Goal: Transaction & Acquisition: Register for event/course

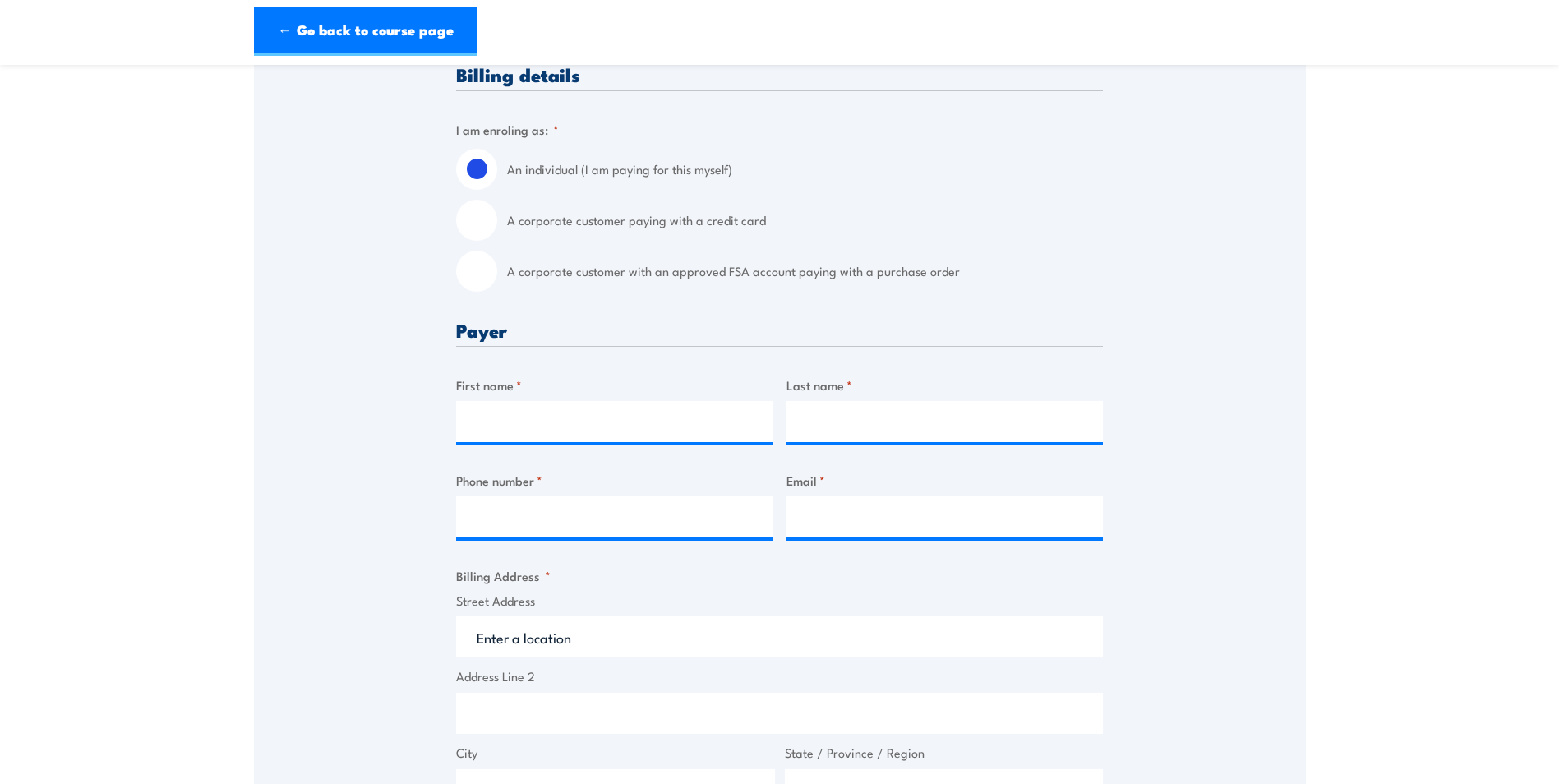
scroll to position [411, 0]
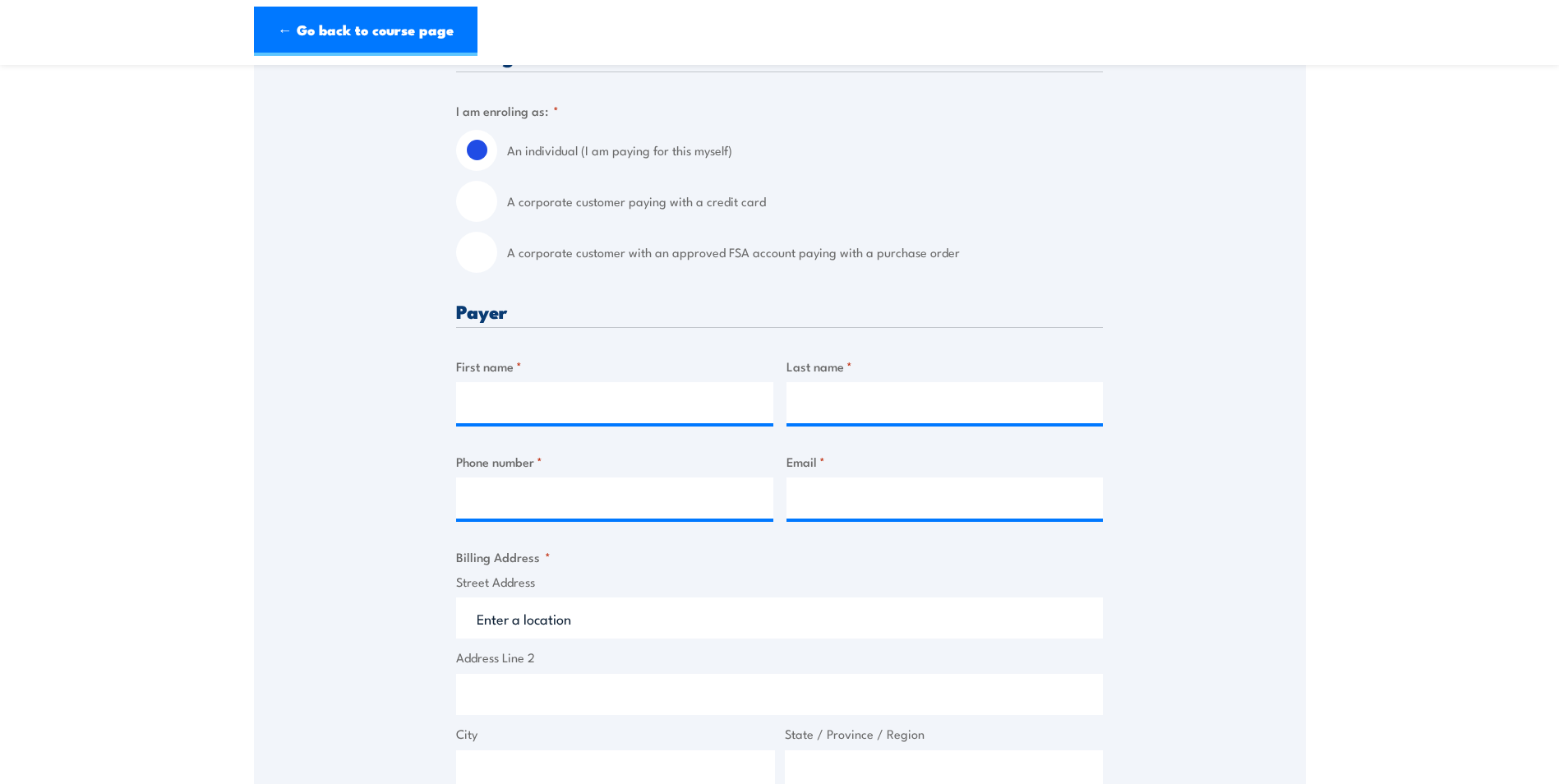
click at [483, 203] on input "A corporate customer paying with a credit card" at bounding box center [477, 201] width 41 height 41
radio input "true"
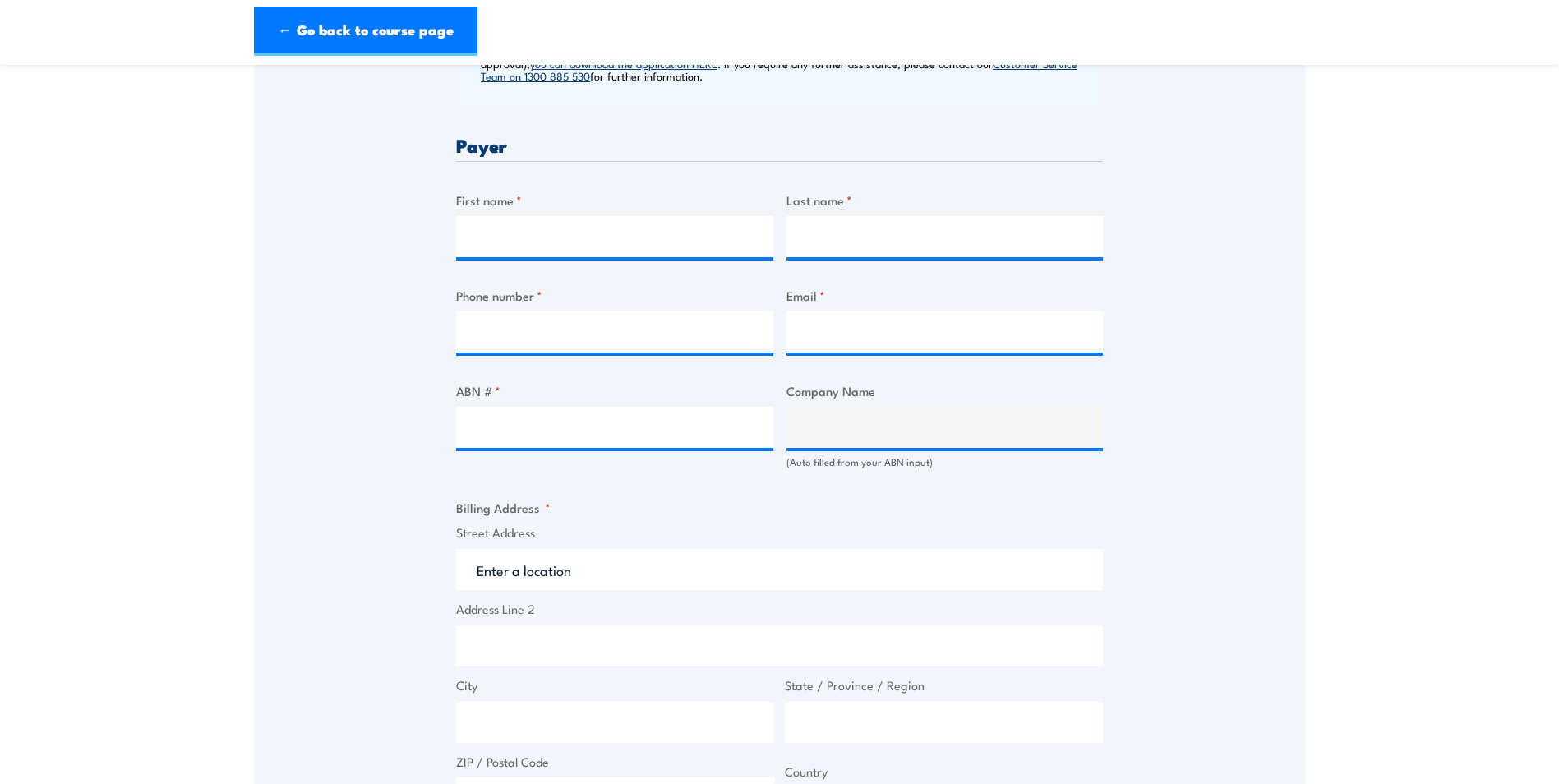
scroll to position [740, 0]
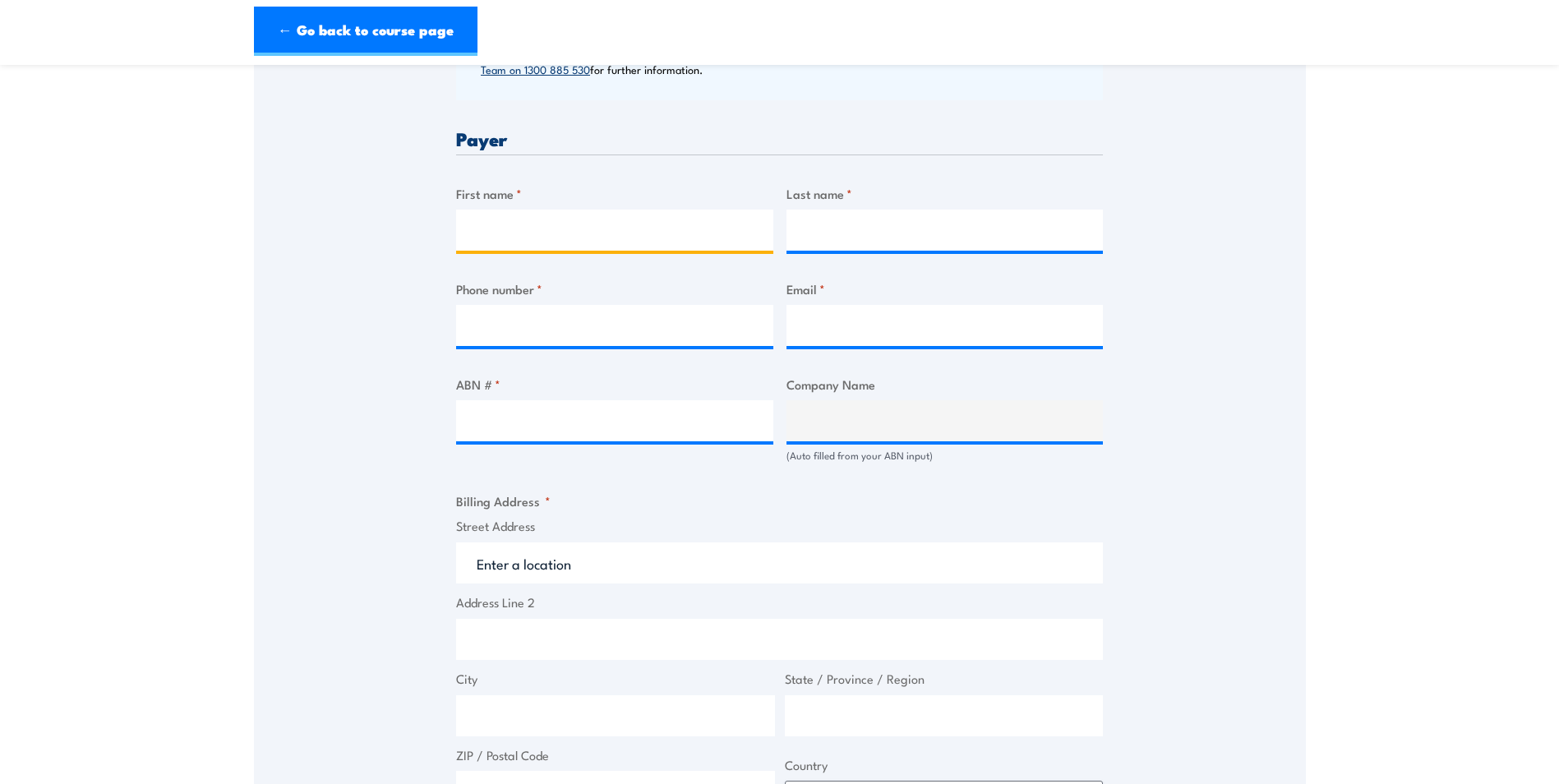
click at [532, 230] on input "First name *" at bounding box center [615, 230] width 317 height 41
type input "Kristin"
type input "Lehmann"
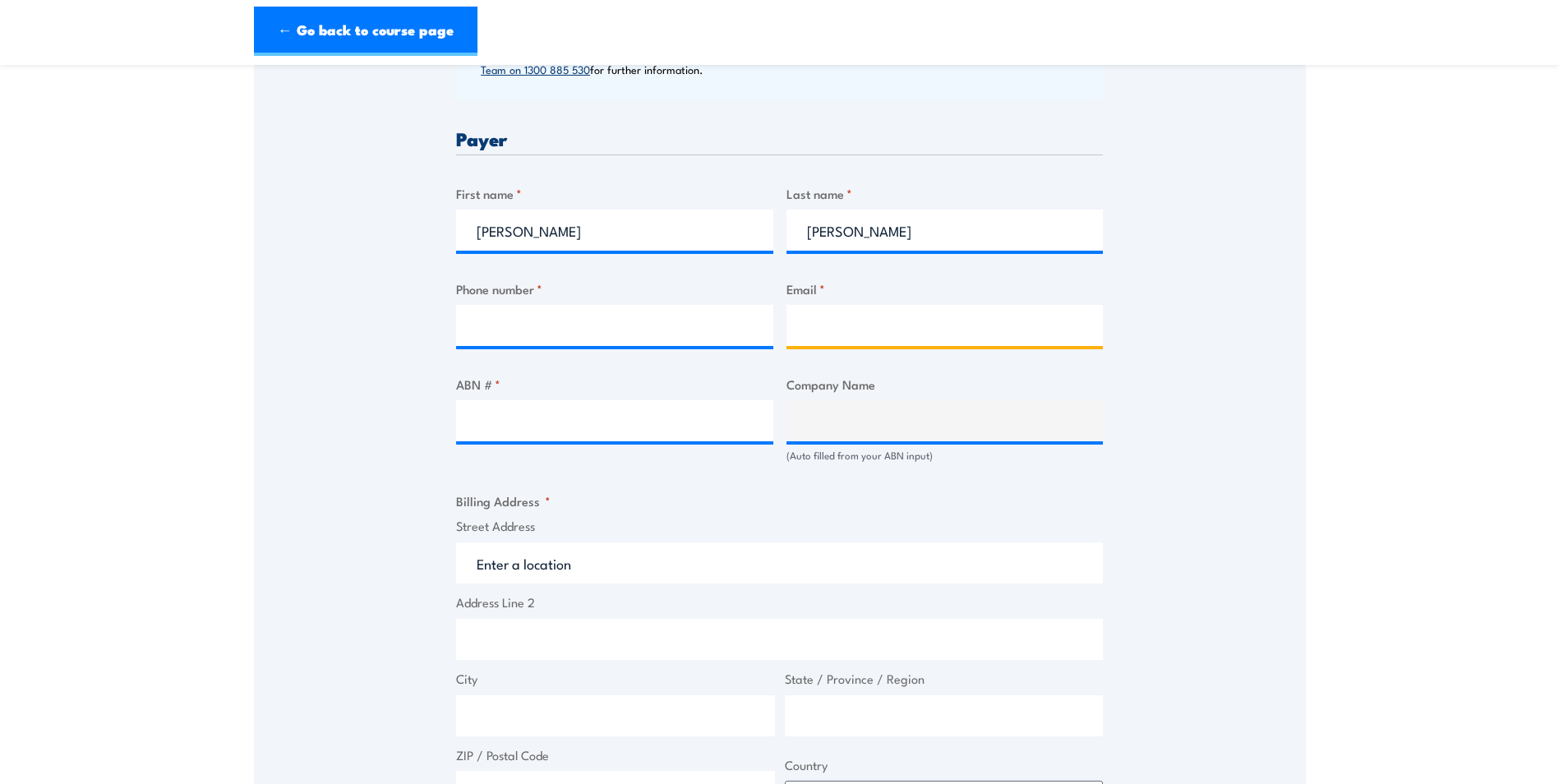
click at [804, 324] on input "Email *" at bounding box center [945, 325] width 317 height 41
type input "kristin.lehmann@tri.edu.au"
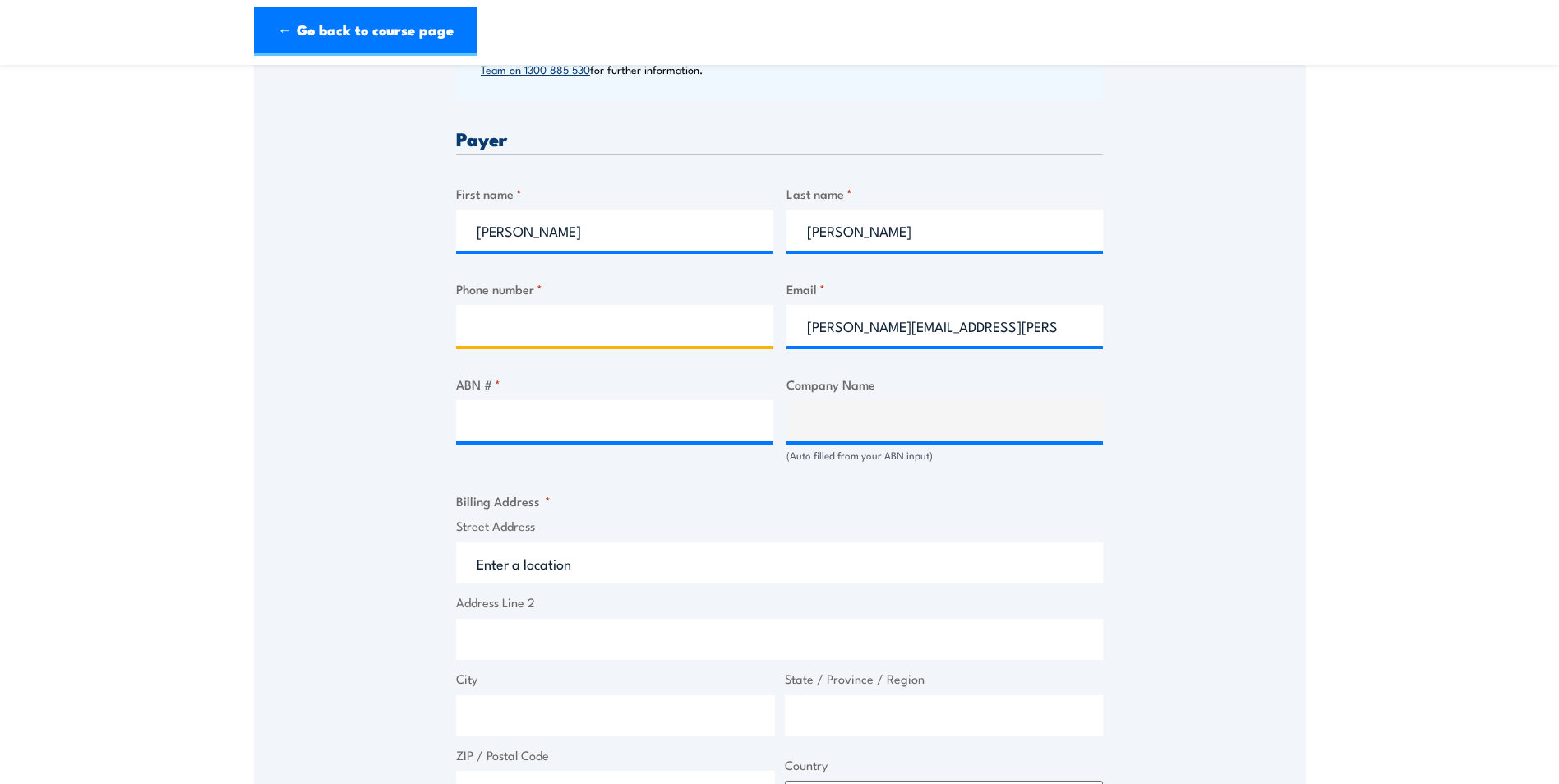
type input "0498460683"
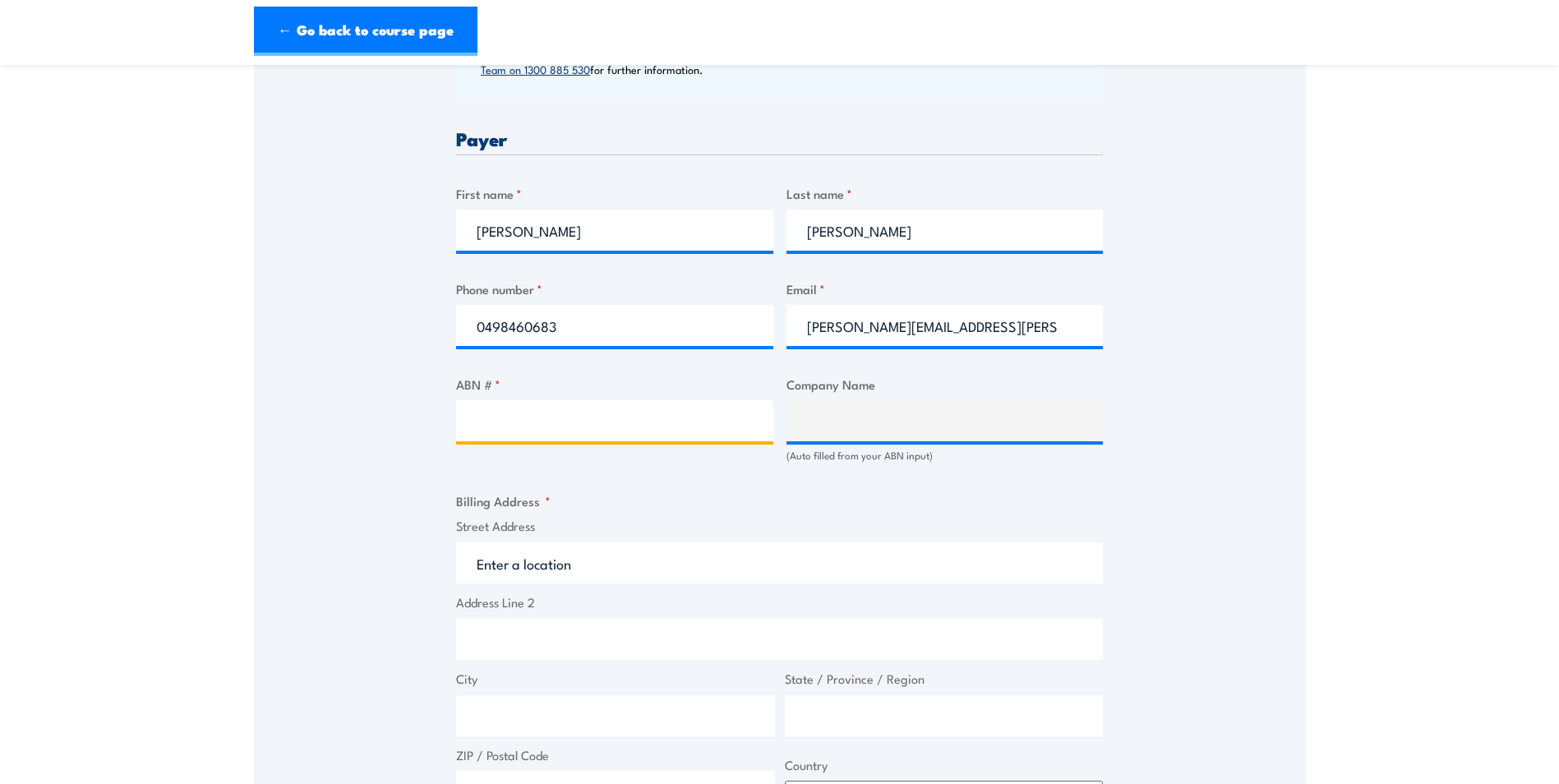
click at [551, 417] on input "ABN # *" at bounding box center [615, 421] width 317 height 41
type input "92137632565"
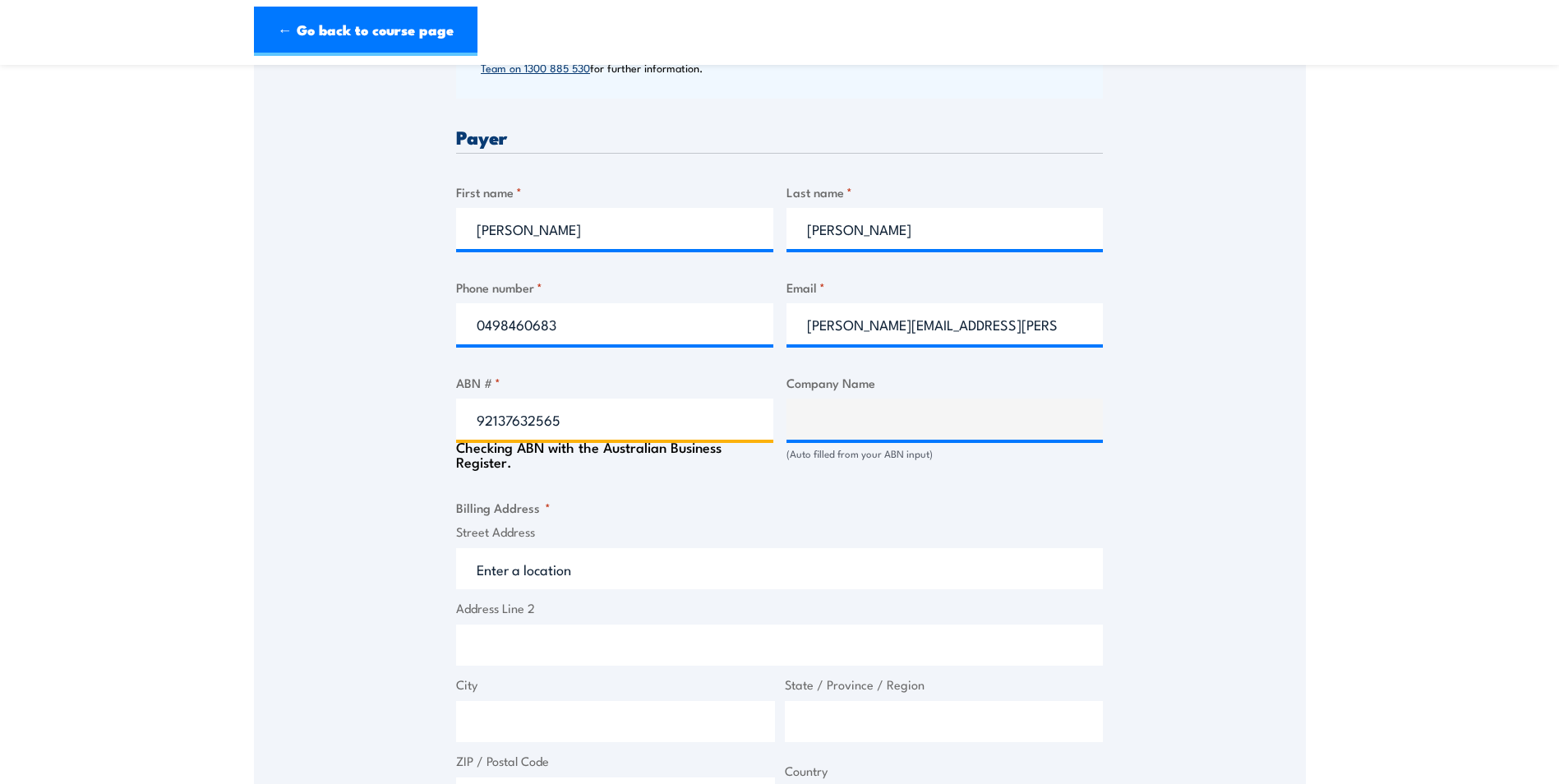
type input "TRANSLATIONAL RESEARCH INSTITUTE PTY LTD"
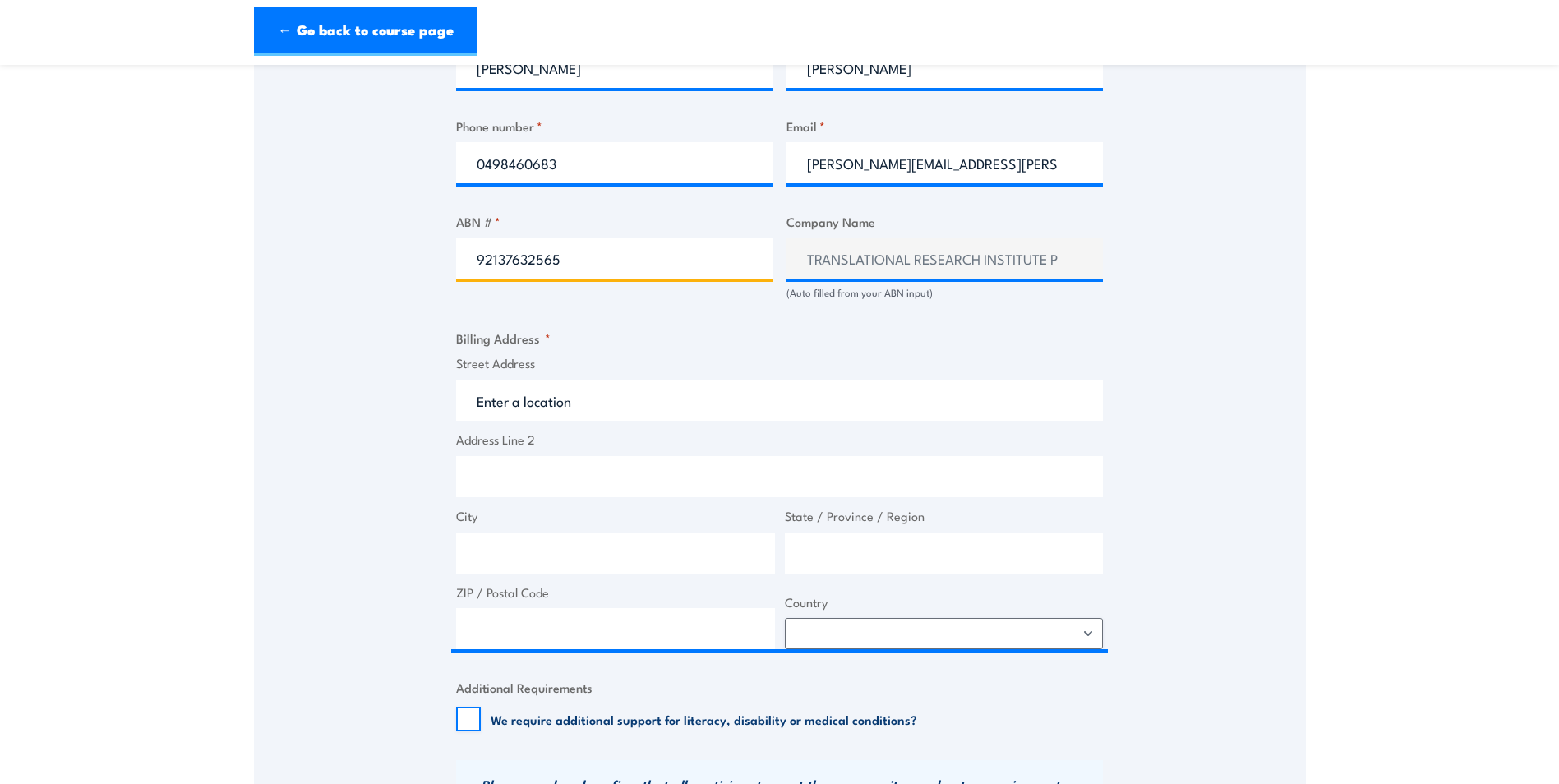
scroll to position [904, 0]
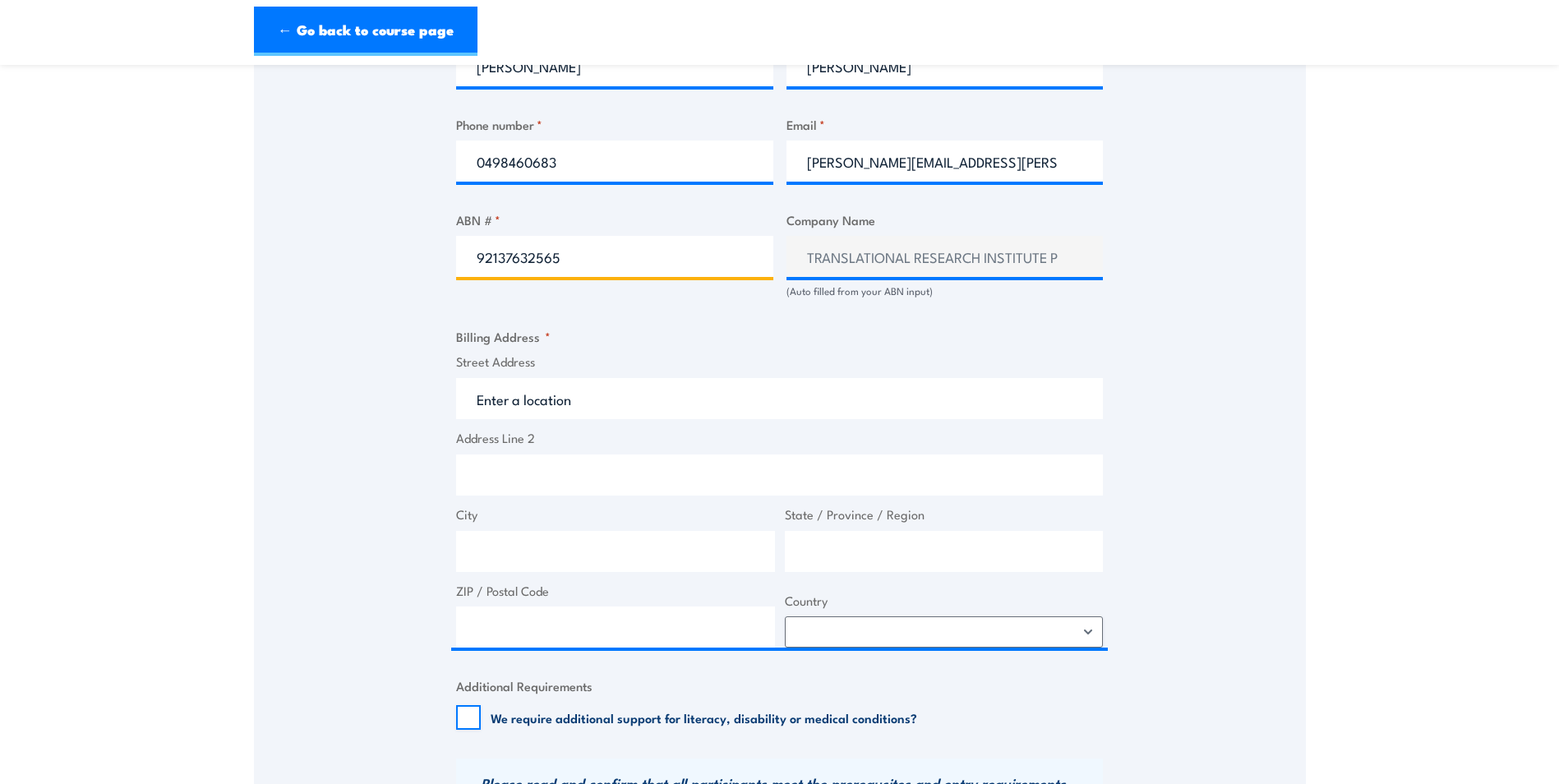
type input "92137632565"
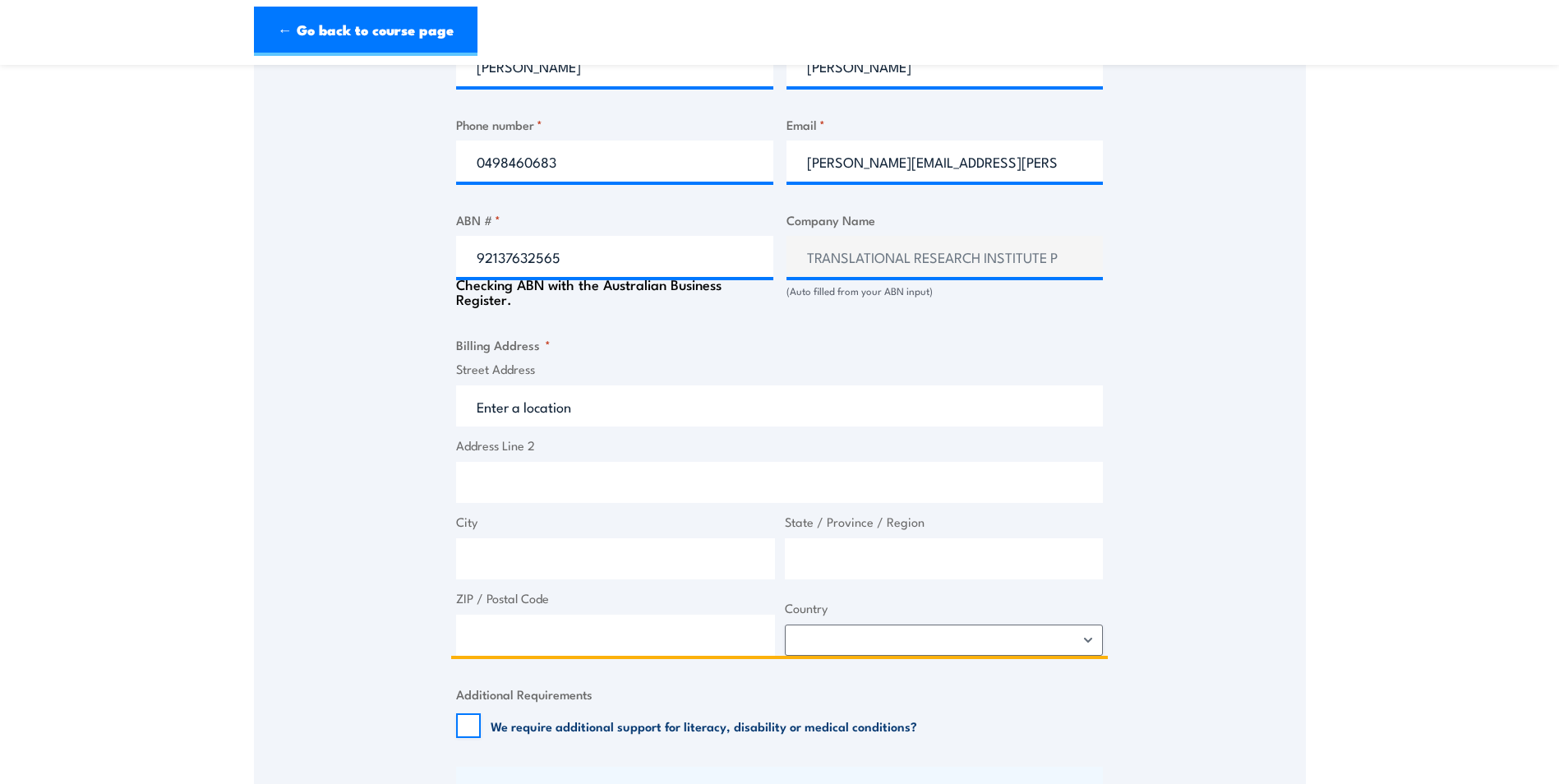
click at [572, 404] on input "Street Address" at bounding box center [780, 405] width 647 height 41
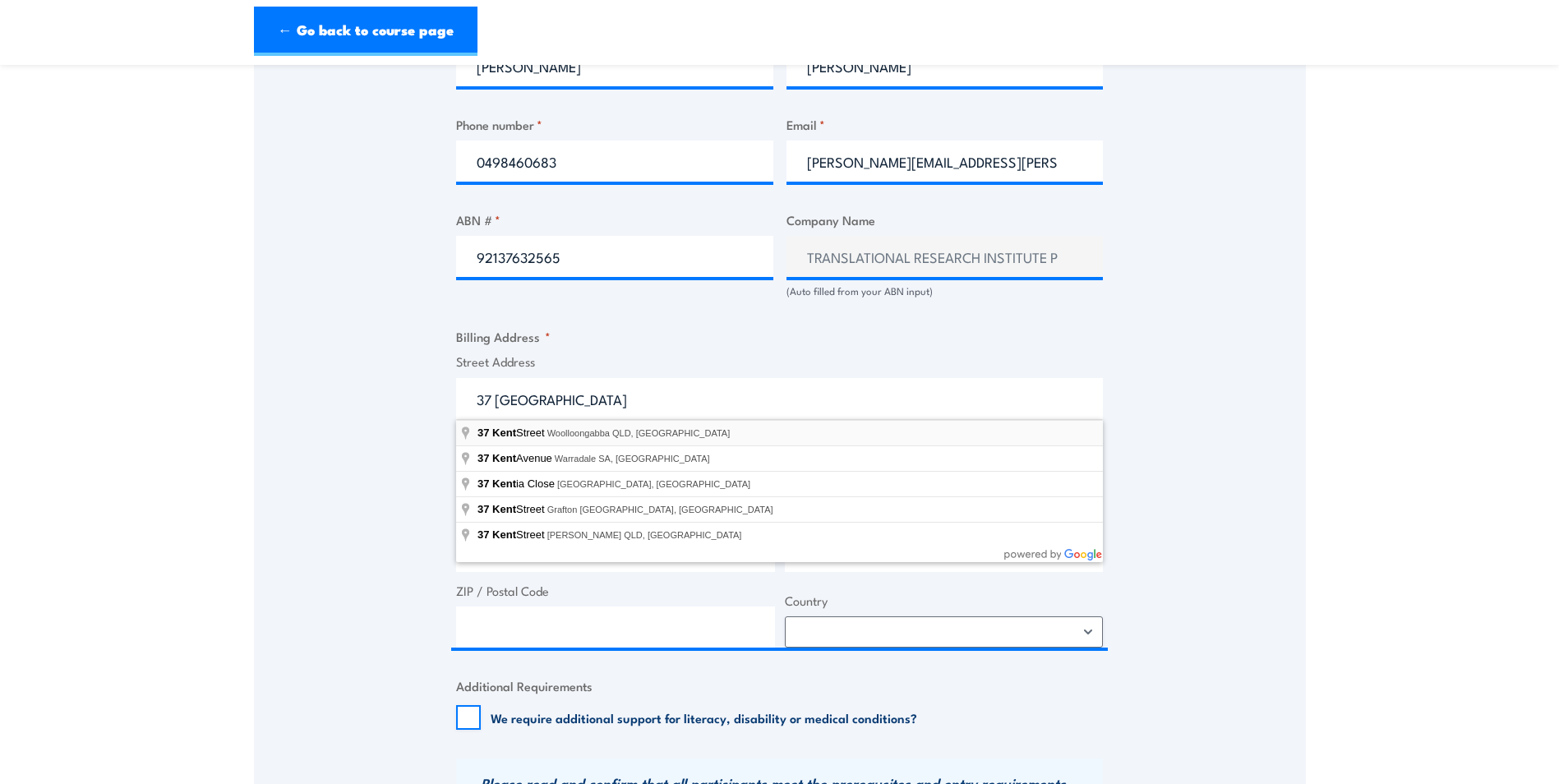
type input "[STREET_ADDRESS]"
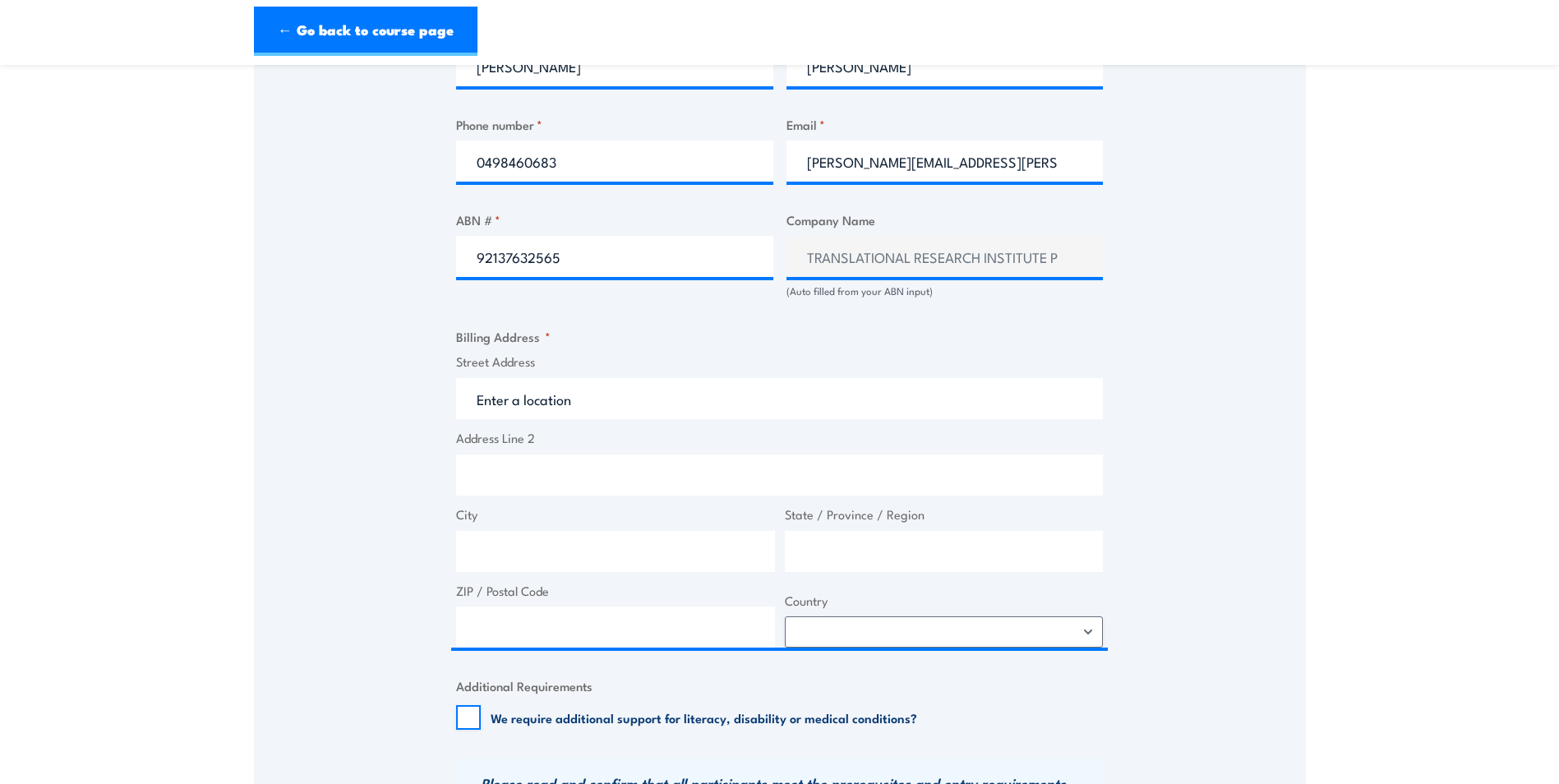
type input "[STREET_ADDRESS]"
type input "Woolloongabba"
type input "Queensland"
type input "4102"
select select "Australia"
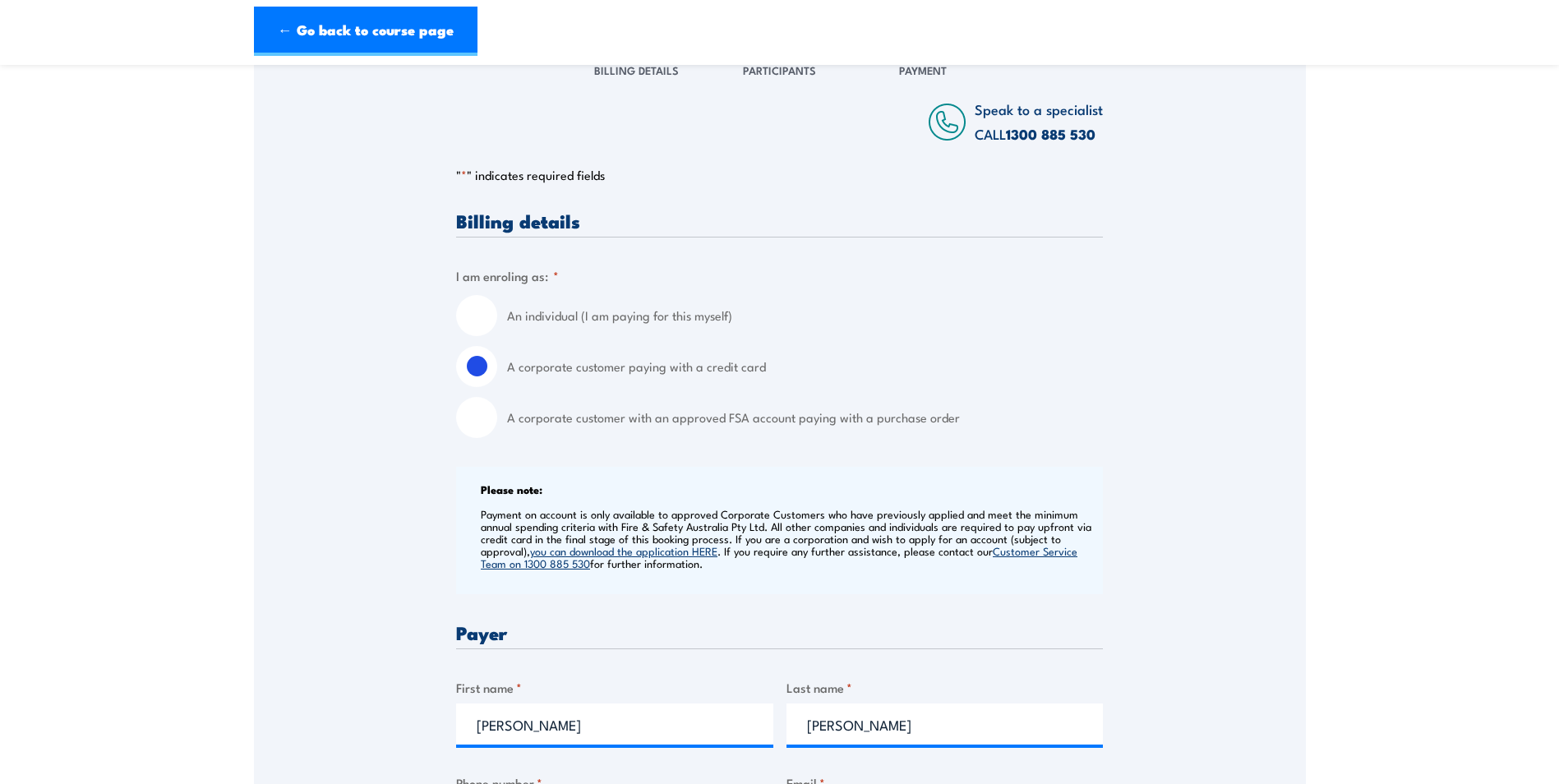
scroll to position [0, 0]
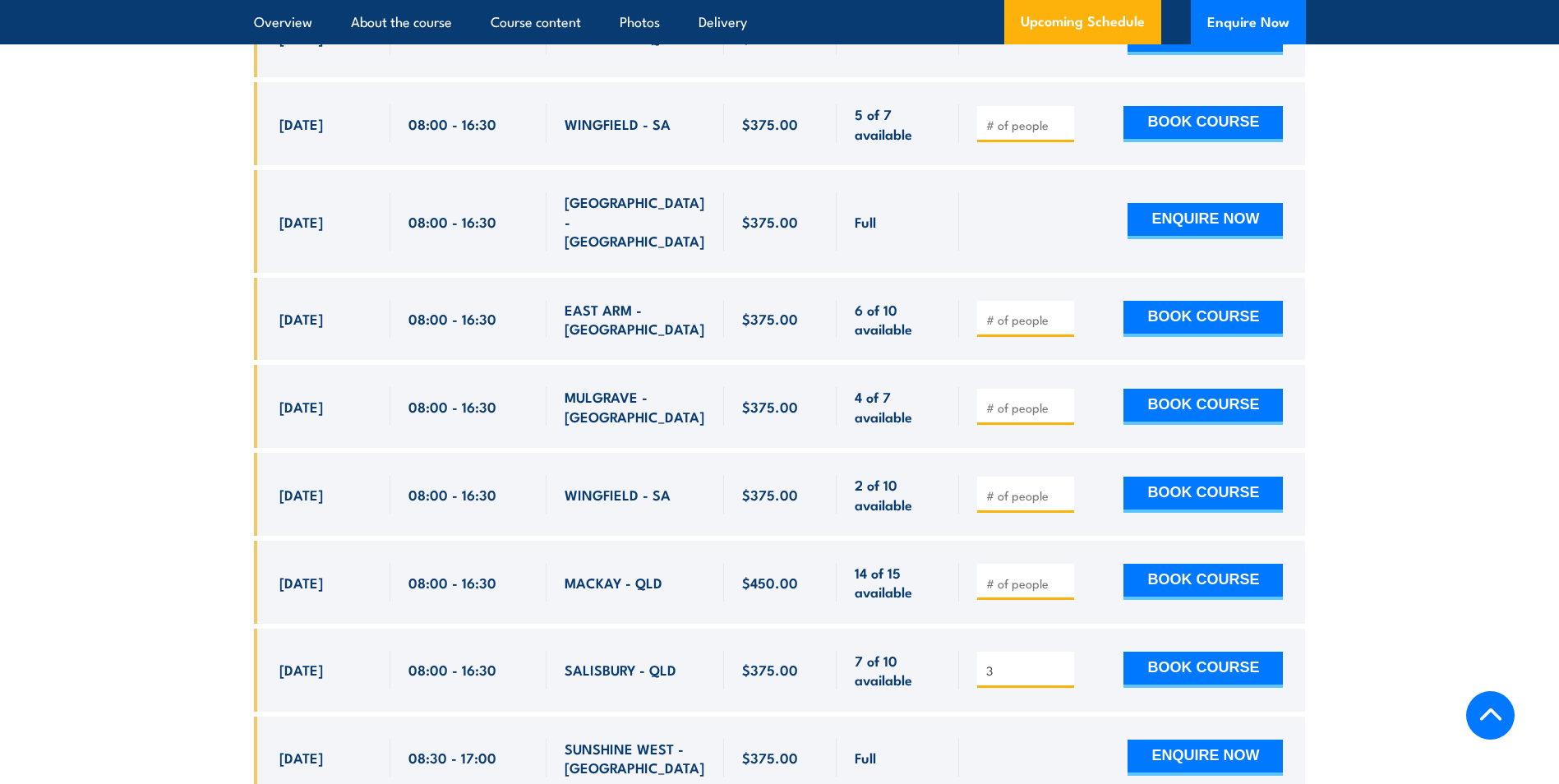
scroll to position [3403, 0]
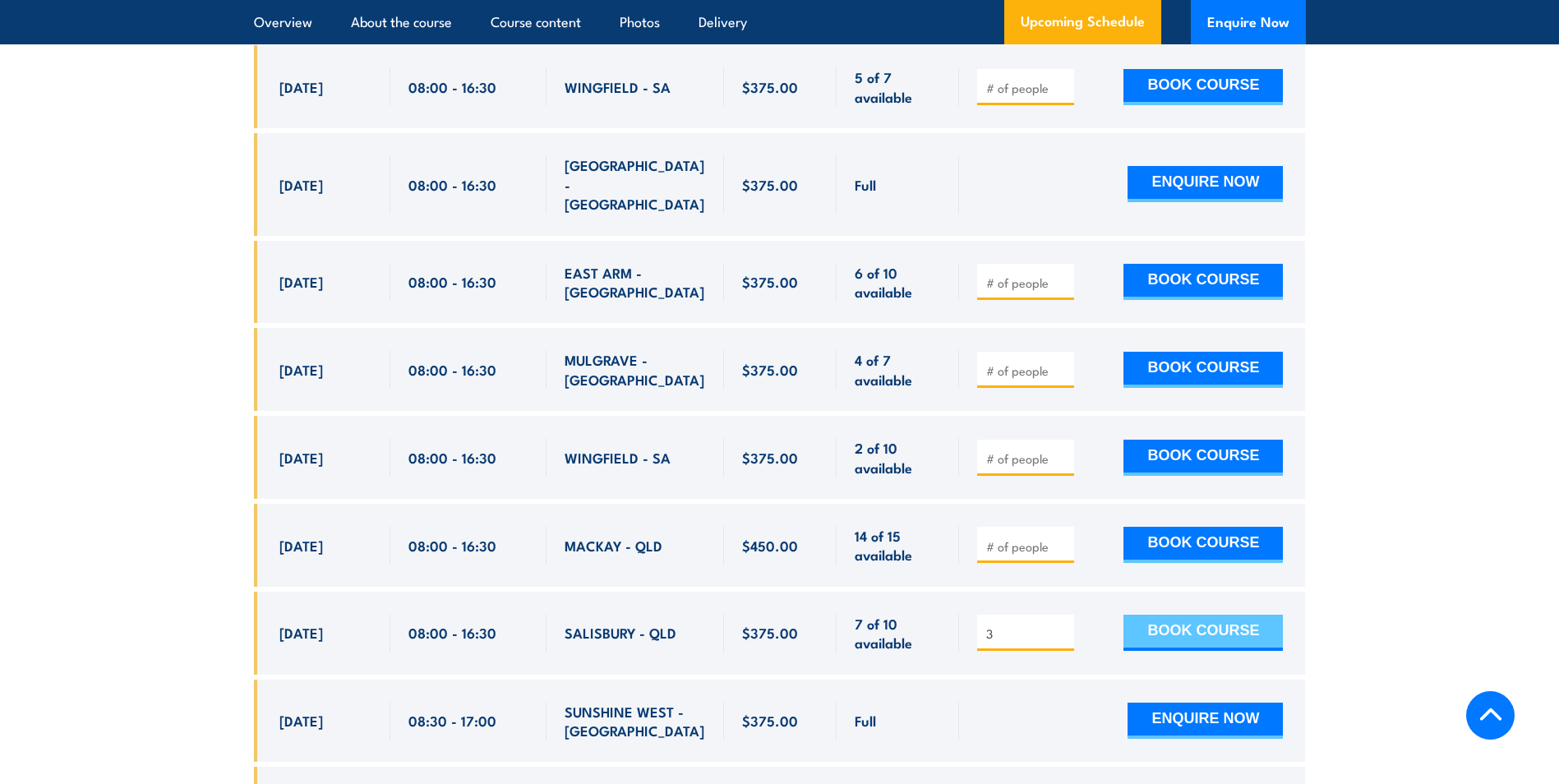
click at [1182, 615] on button "BOOK COURSE" at bounding box center [1203, 633] width 160 height 37
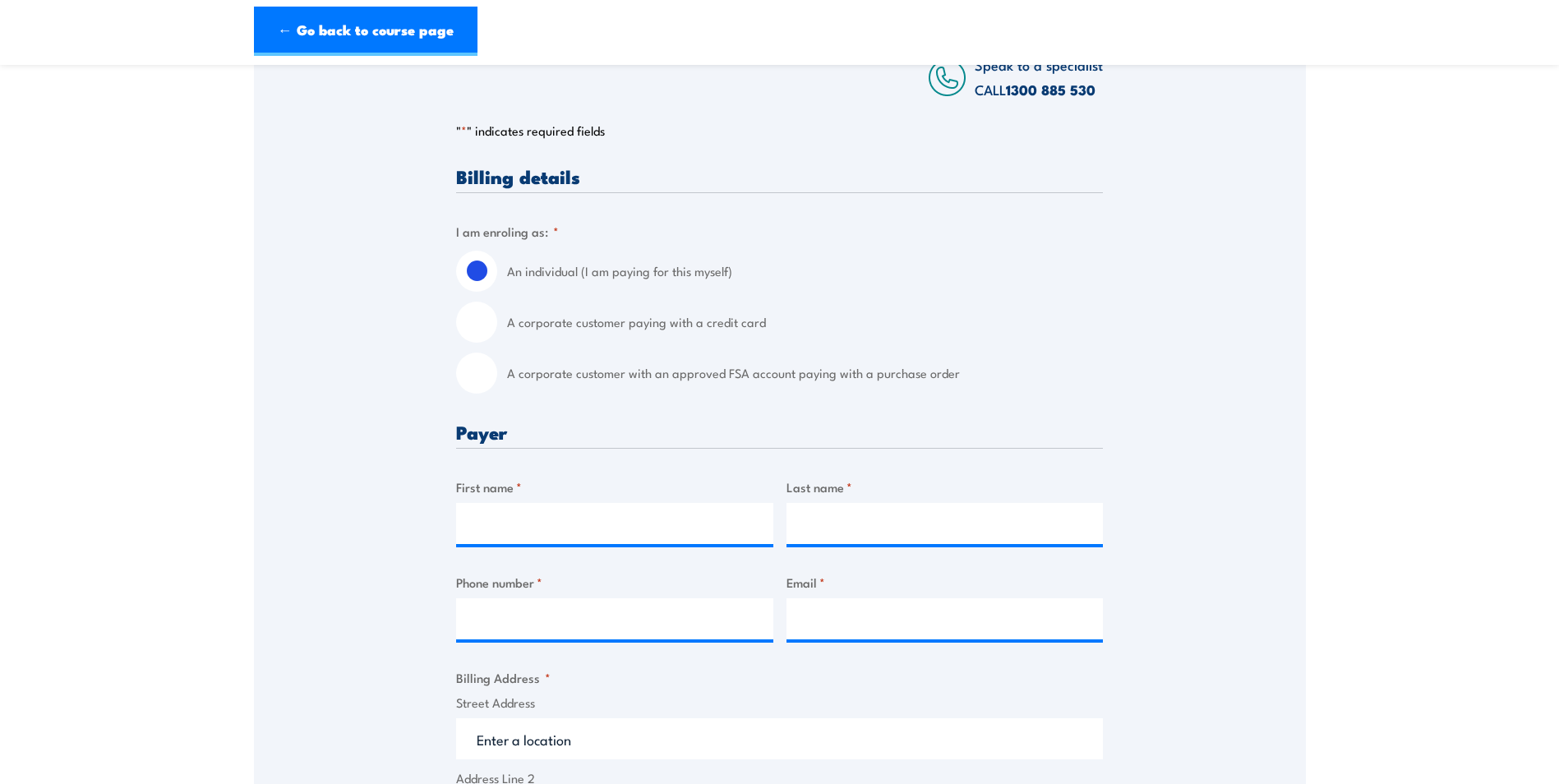
scroll to position [329, 0]
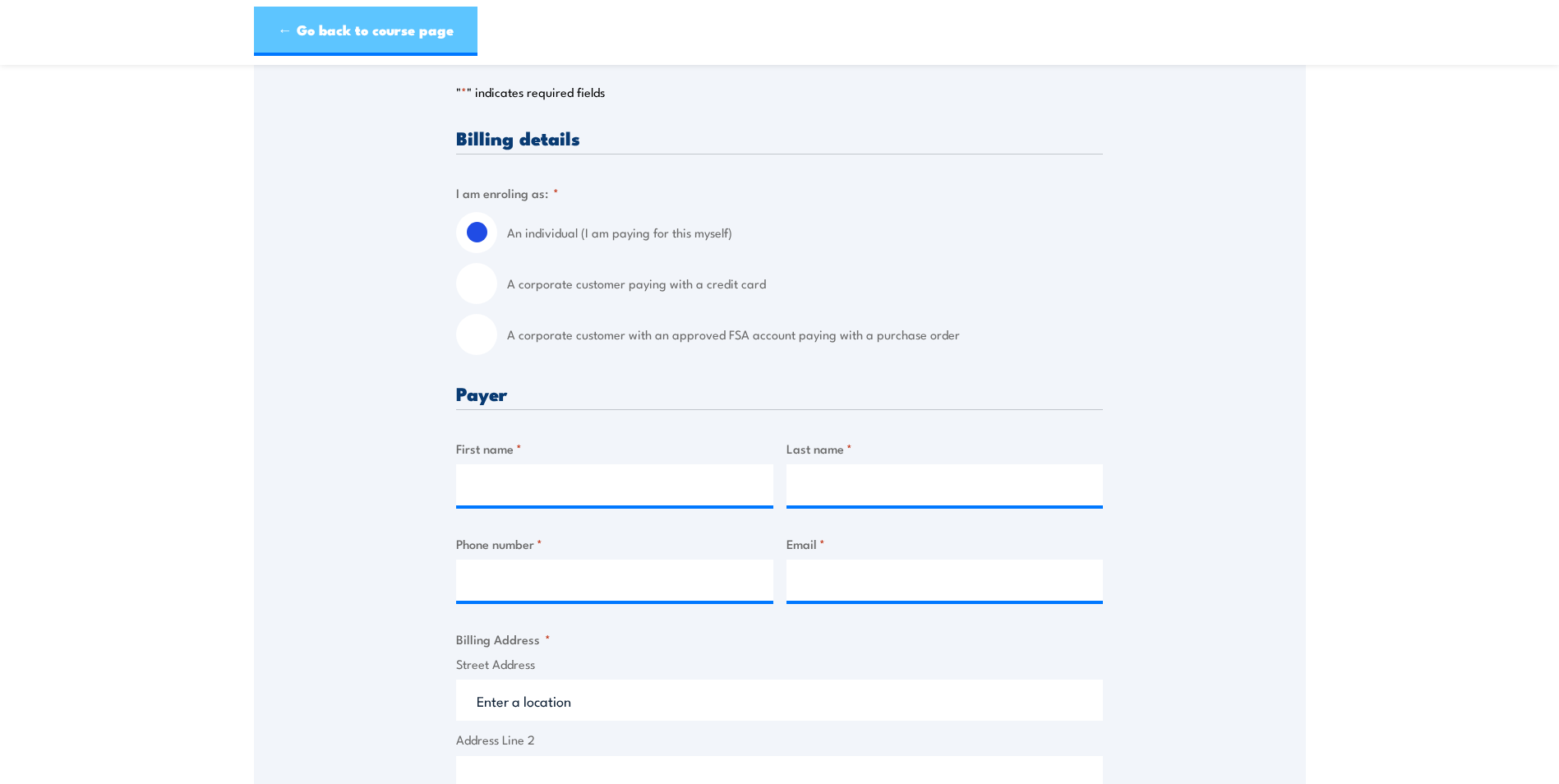
click at [357, 34] on link "← Go back to course page" at bounding box center [365, 31] width 224 height 49
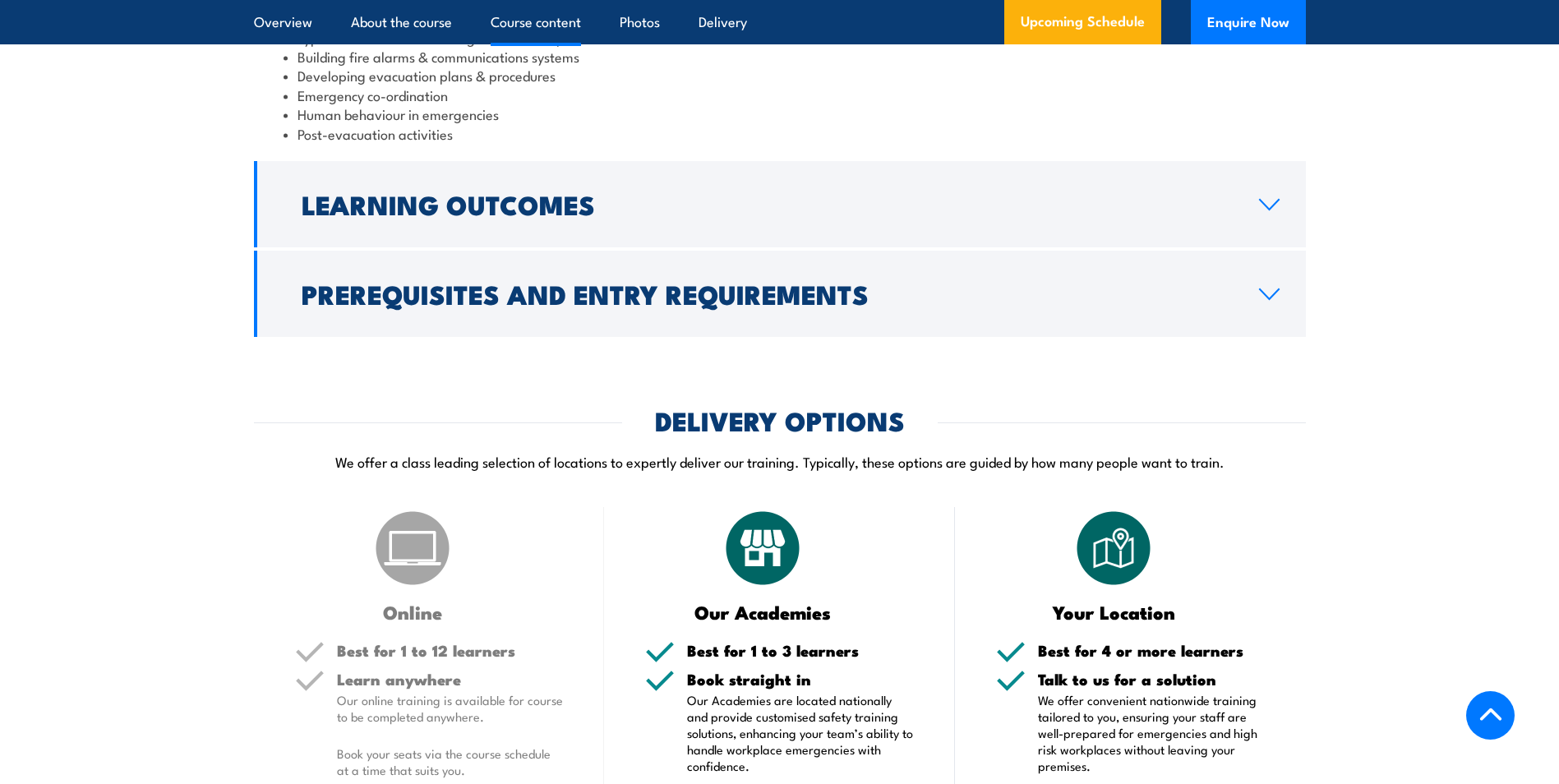
scroll to position [1842, 0]
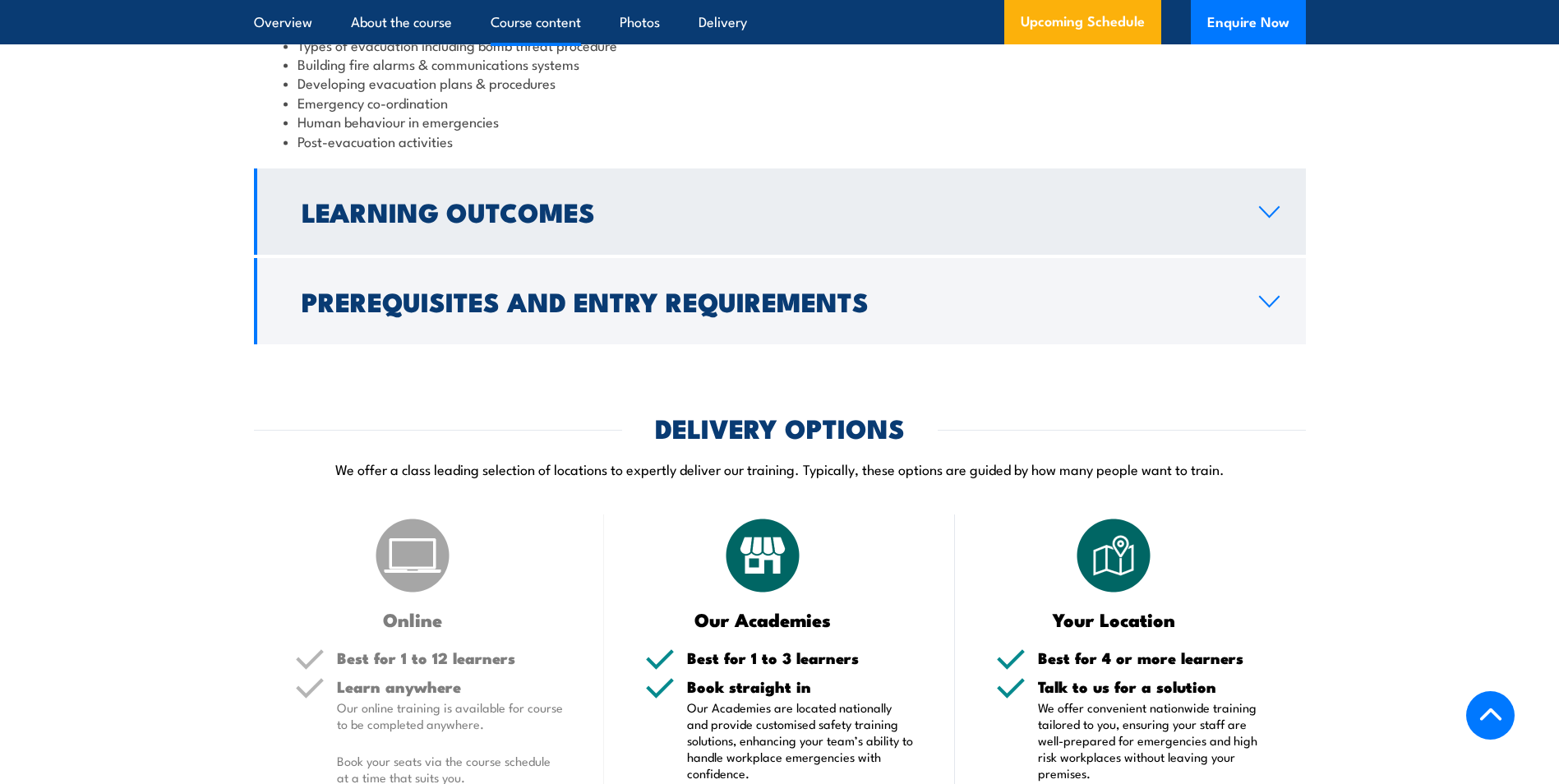
click at [951, 223] on h2 "Learning Outcomes" at bounding box center [767, 211] width 931 height 23
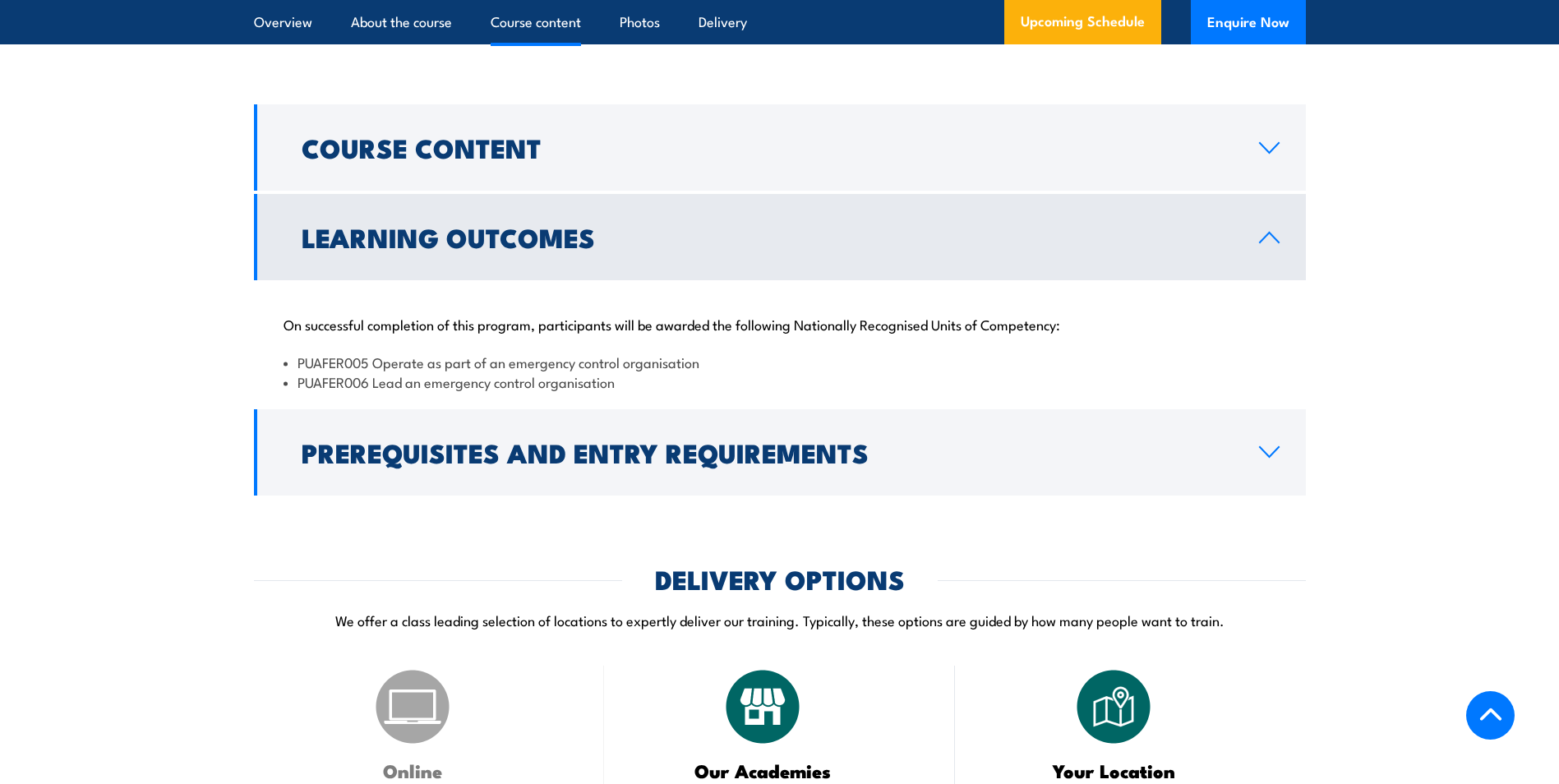
scroll to position [1461, 0]
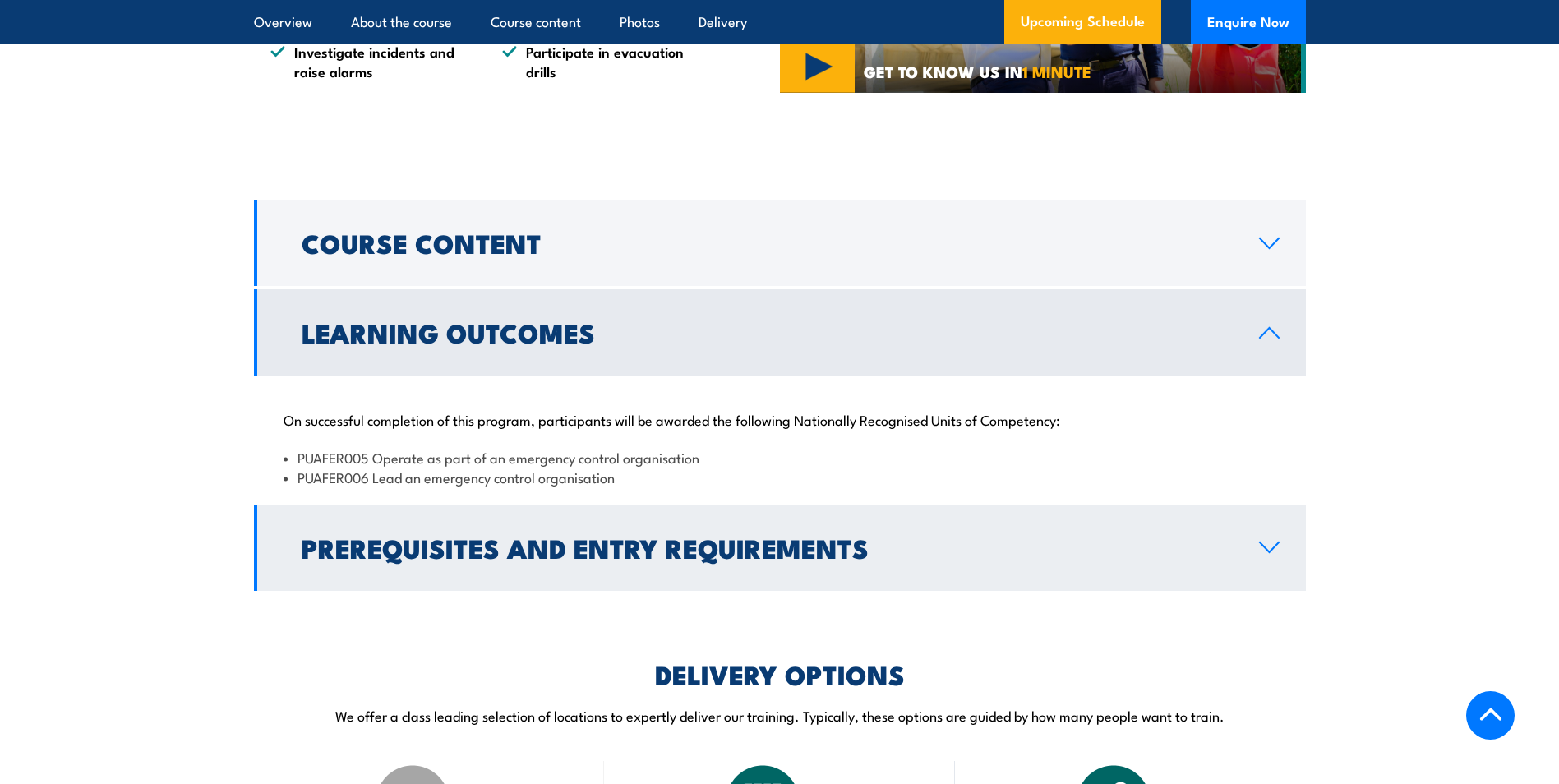
click at [873, 591] on link "Prerequisites and Entry Requirements" at bounding box center [780, 548] width 1052 height 86
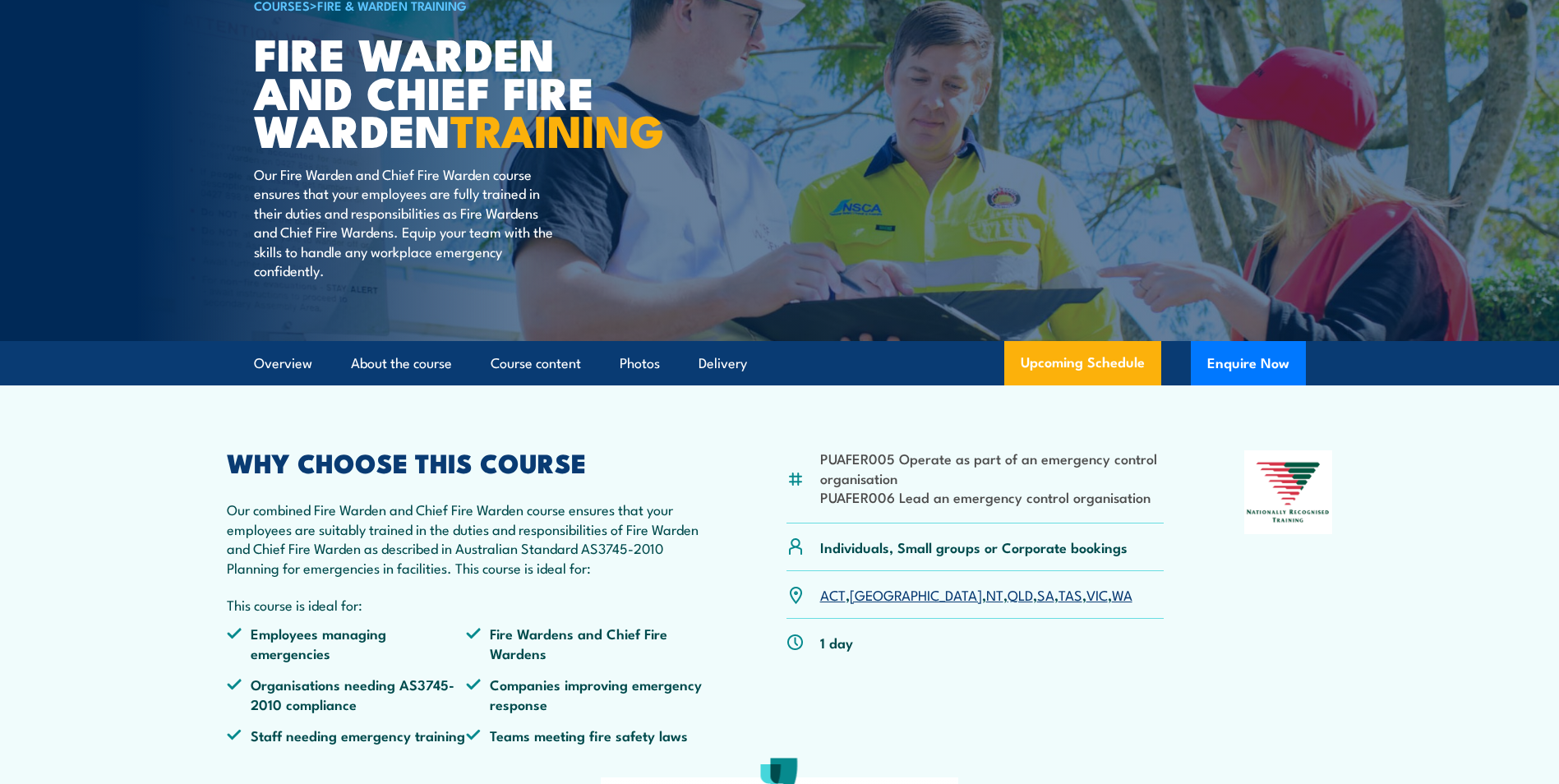
scroll to position [146, 0]
click at [378, 386] on link "About the course" at bounding box center [401, 364] width 101 height 43
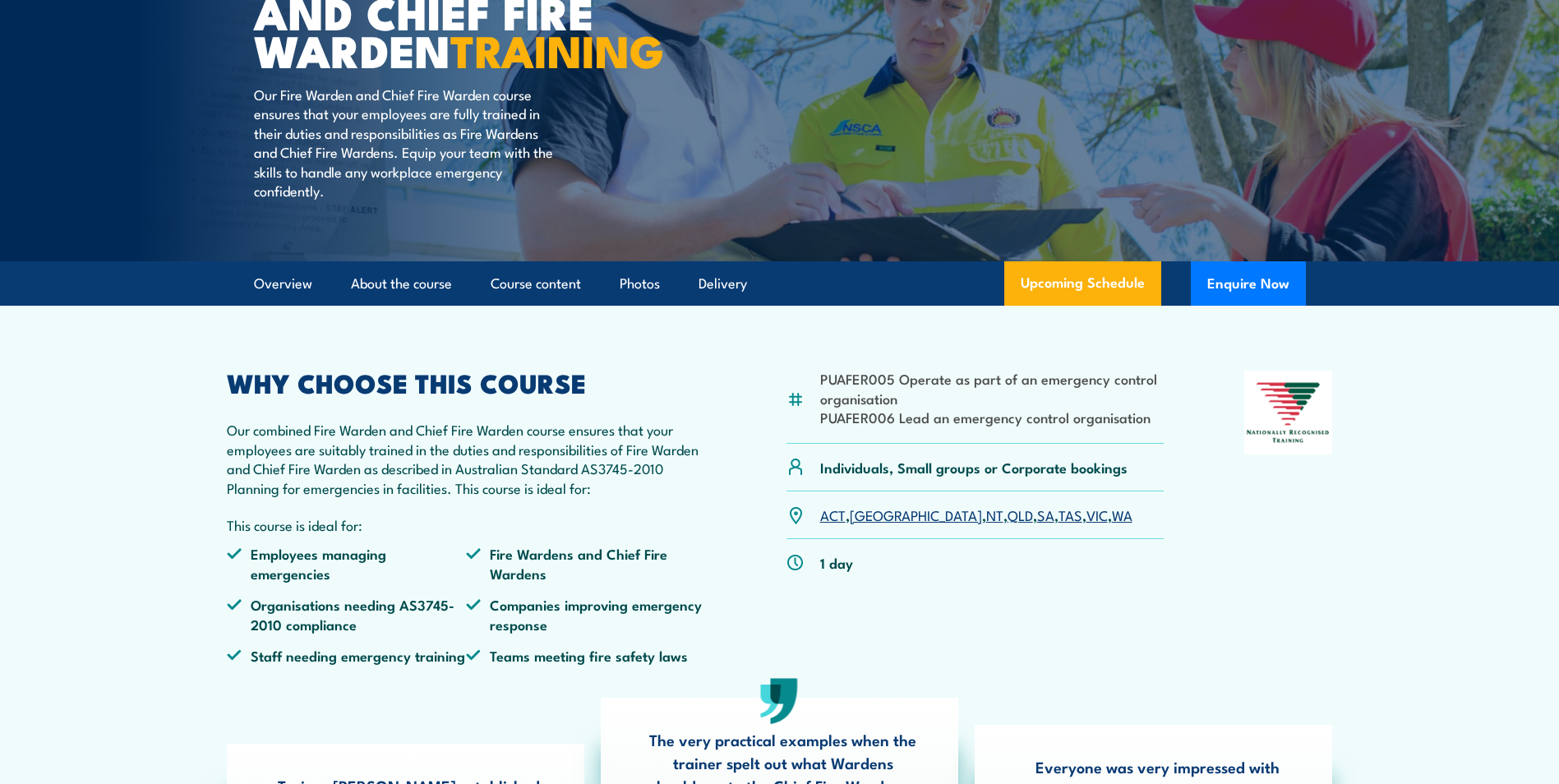
scroll to position [110, 0]
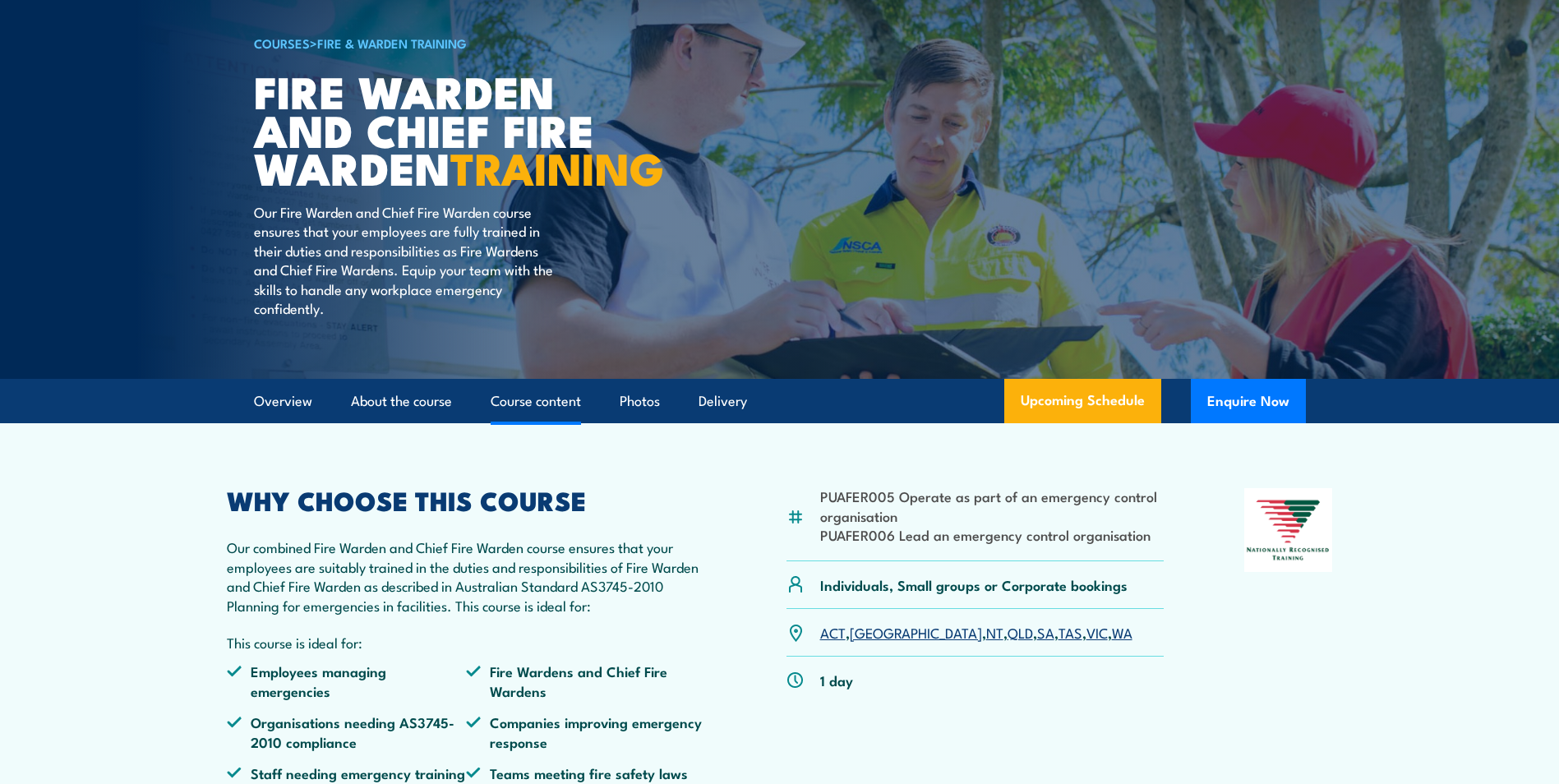
click at [526, 423] on link "Course content" at bounding box center [536, 401] width 90 height 43
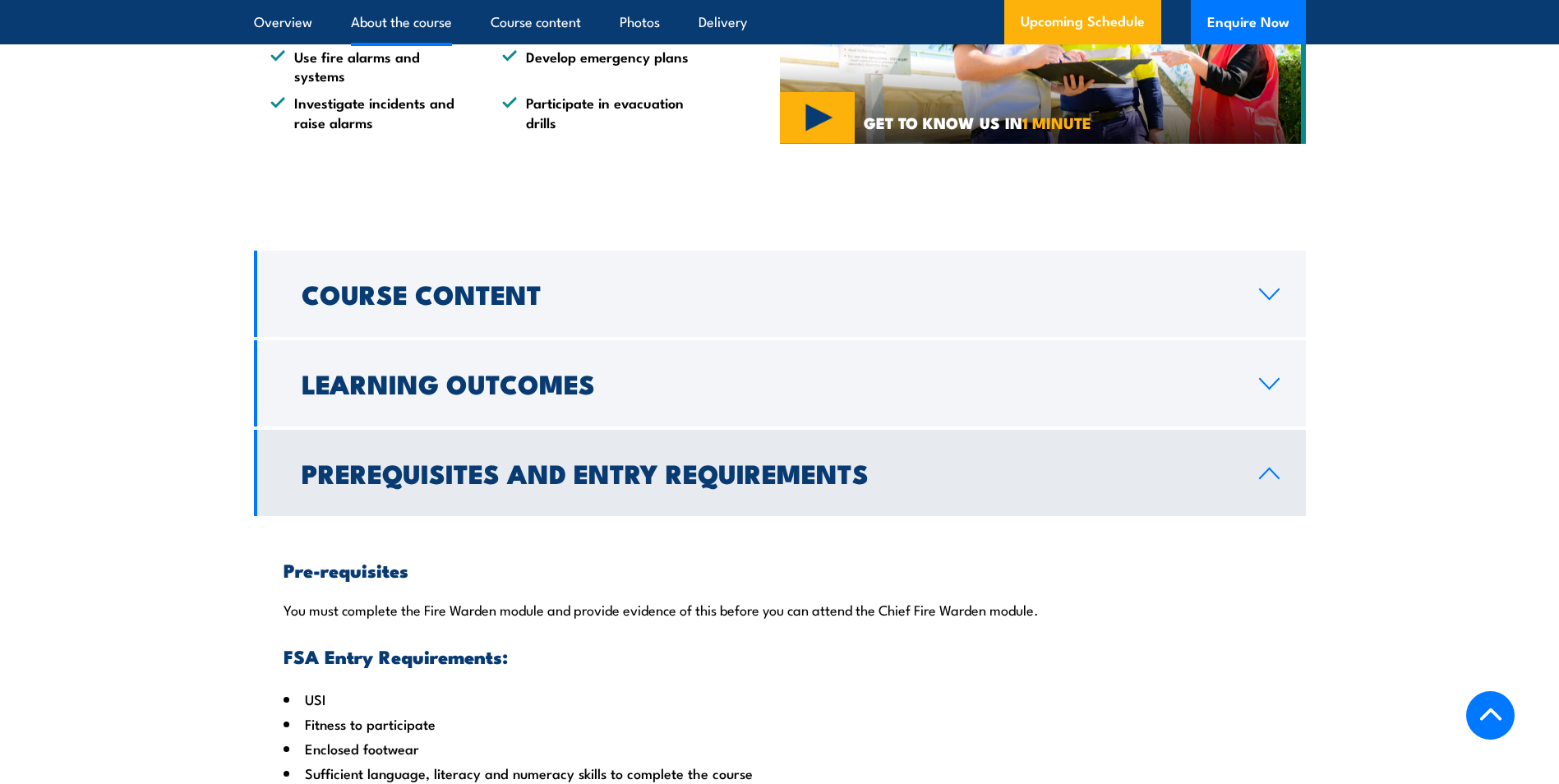
scroll to position [1479, 0]
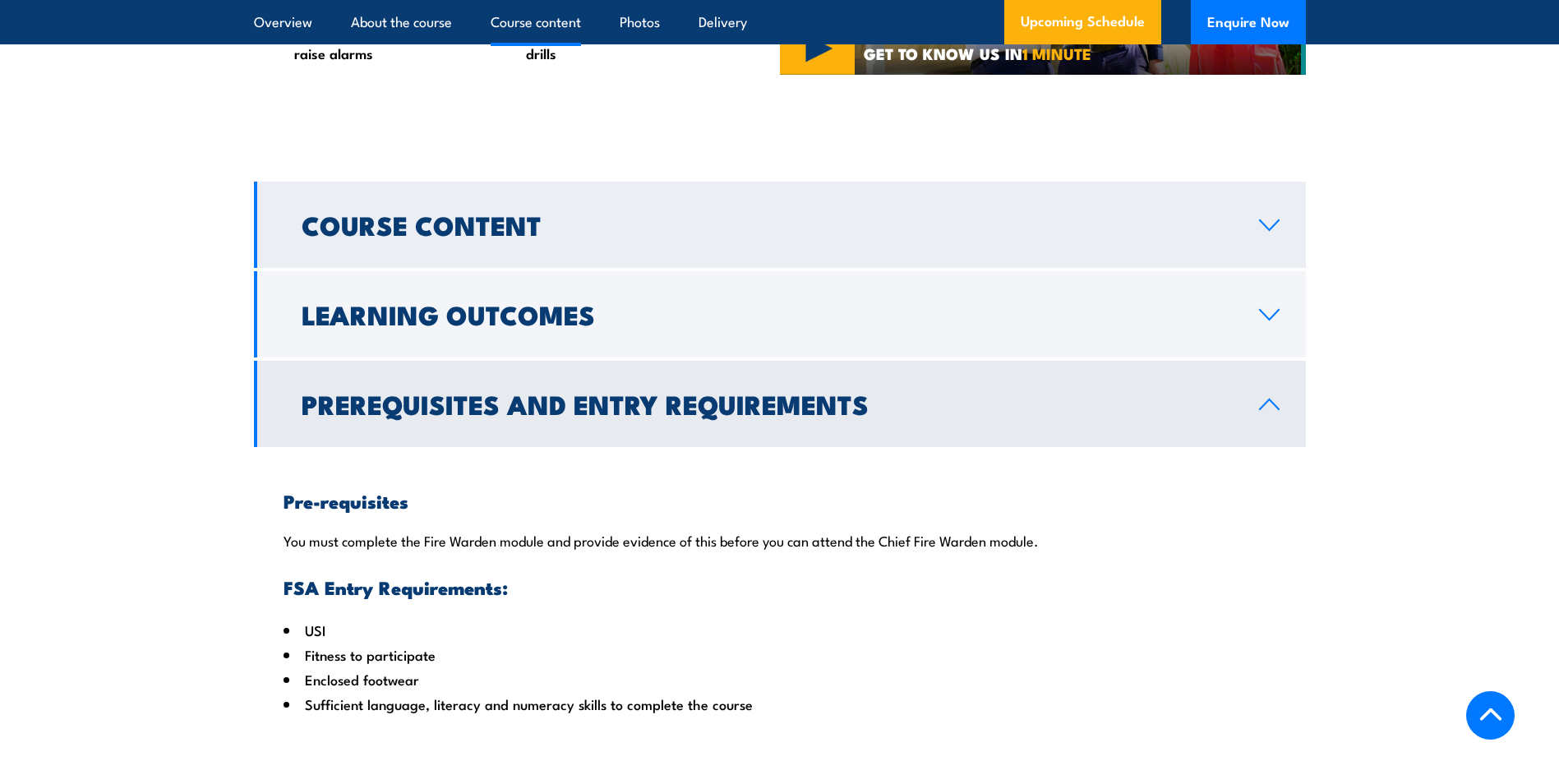
click at [1225, 235] on h2 "Course Content" at bounding box center [767, 225] width 931 height 23
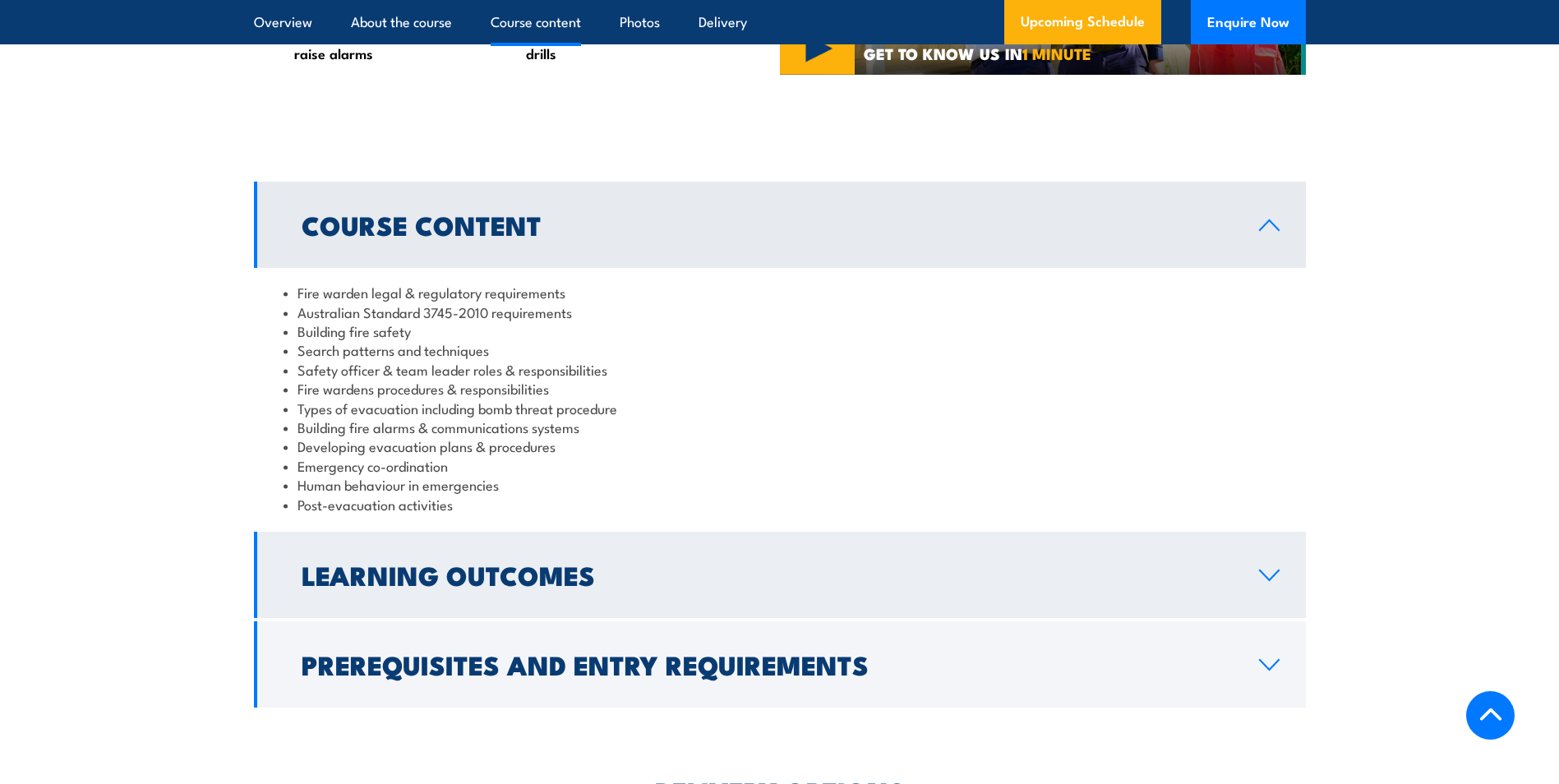
click at [1064, 614] on link "Learning Outcomes" at bounding box center [780, 575] width 1052 height 86
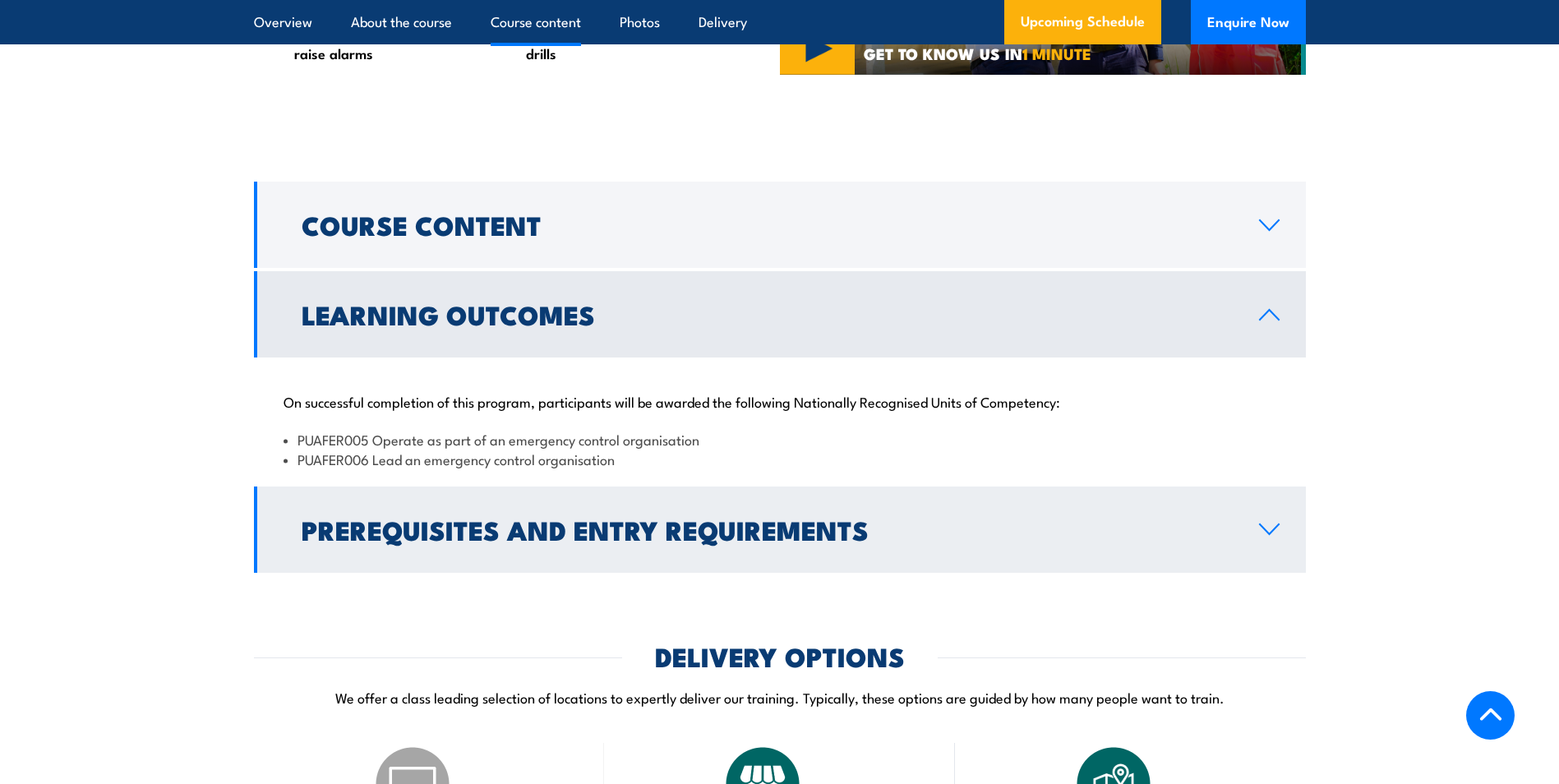
click at [1078, 565] on link "Prerequisites and Entry Requirements" at bounding box center [780, 529] width 1052 height 86
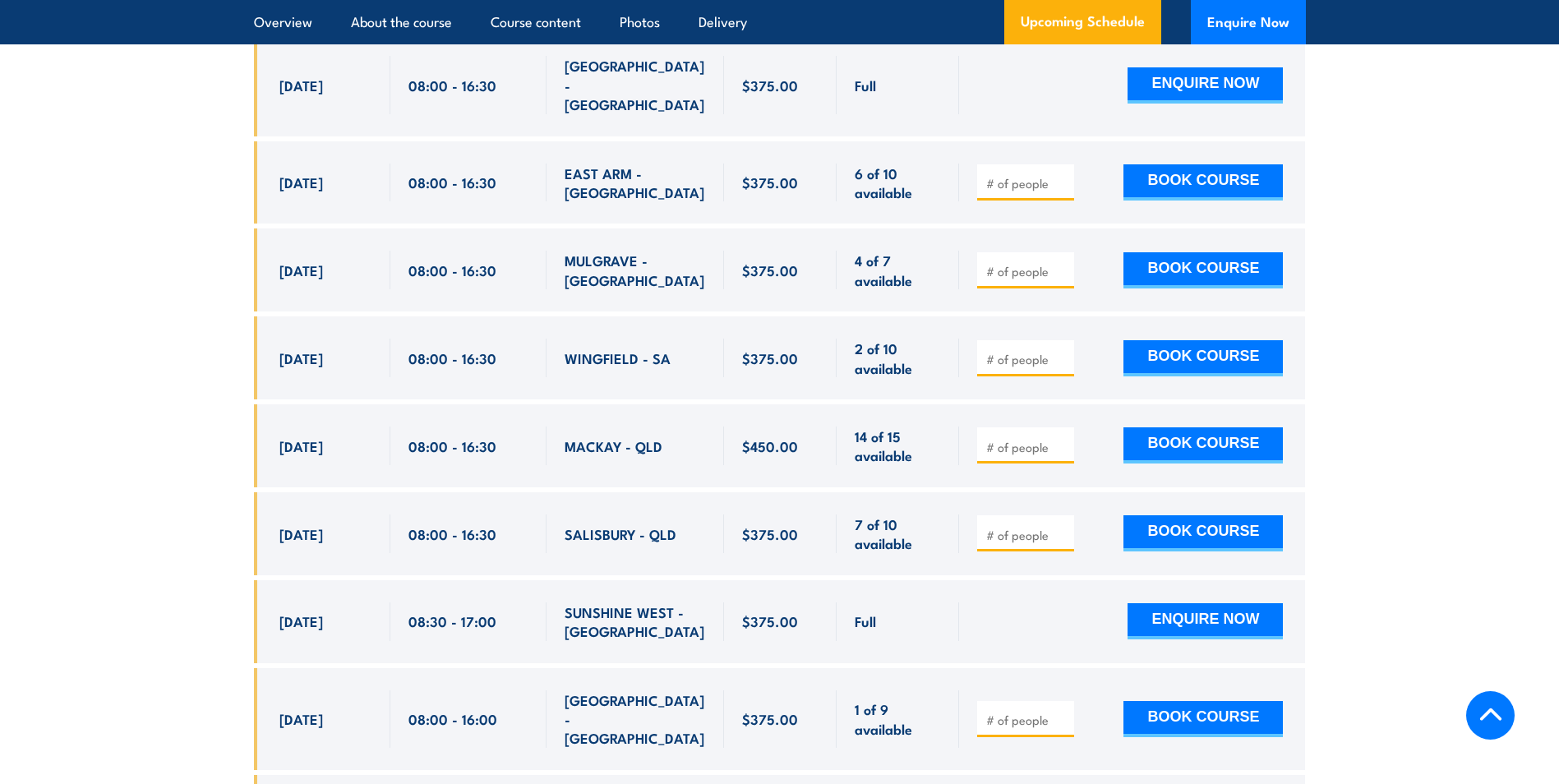
scroll to position [3534, 0]
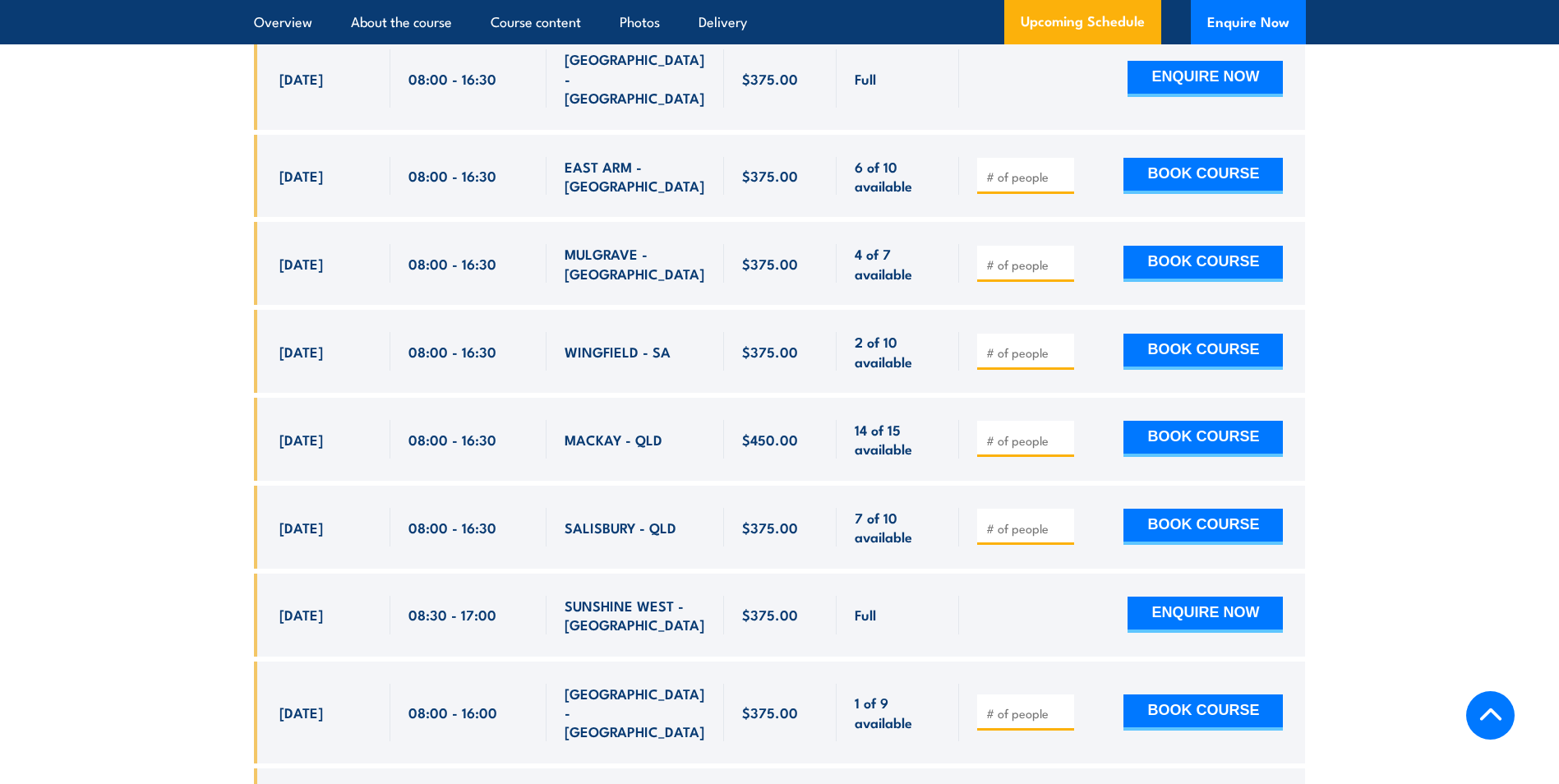
click at [1028, 520] on input "number" at bounding box center [1027, 527] width 83 height 16
type input "3"
click at [1161, 508] on button "BOOK COURSE" at bounding box center [1203, 527] width 160 height 37
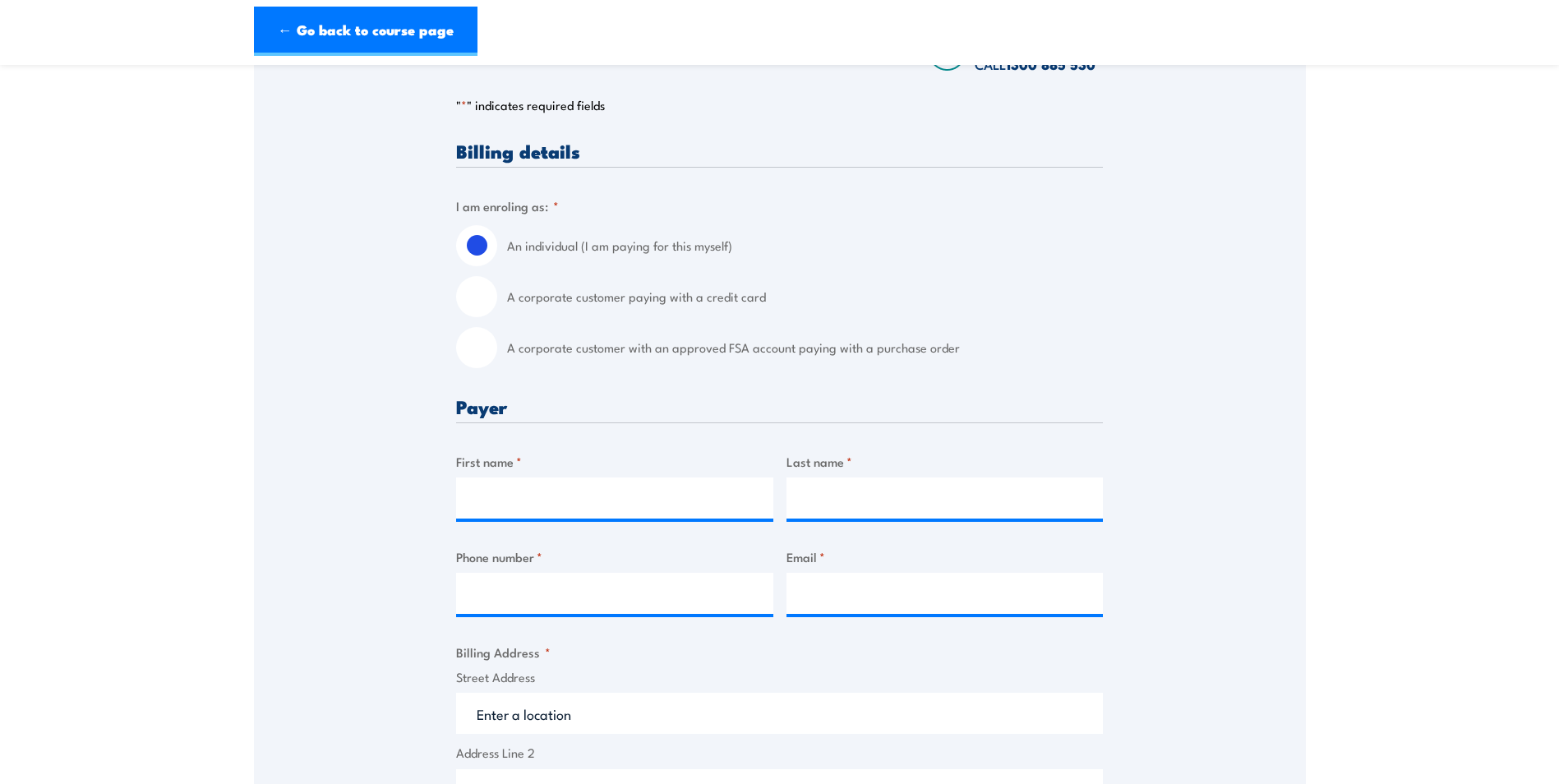
scroll to position [329, 0]
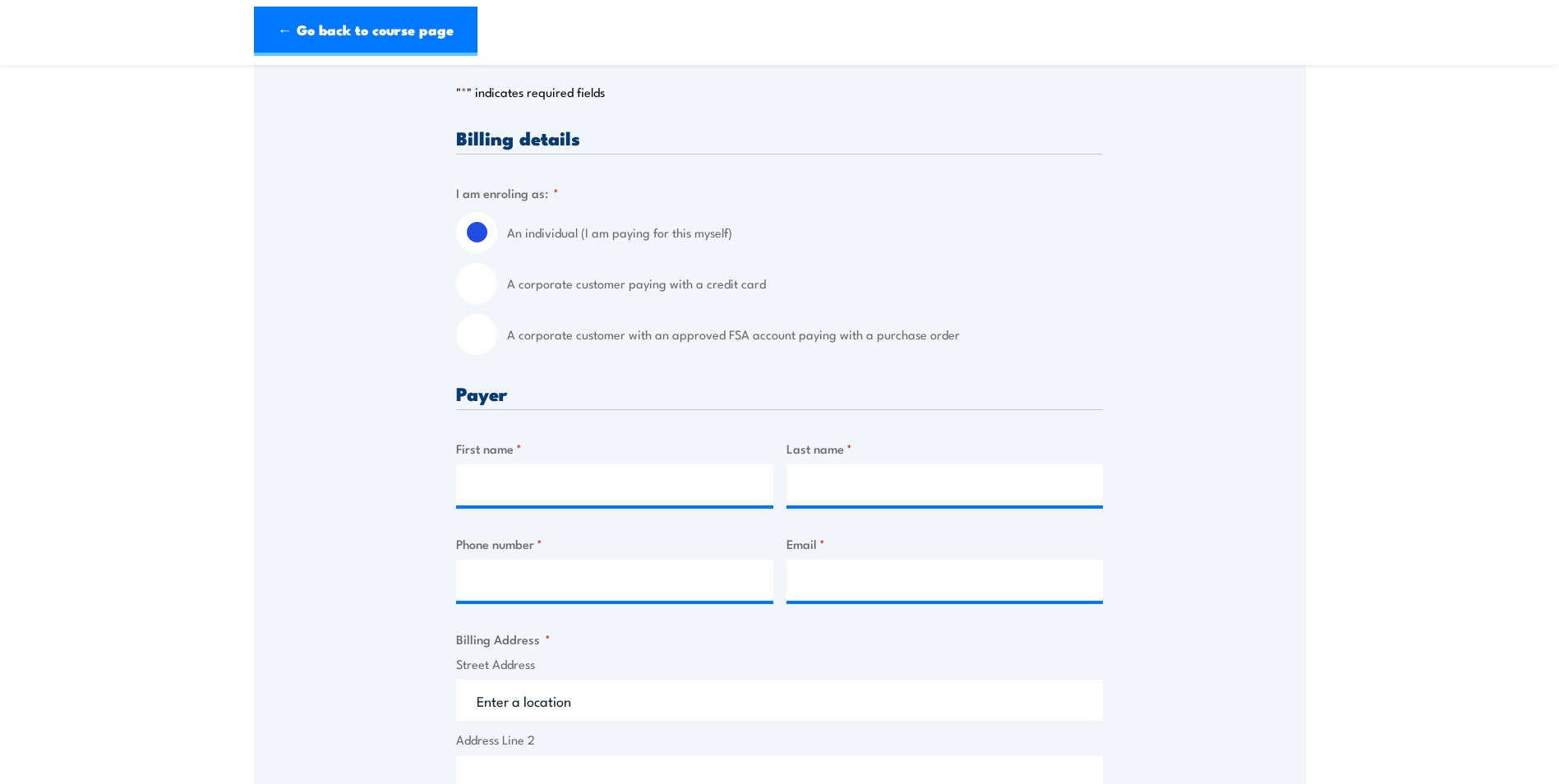
click at [483, 299] on input "A corporate customer paying with a credit card" at bounding box center [477, 283] width 41 height 41
radio input "true"
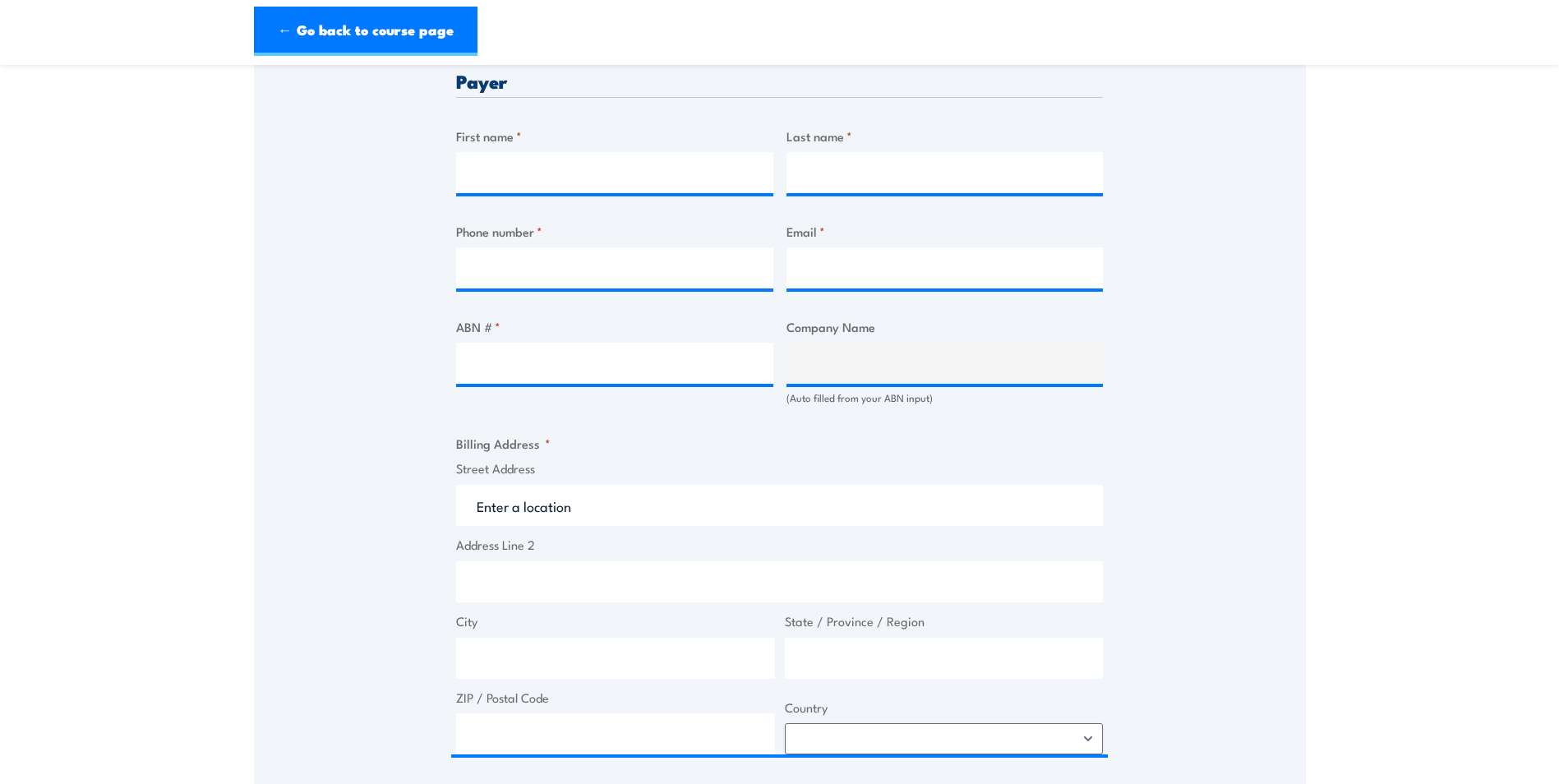
scroll to position [821, 0]
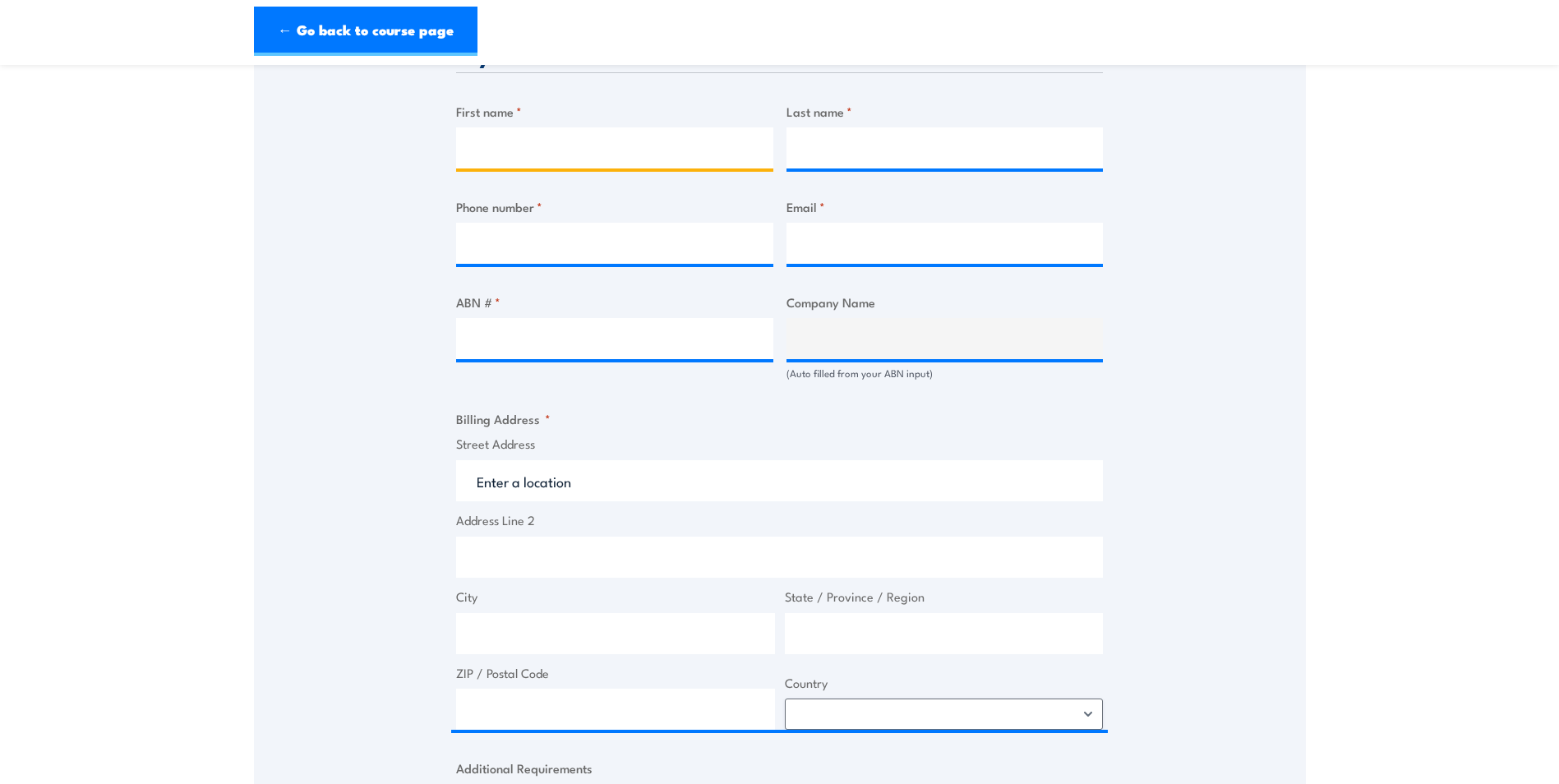
click at [581, 148] on input "First name *" at bounding box center [615, 148] width 317 height 41
type input "Kristin"
type input "Lehmann"
type input "0498460683"
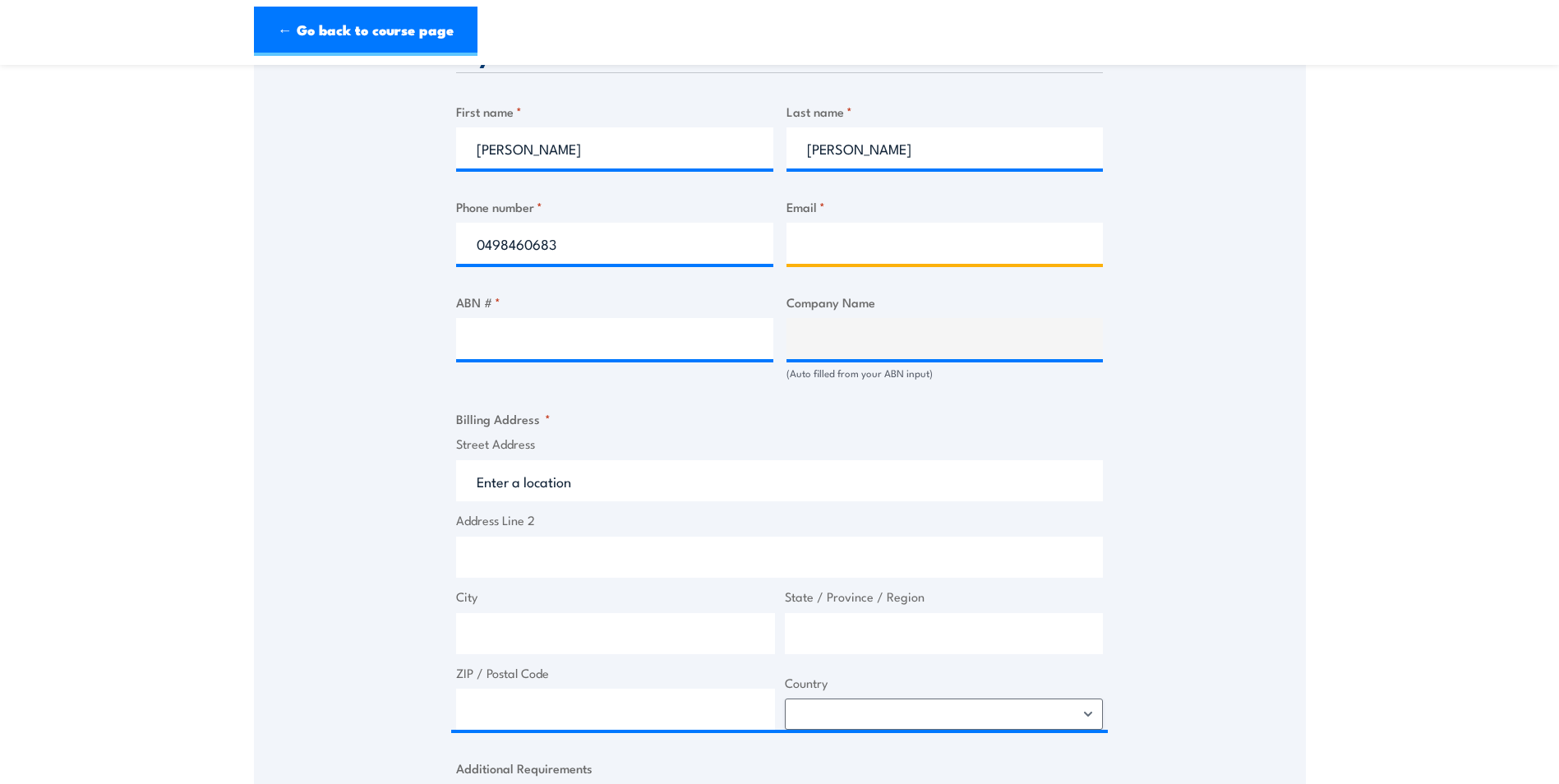
type input "kristin.lehmann@tri.edu.au"
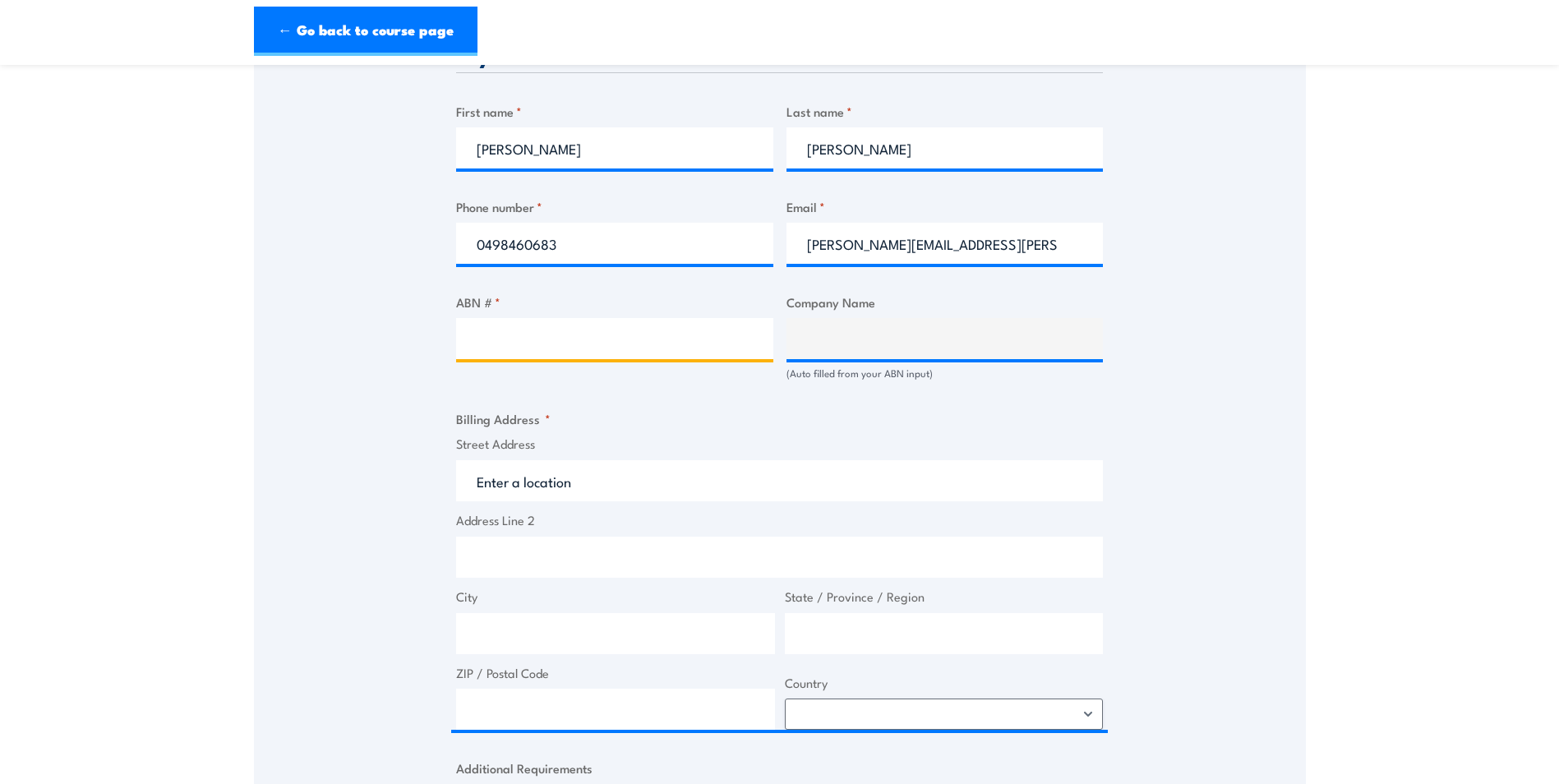
click at [575, 343] on input "ABN # *" at bounding box center [615, 338] width 317 height 41
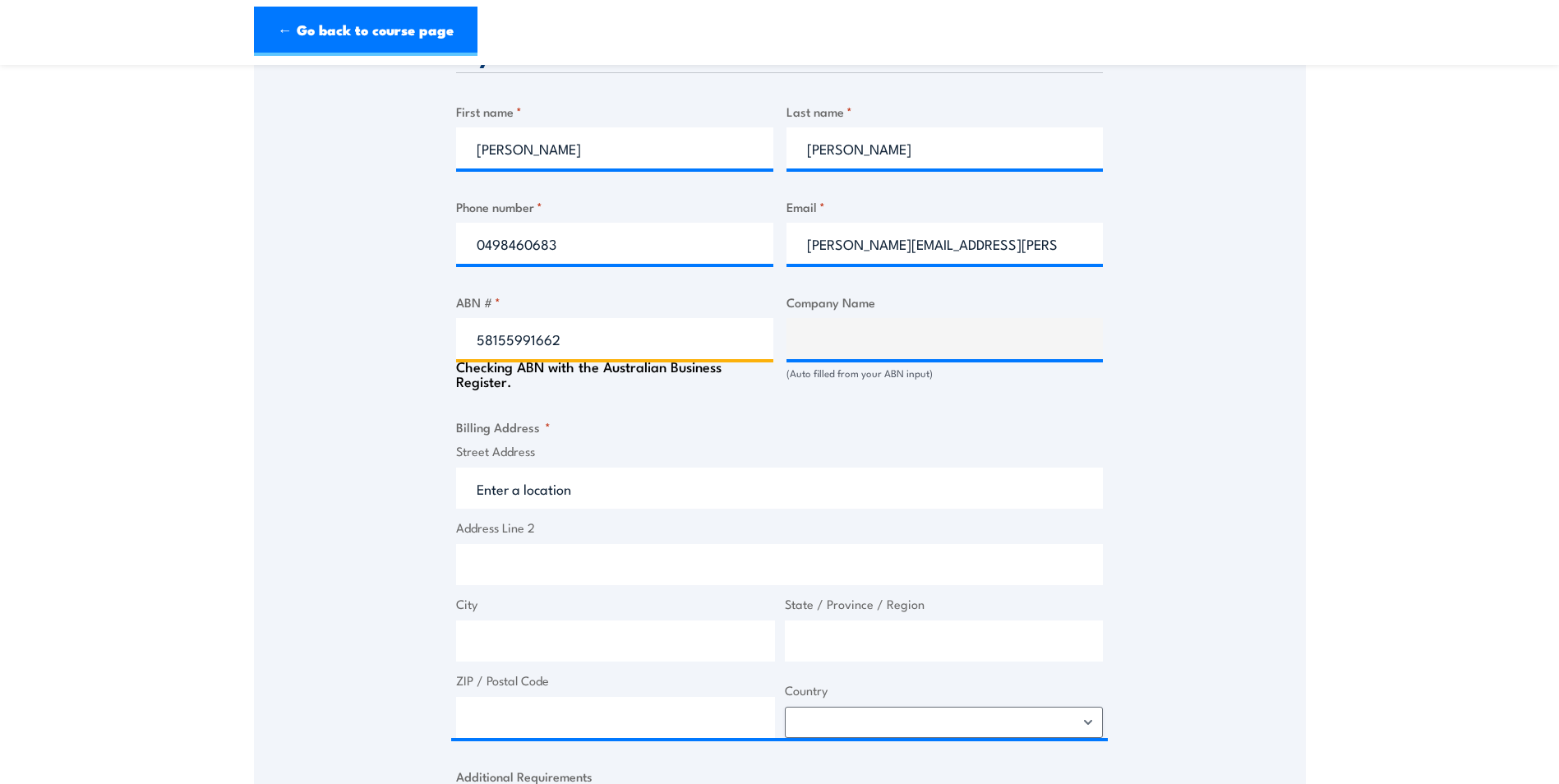
type input "58155991662"
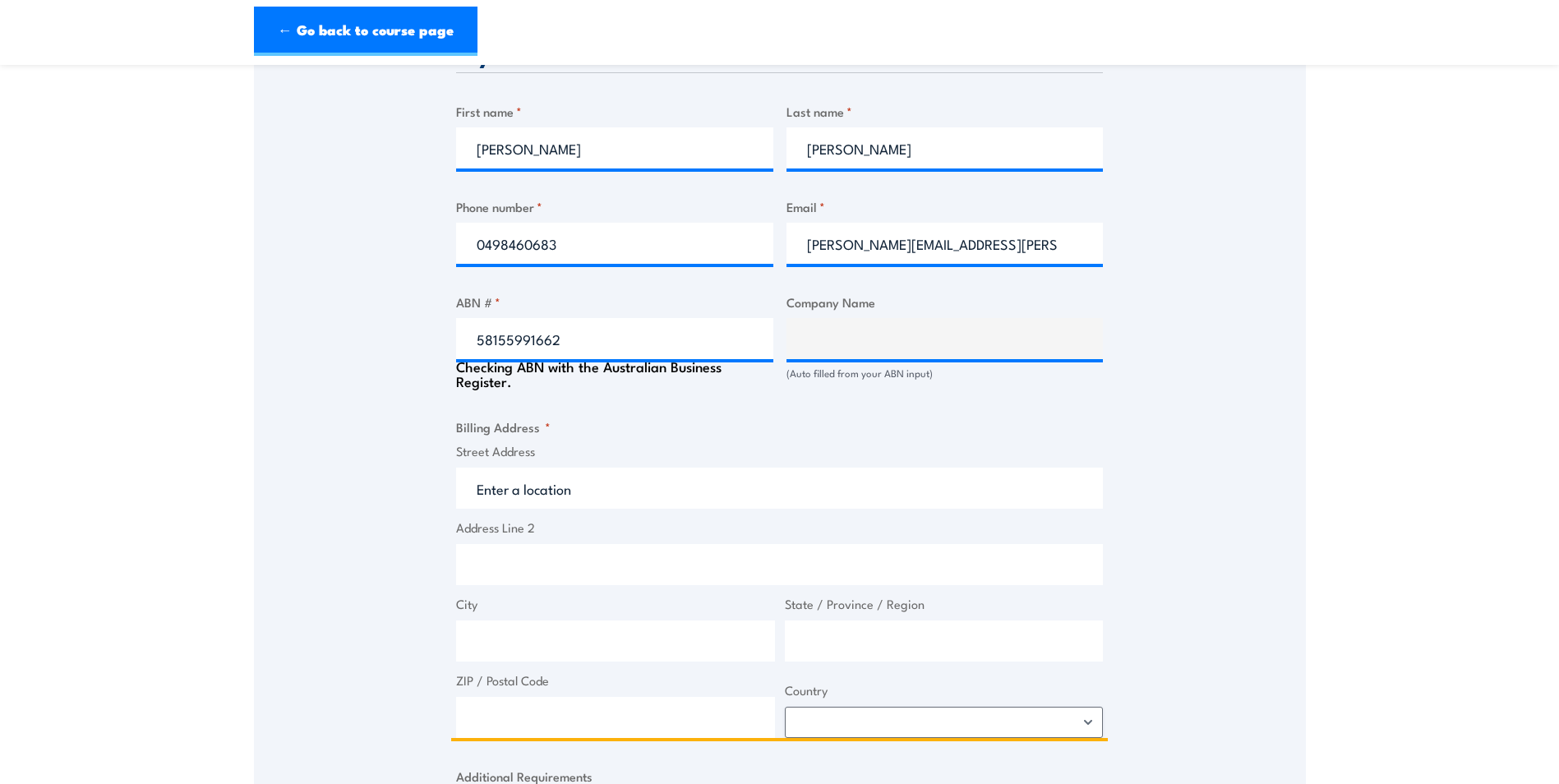
type input "The Trustee for Translational Research Institute Trust"
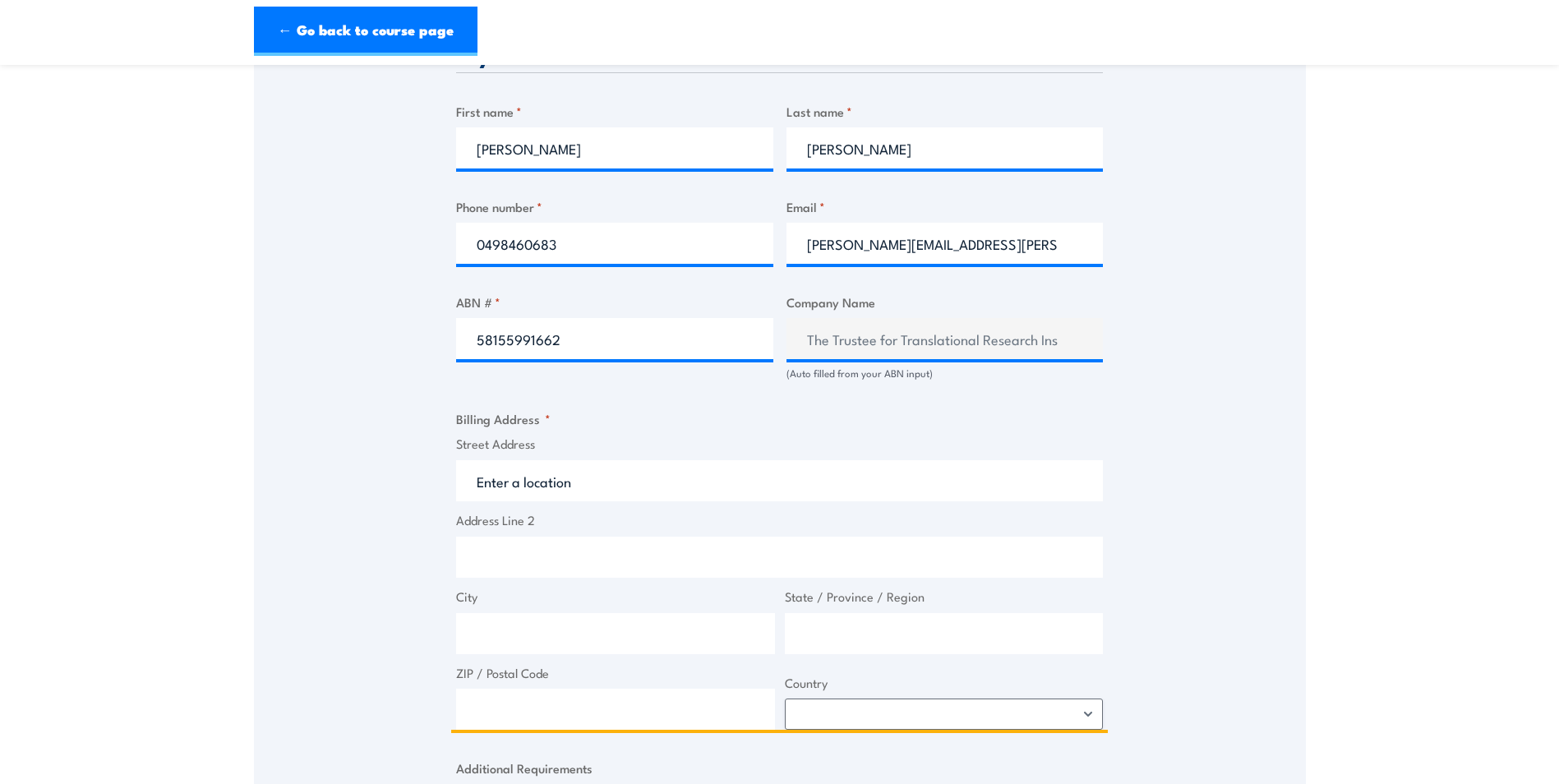
click at [570, 497] on input "Street Address" at bounding box center [780, 480] width 647 height 41
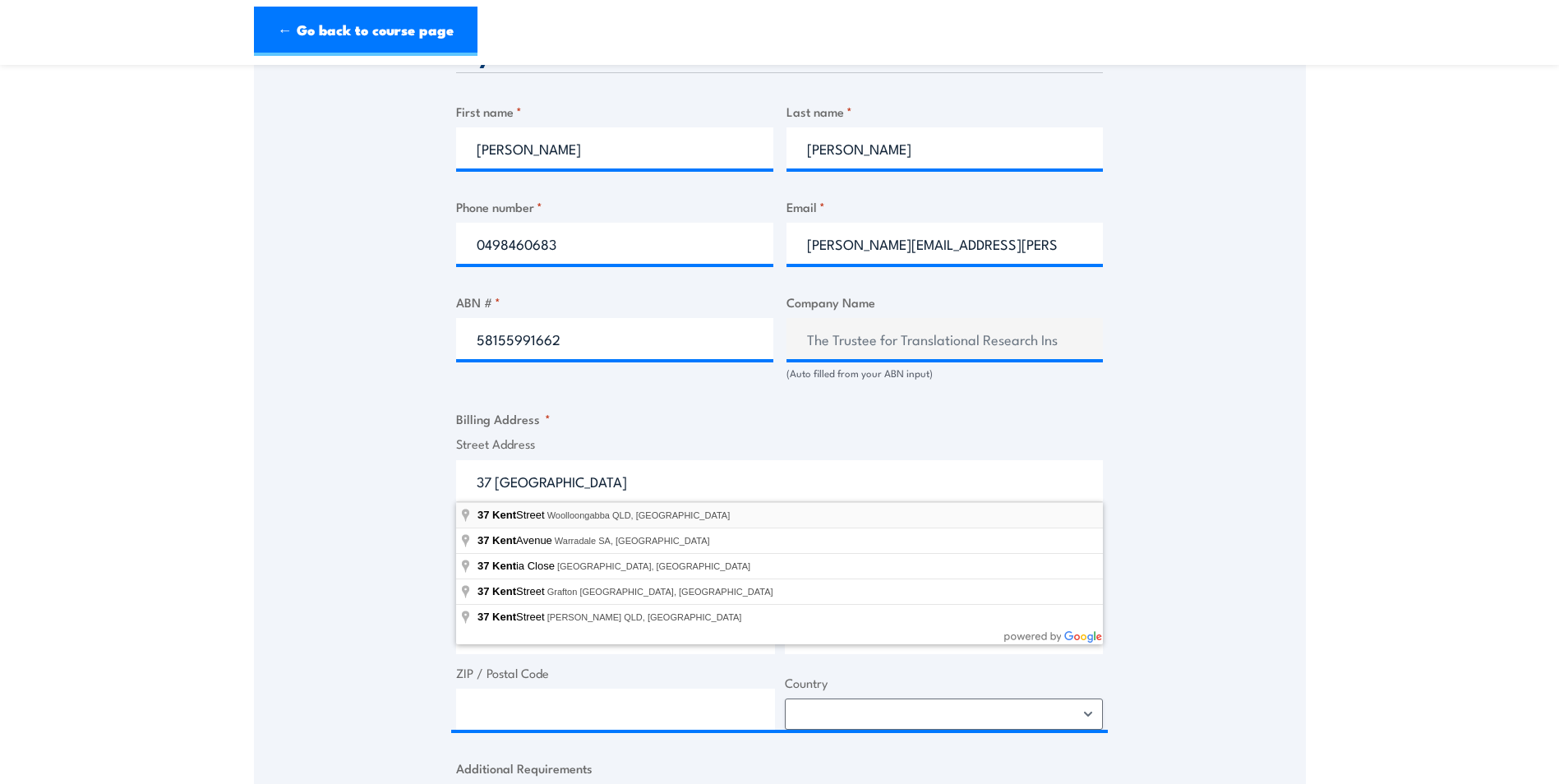
type input "37 Kent Street, Woolloongabba QLD, Australia"
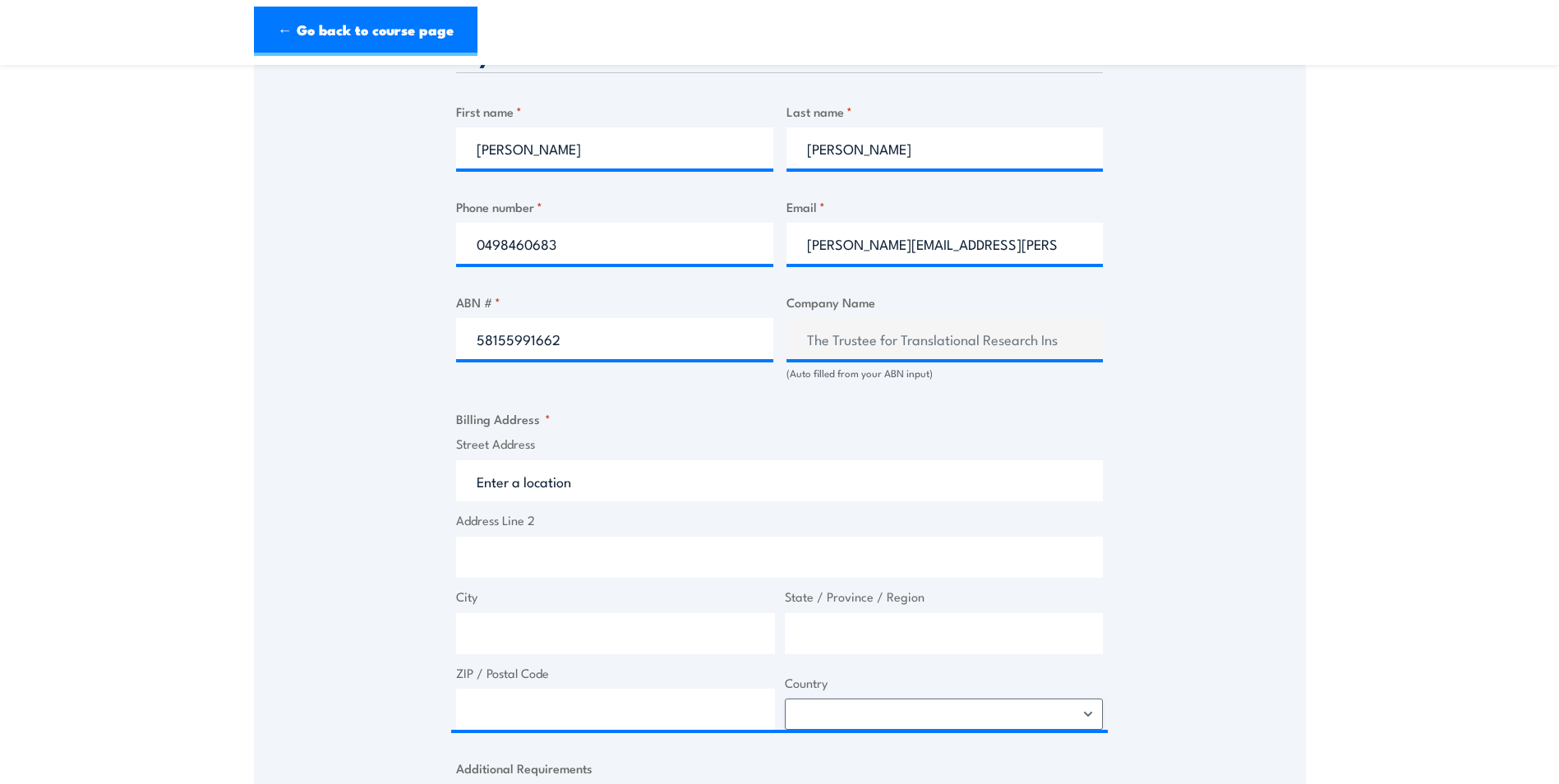
type input "37 Kent St"
type input "Woolloongabba"
type input "Queensland"
type input "4102"
select select "Australia"
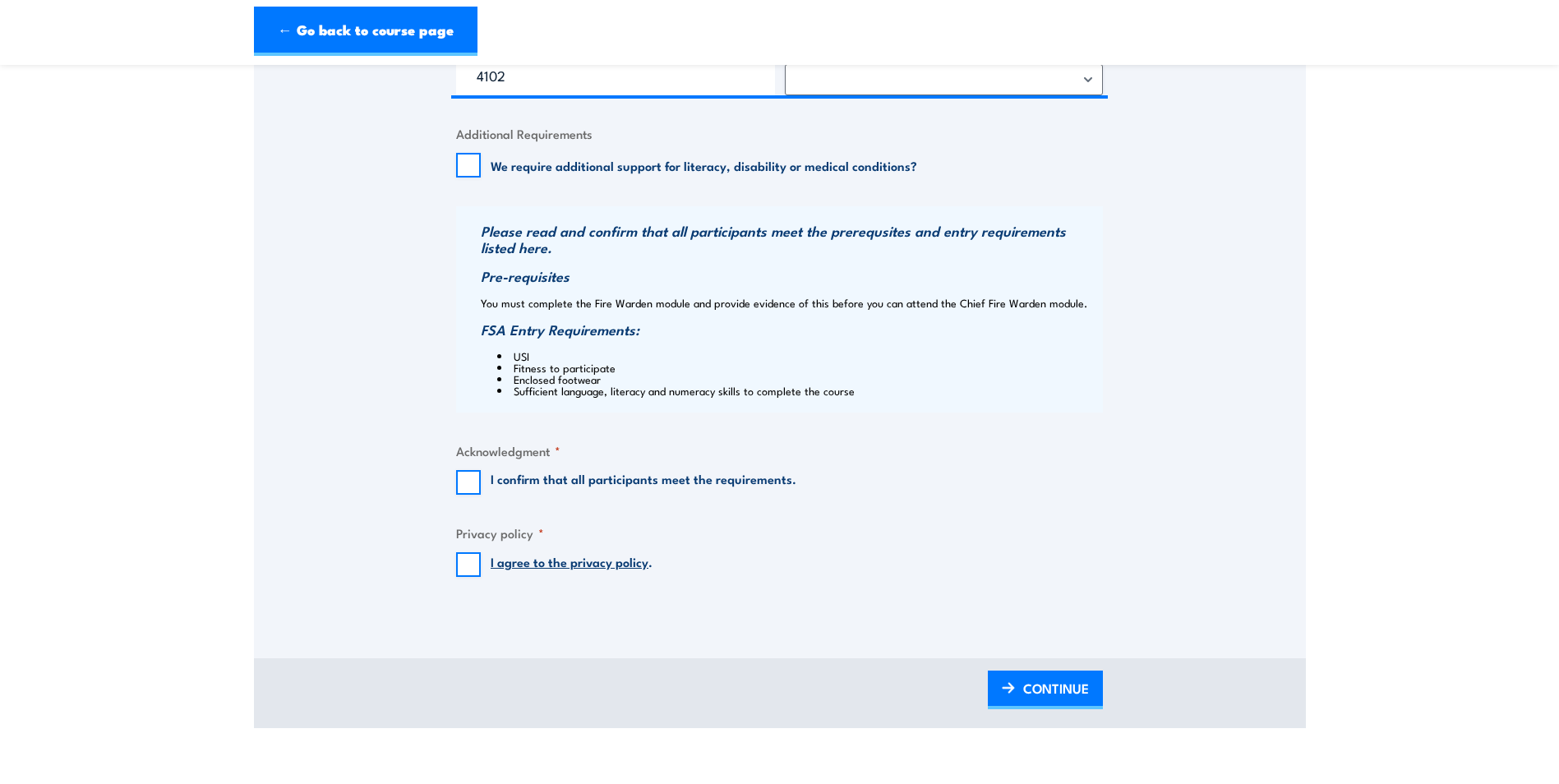
scroll to position [1479, 0]
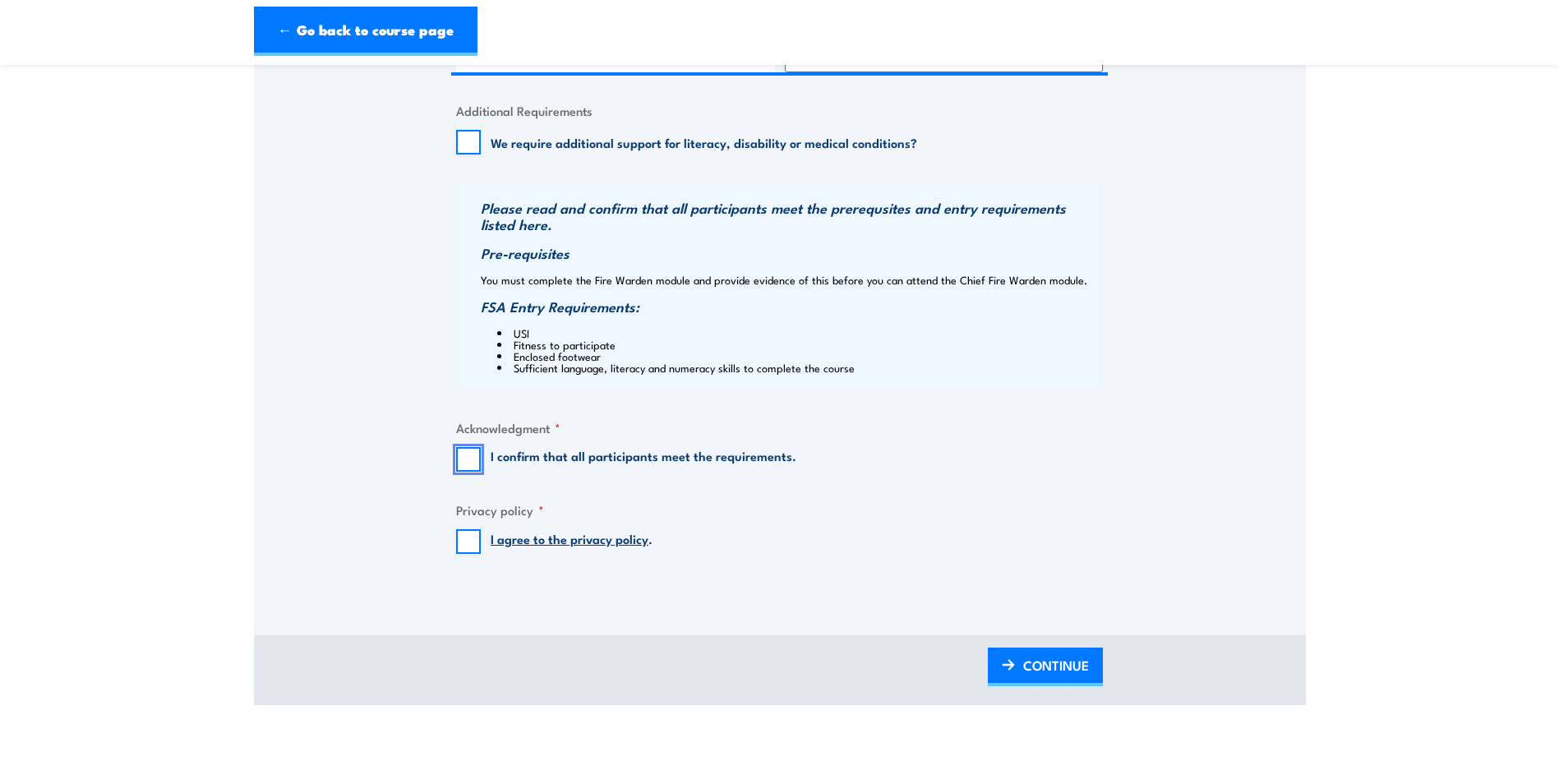
click at [470, 456] on input "I confirm that all participants meet the requirements." at bounding box center [469, 459] width 25 height 25
checkbox input "true"
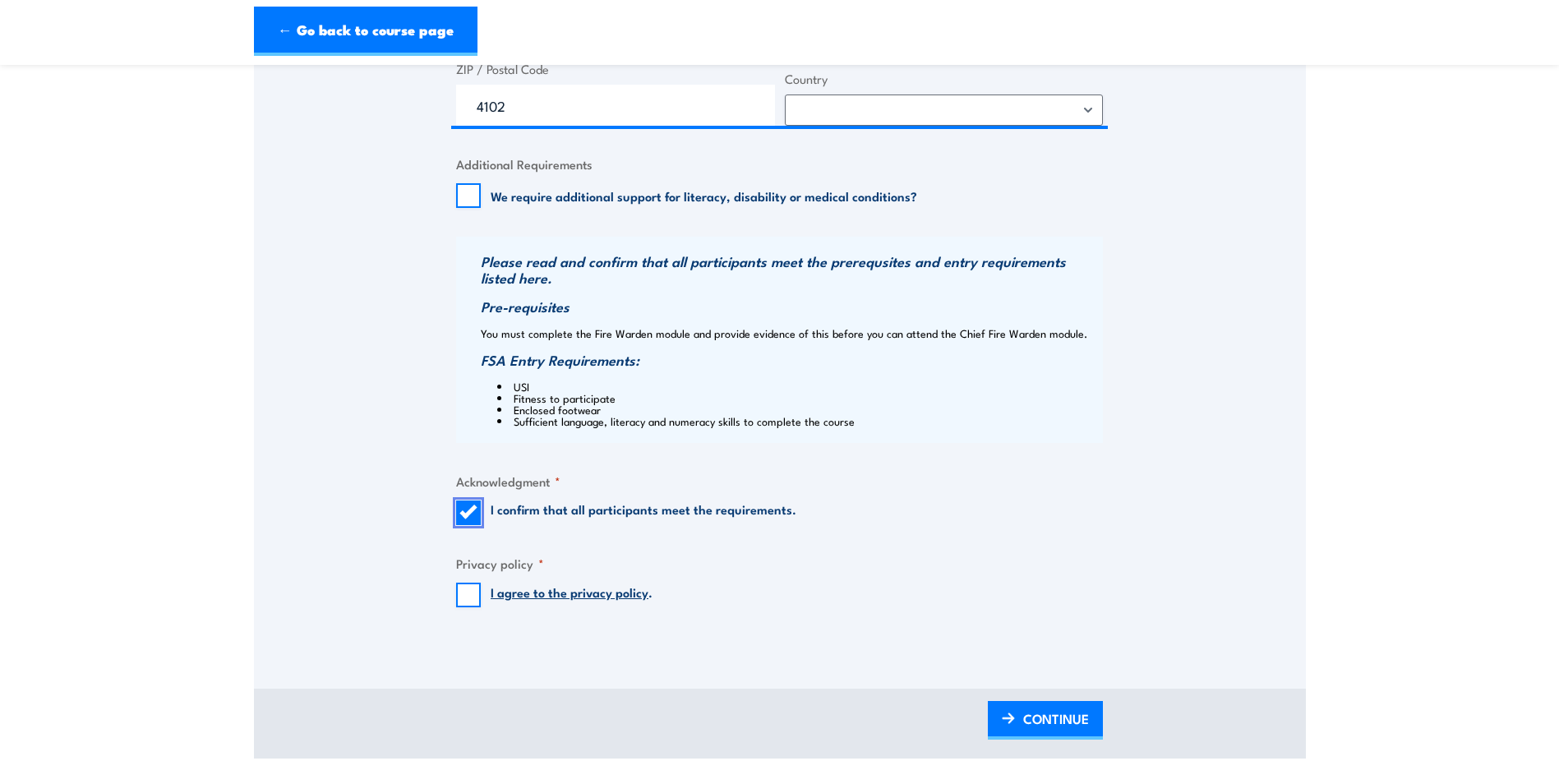
scroll to position [1397, 0]
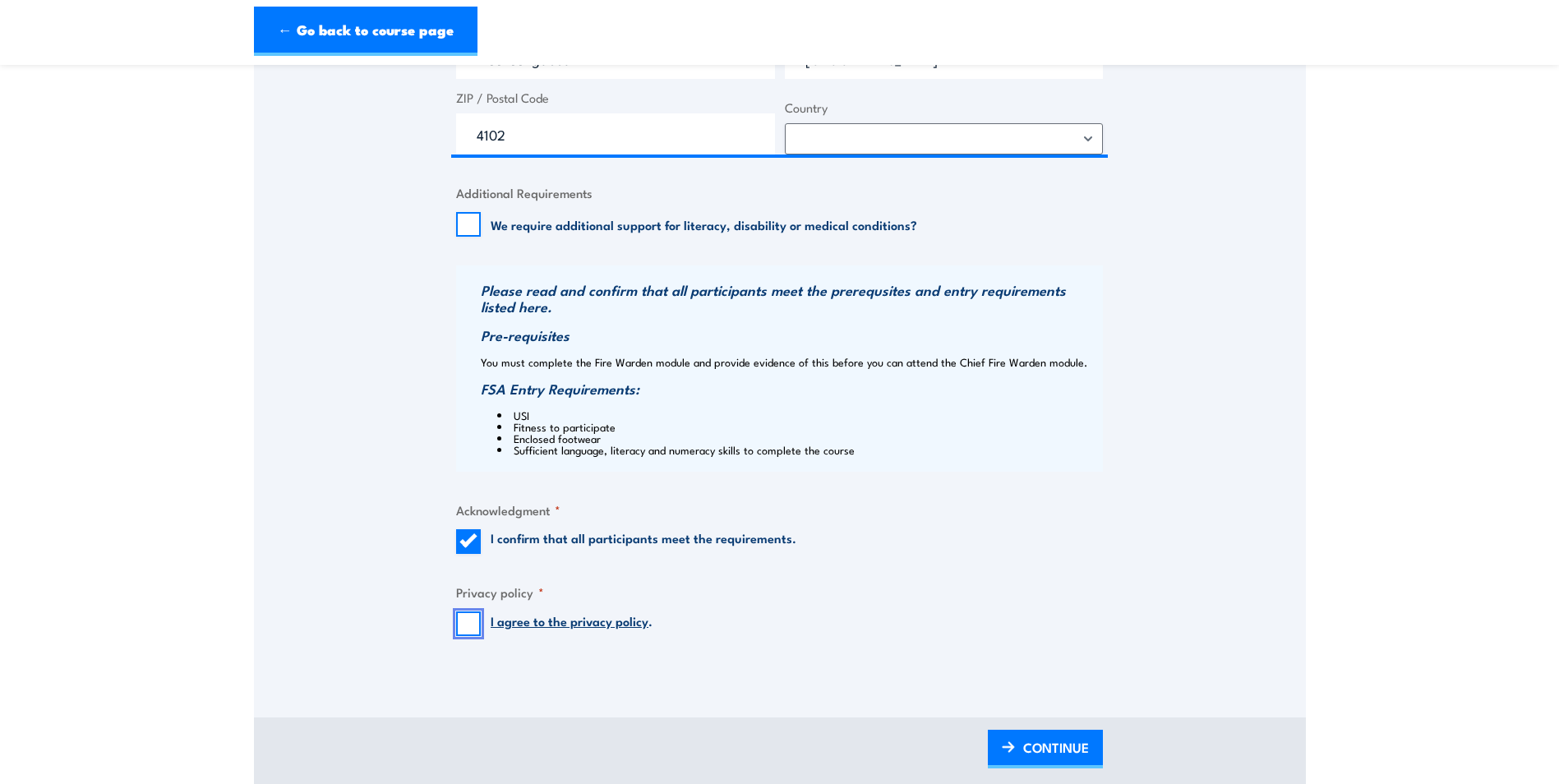
click at [474, 625] on input "I agree to the privacy policy ." at bounding box center [469, 624] width 25 height 25
checkbox input "true"
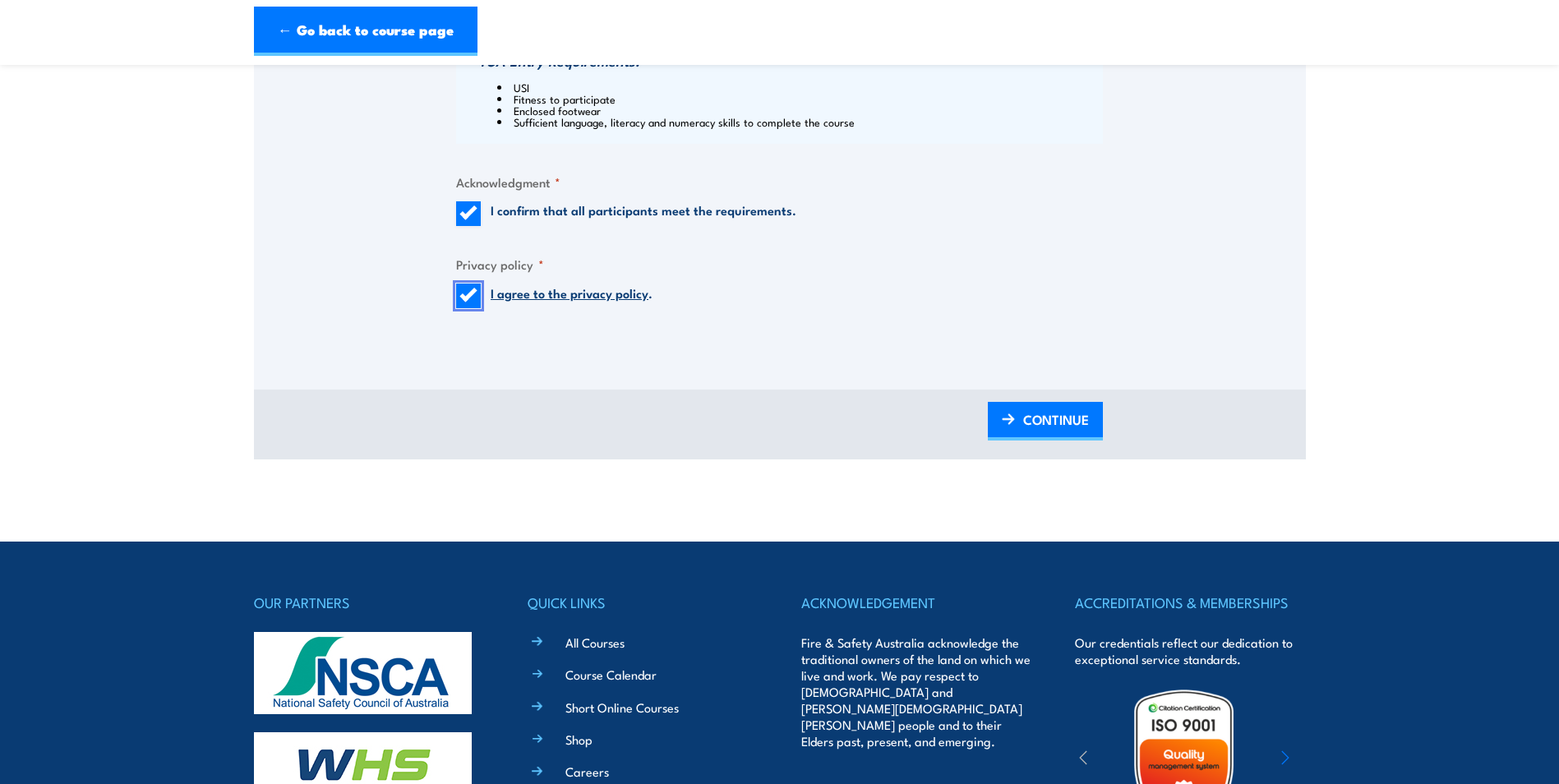
scroll to position [1726, 0]
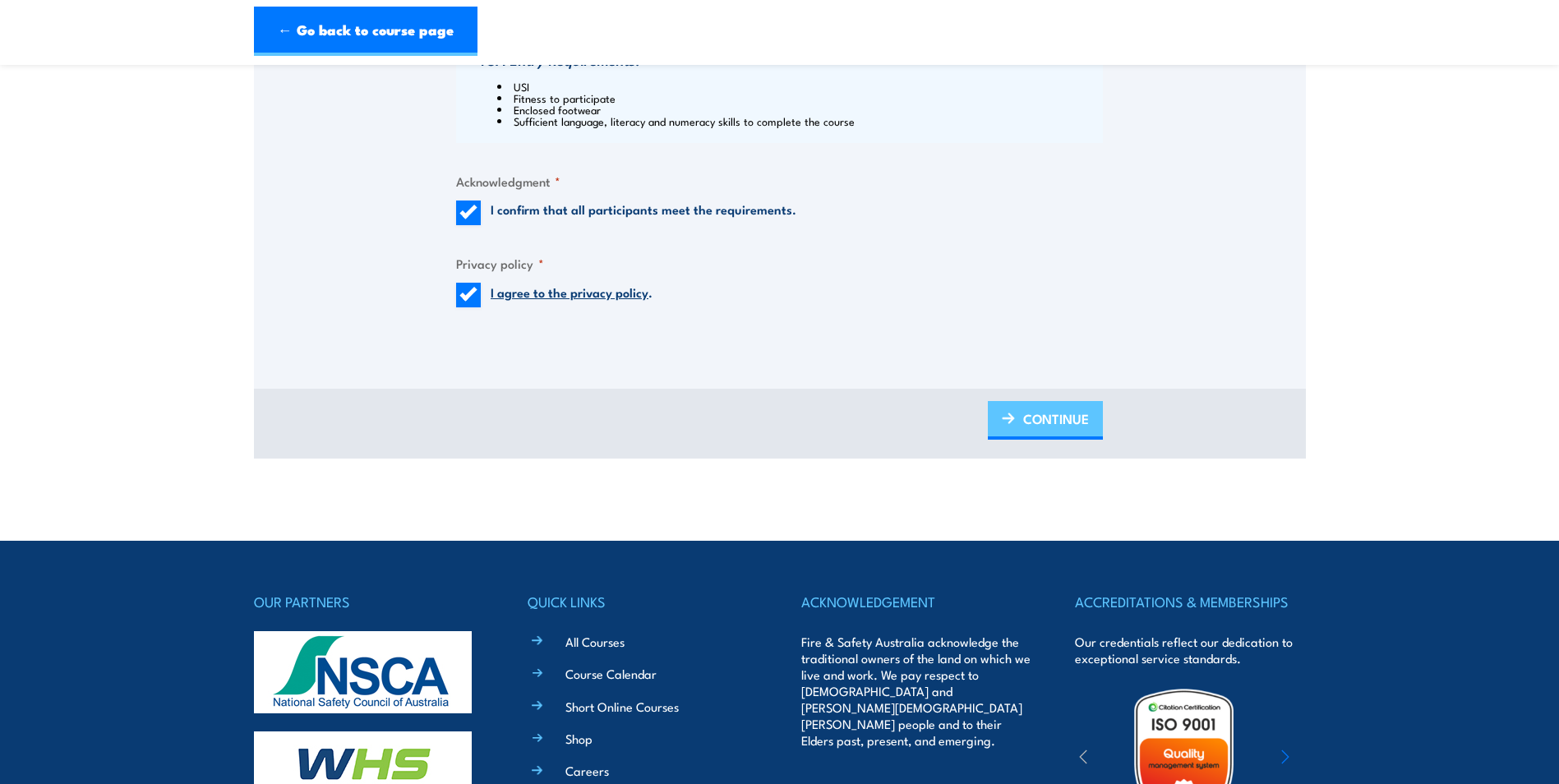
click at [1045, 402] on span "CONTINUE" at bounding box center [1056, 418] width 65 height 43
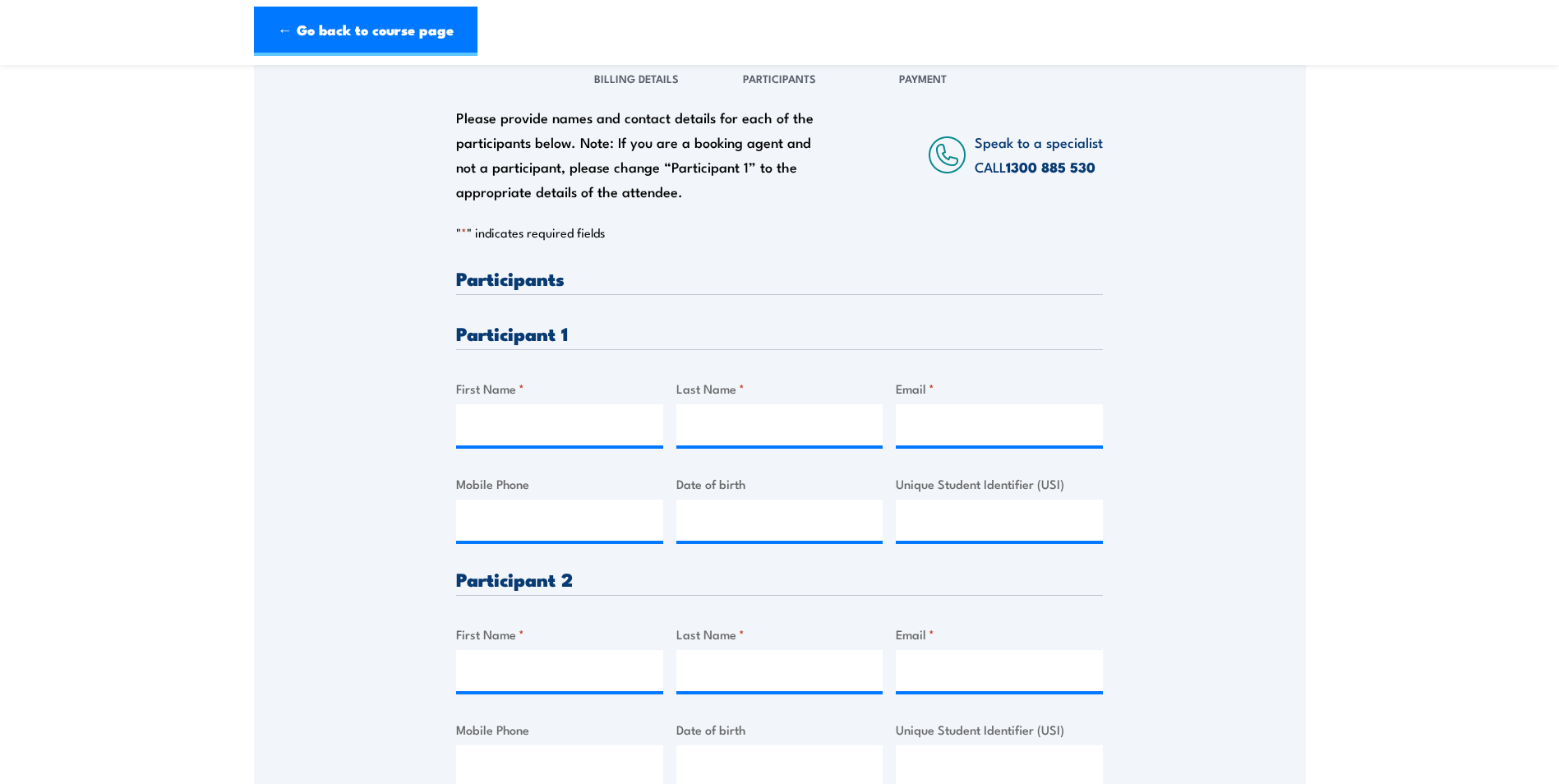
scroll to position [247, 0]
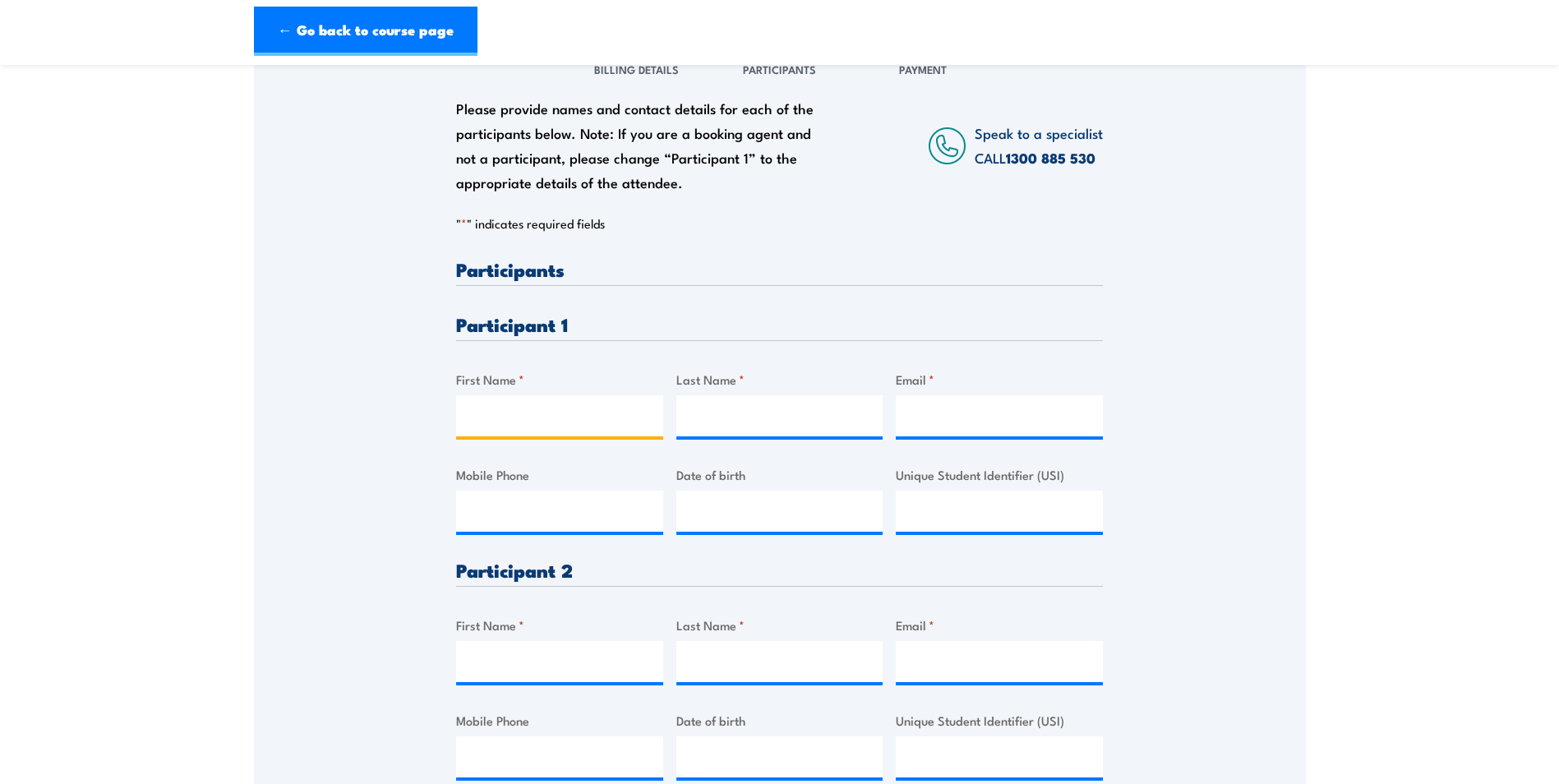
click at [544, 405] on input "First Name *" at bounding box center [560, 415] width 208 height 41
type input "J"
type input "[PERSON_NAME]"
type input "Schofiled"
paste input "[PERSON_NAME][EMAIL_ADDRESS][PERSON_NAME][DOMAIN_NAME]"
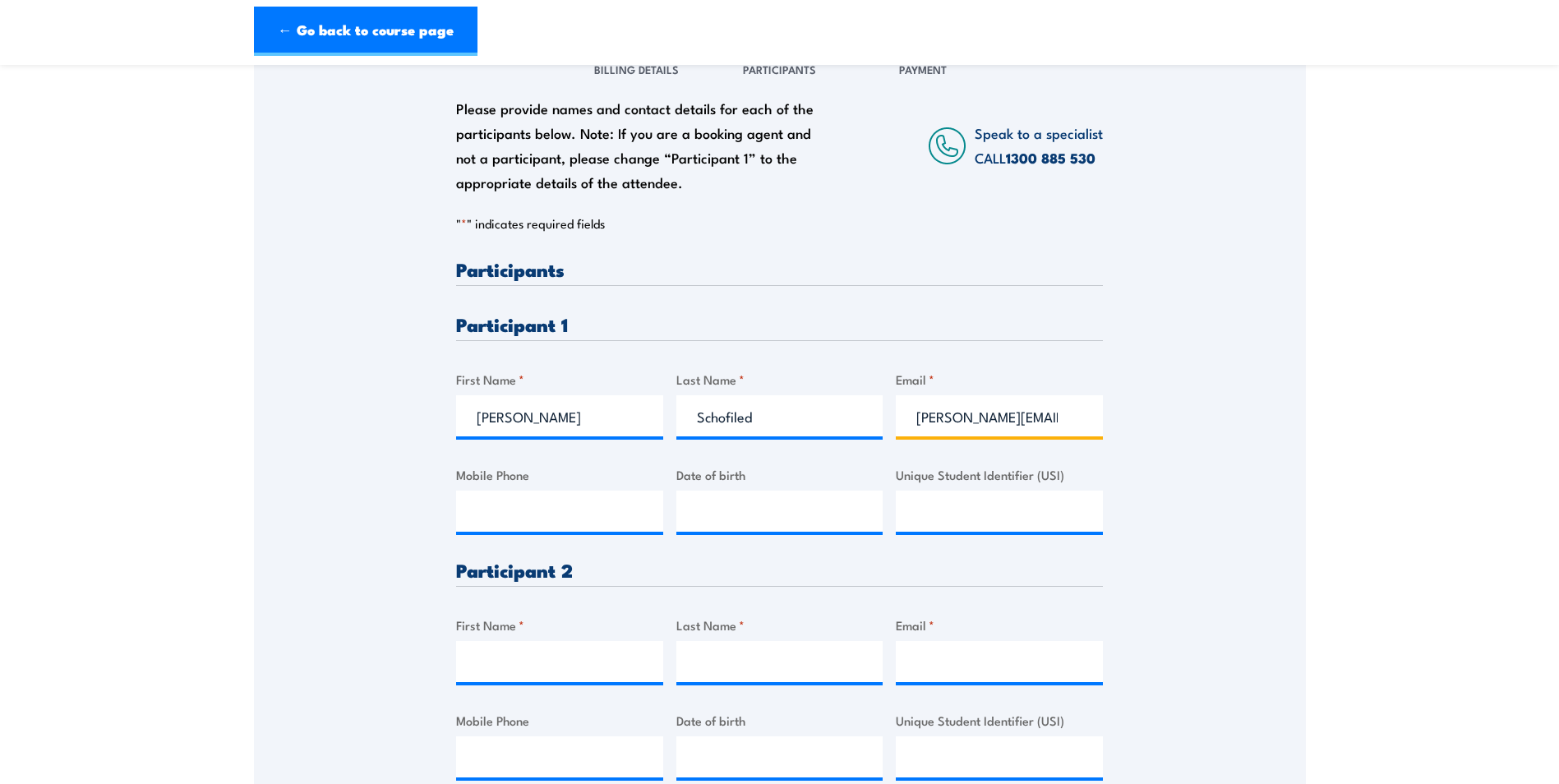
scroll to position [0, 20]
type input "[PERSON_NAME][EMAIL_ADDRESS][PERSON_NAME][DOMAIN_NAME]"
click at [564, 516] on input "Mobile Phone" at bounding box center [560, 511] width 208 height 41
type input "__/__/____"
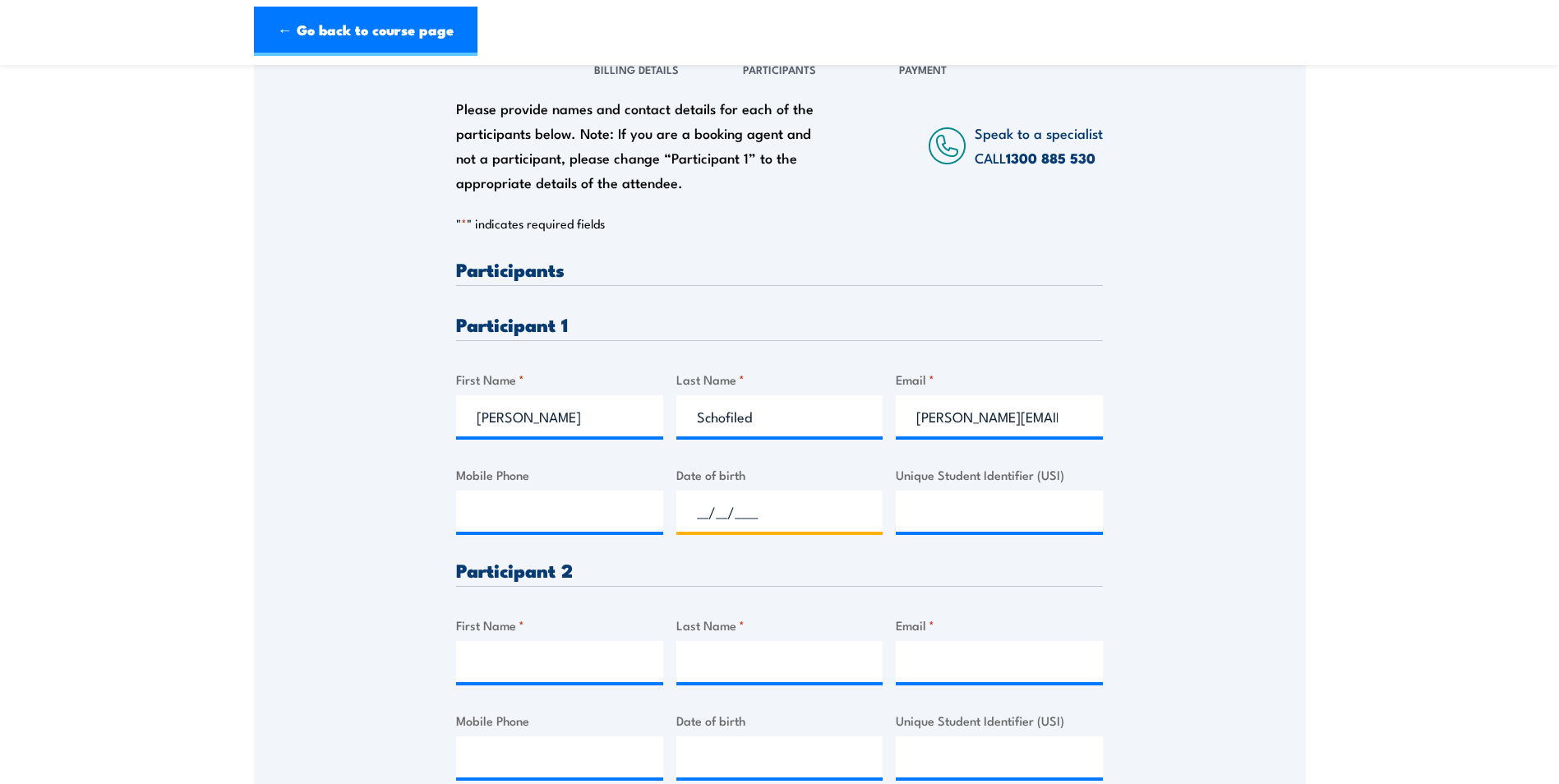
click at [801, 500] on input "__/__/____" at bounding box center [780, 511] width 208 height 41
click at [578, 505] on input "Mobile Phone" at bounding box center [560, 511] width 208 height 41
click at [1261, 477] on div "Please provide names and contact details for each of the participants below. No…" at bounding box center [780, 548] width 1052 height 1018
click at [765, 420] on input "Schofiled" at bounding box center [780, 415] width 208 height 41
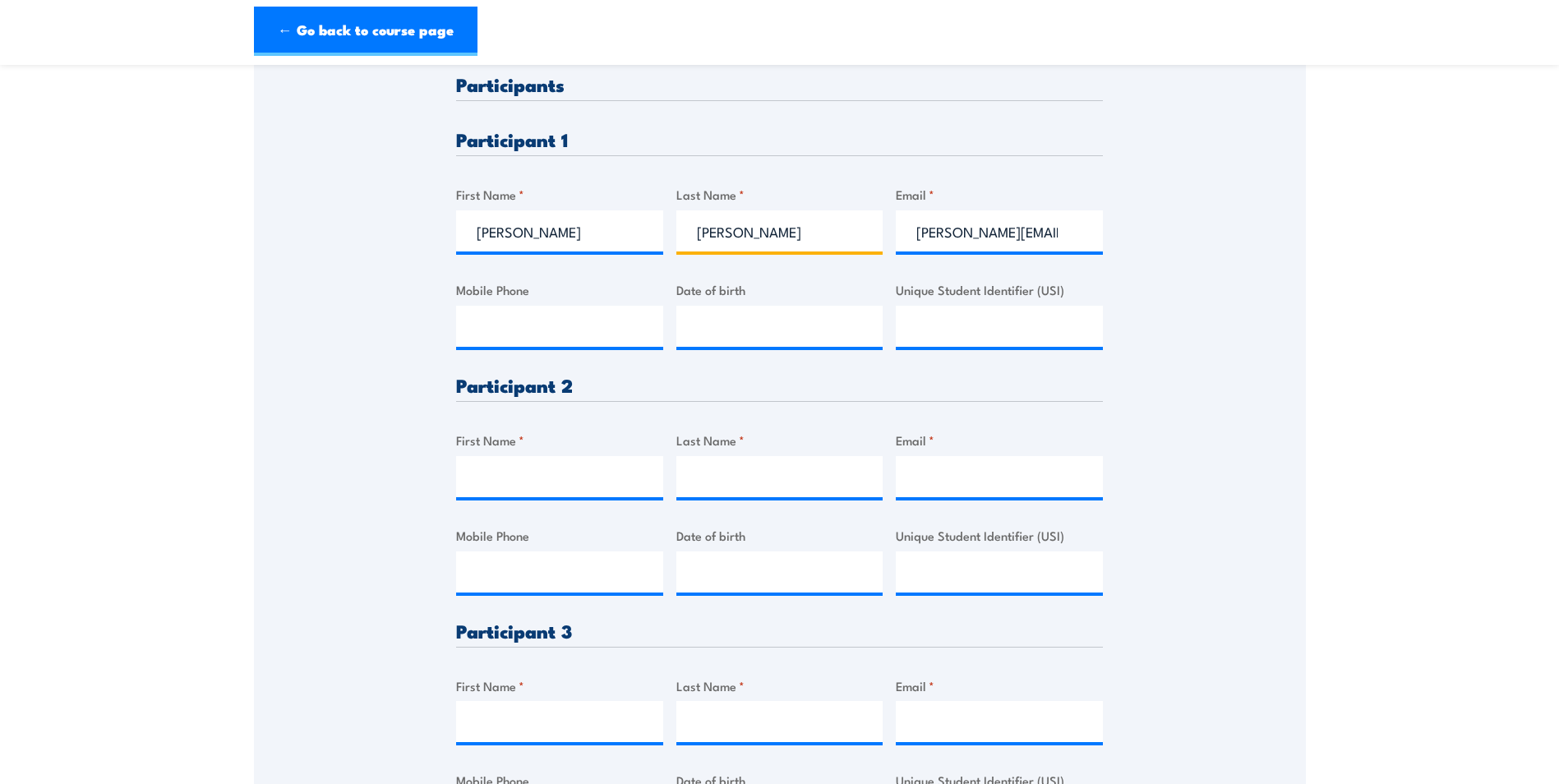
scroll to position [493, 0]
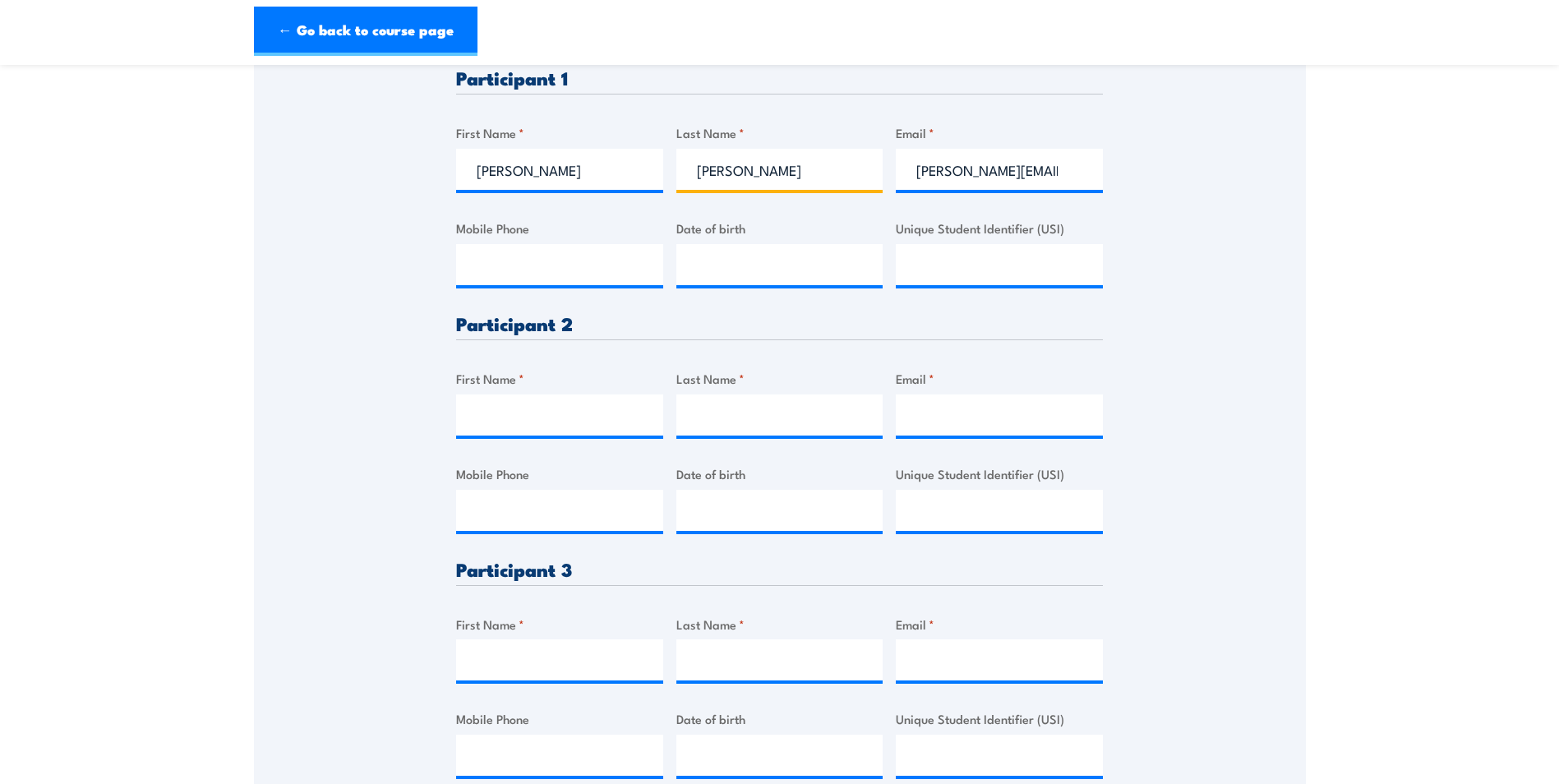
type input "[PERSON_NAME]"
click at [601, 411] on input "First Name *" at bounding box center [560, 415] width 208 height 41
type input "[PERSON_NAME]"
type input "Neville"
paste input "peter.neville@tri.edu.au"
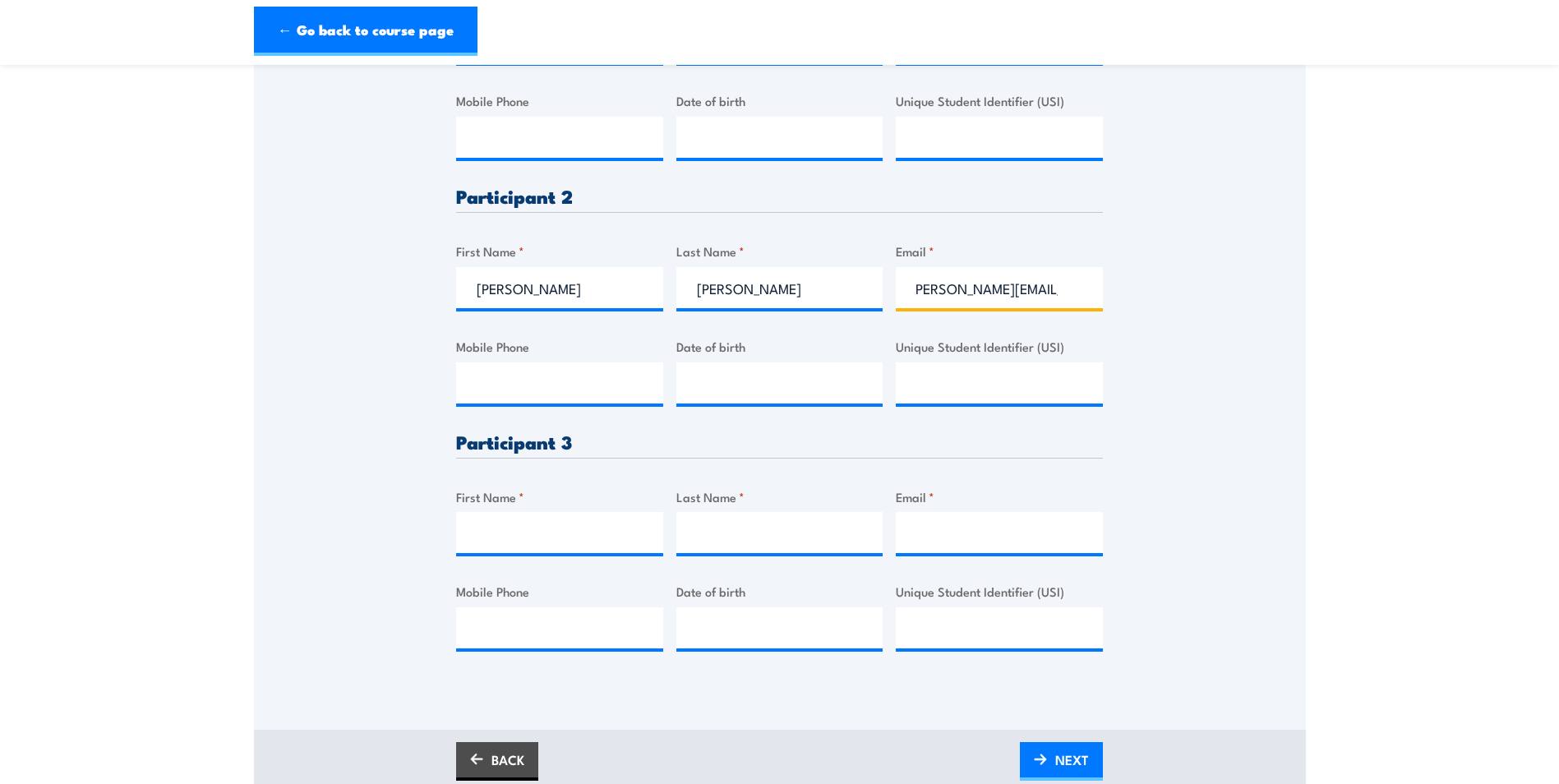
scroll to position [657, 0]
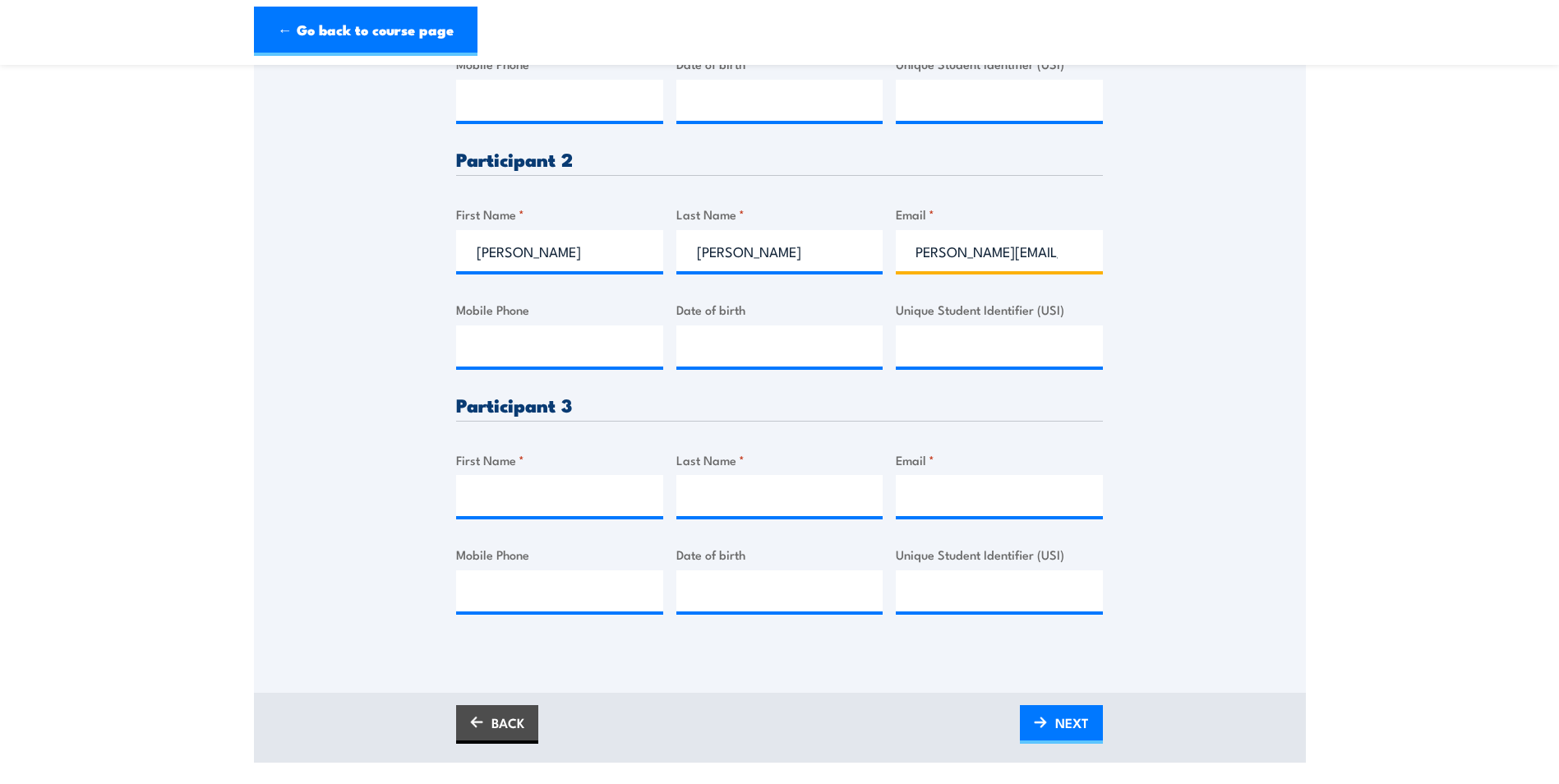
type input "peter.neville@tri.edu.au"
click at [516, 496] on input "First Name *" at bounding box center [560, 495] width 208 height 41
click at [582, 495] on input "First Name *" at bounding box center [560, 495] width 208 height 41
type input "Darron"
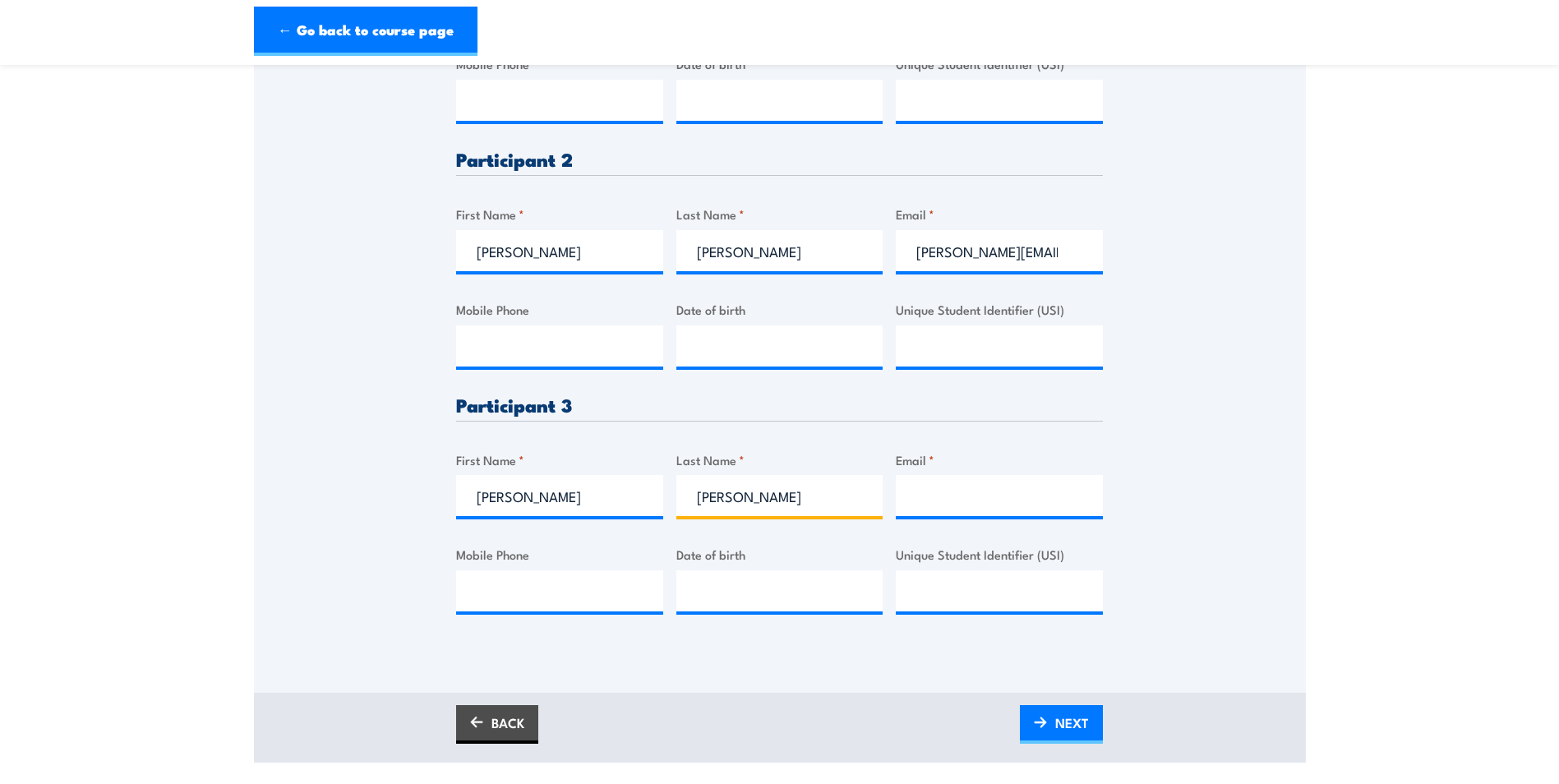
type input "Laing"
paste input "darron.laing@tri.edu.au"
type input "darron.laing@tri.edu.au"
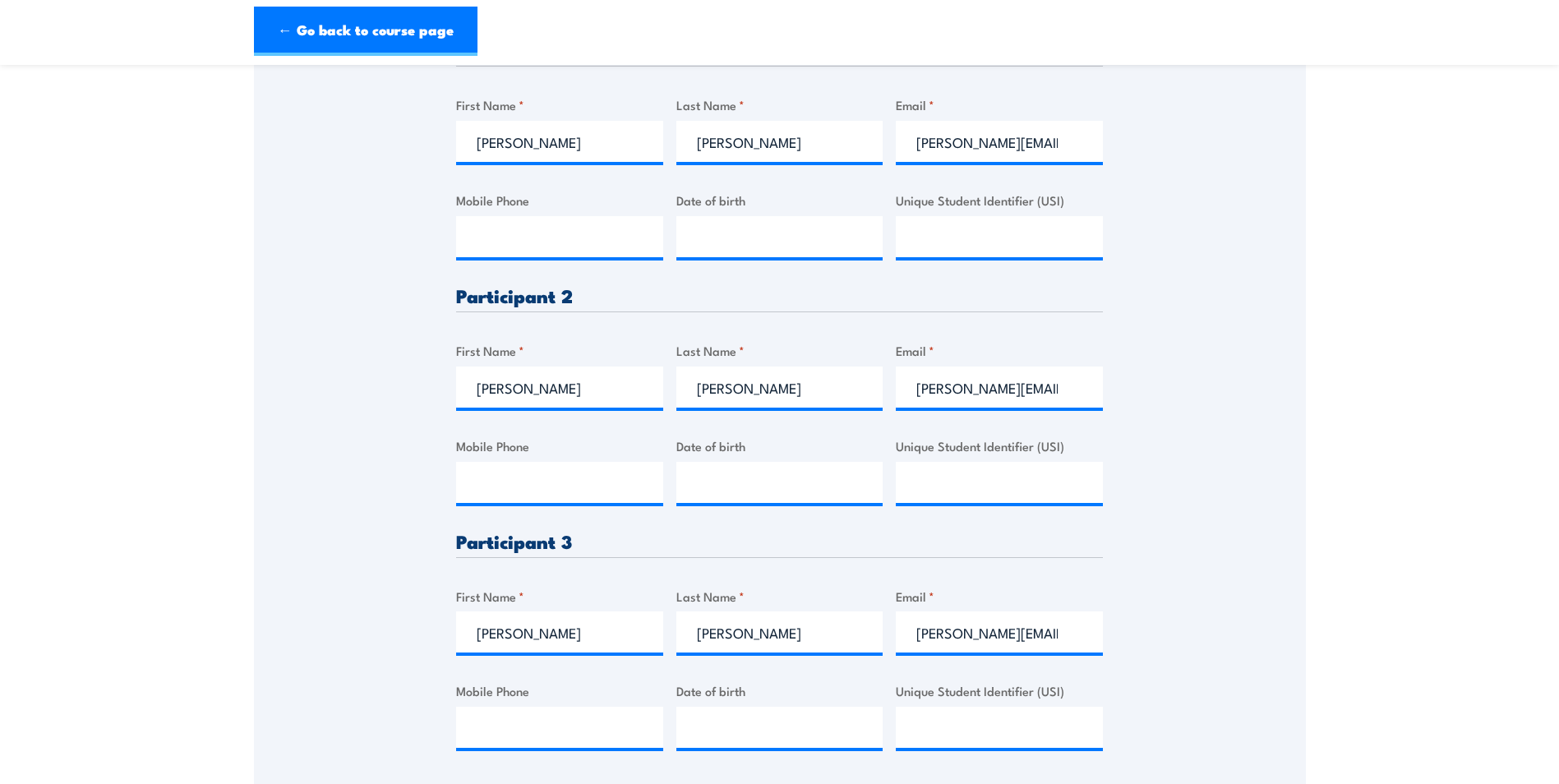
scroll to position [493, 0]
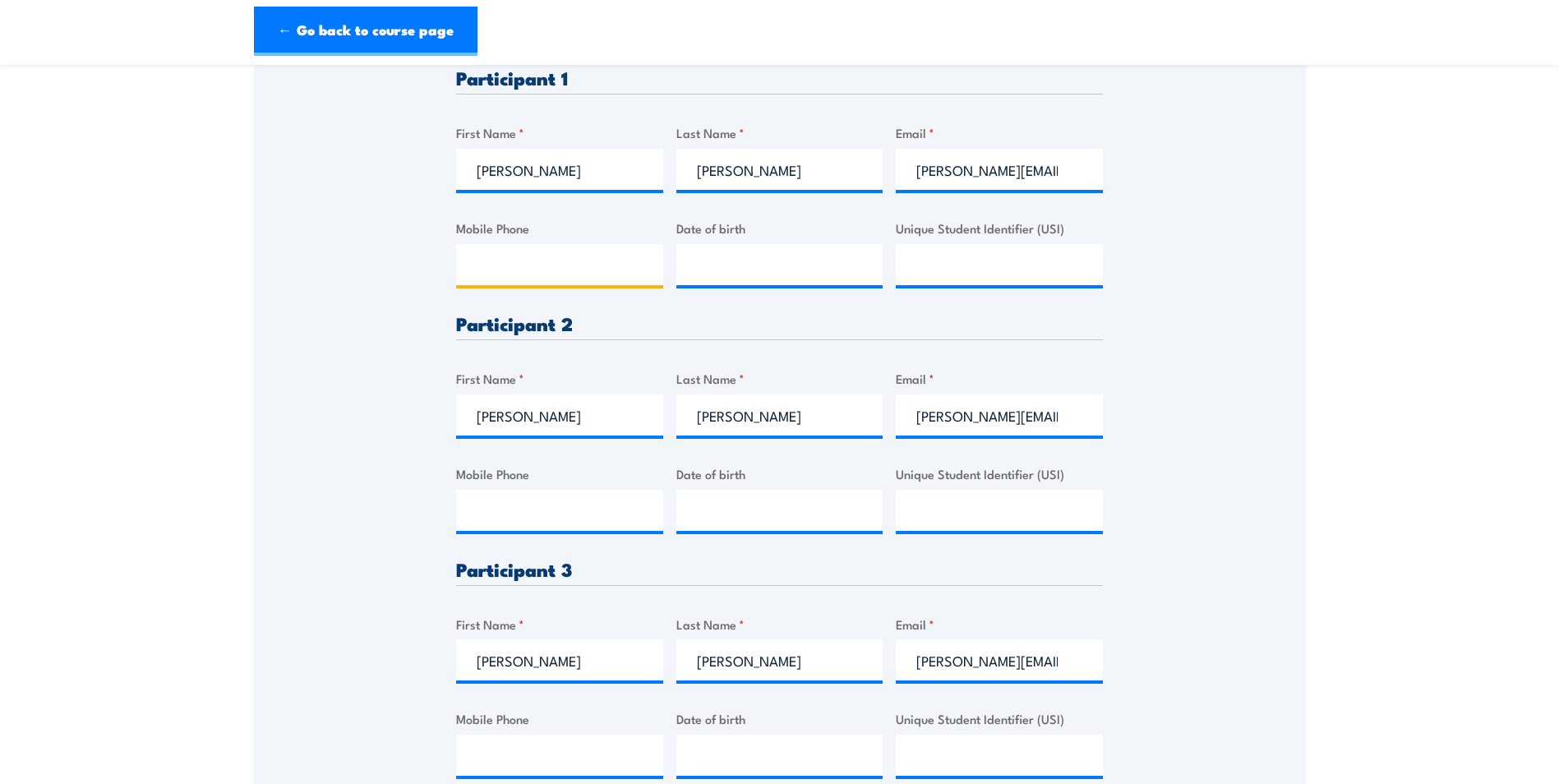
paste input "0415050428"
type input "0415050428"
paste input "0421107650"
type input "0421107650"
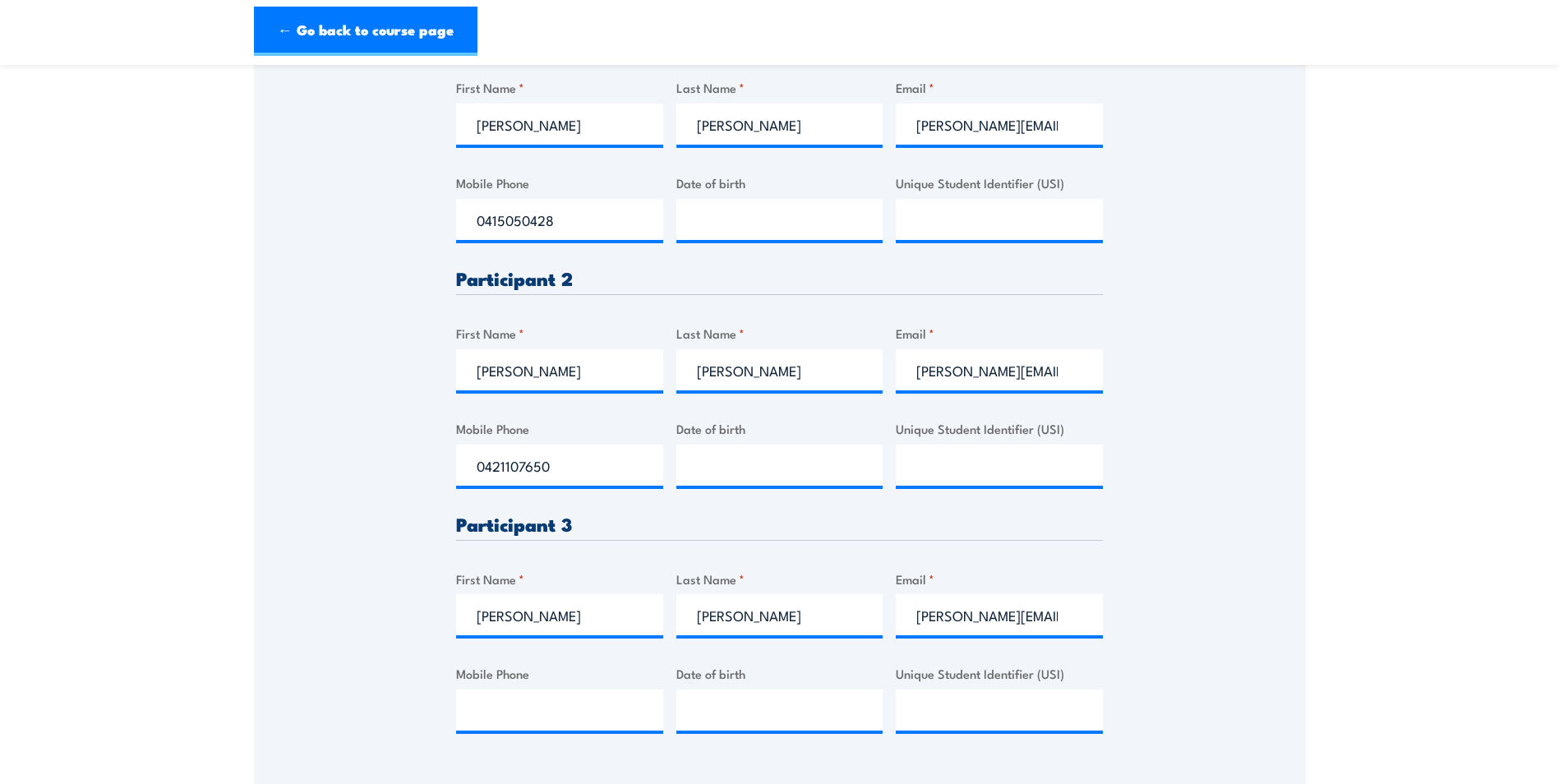
scroll to position [576, 0]
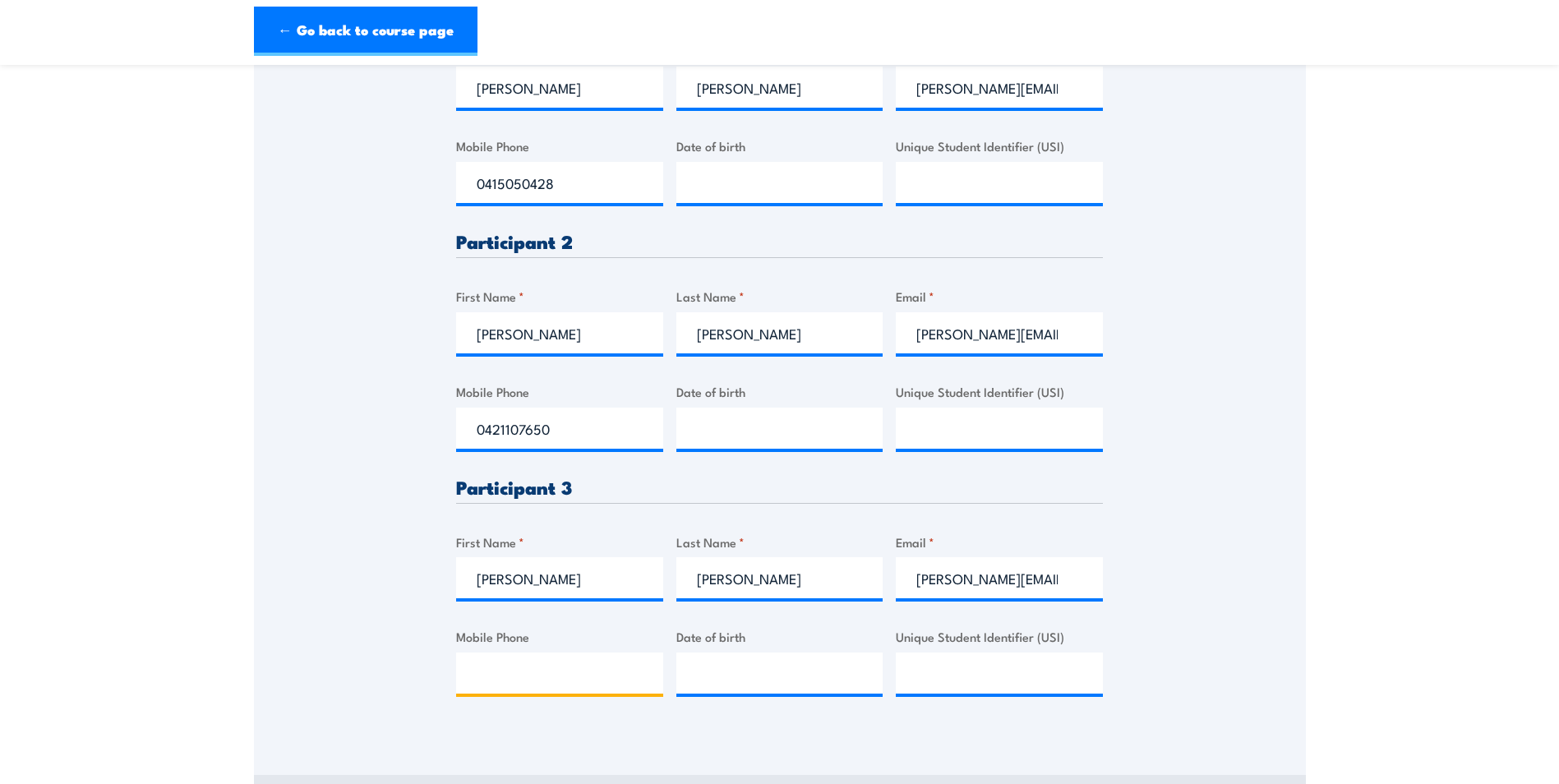
paste input "0421107650"
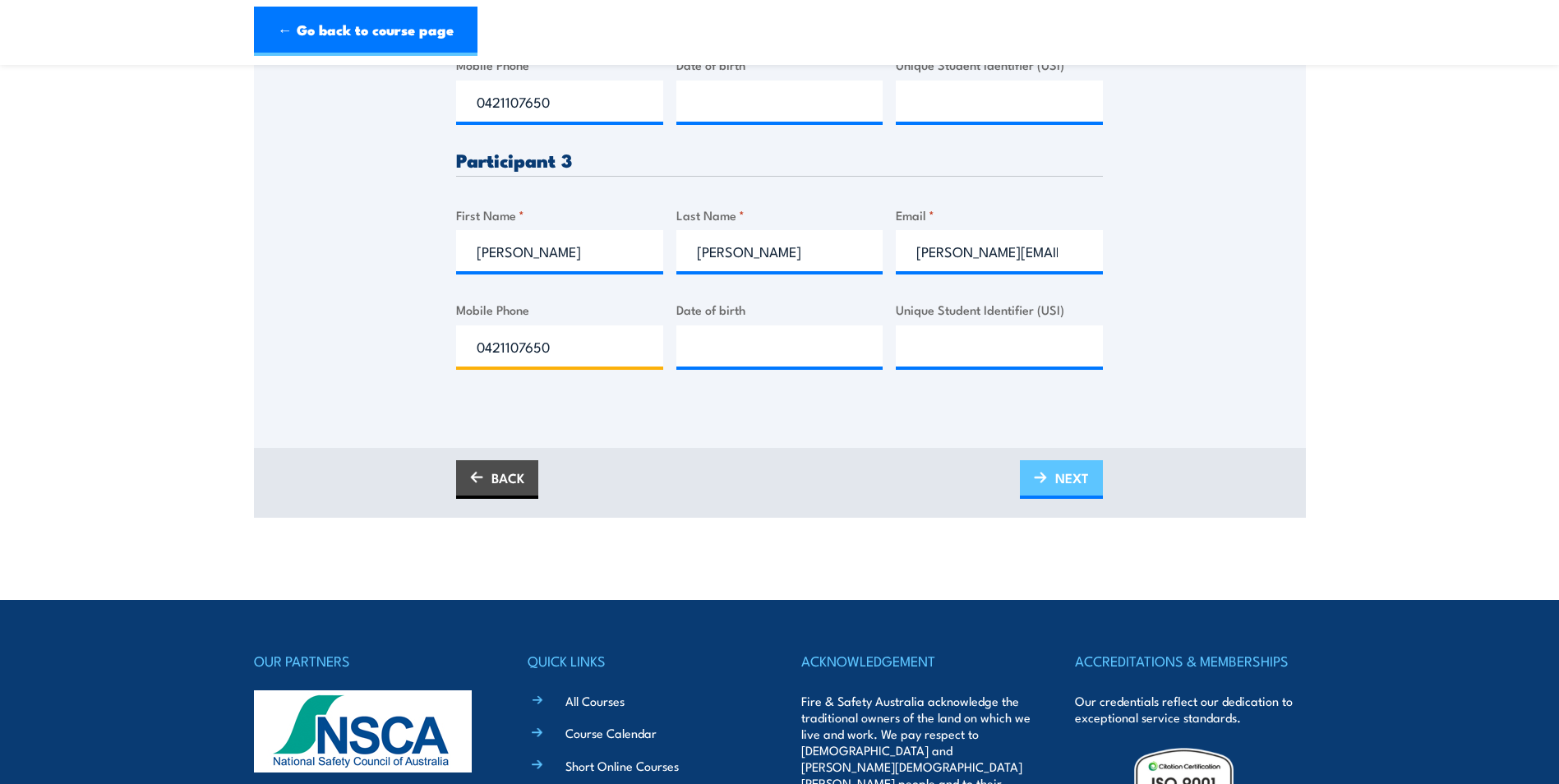
scroll to position [904, 0]
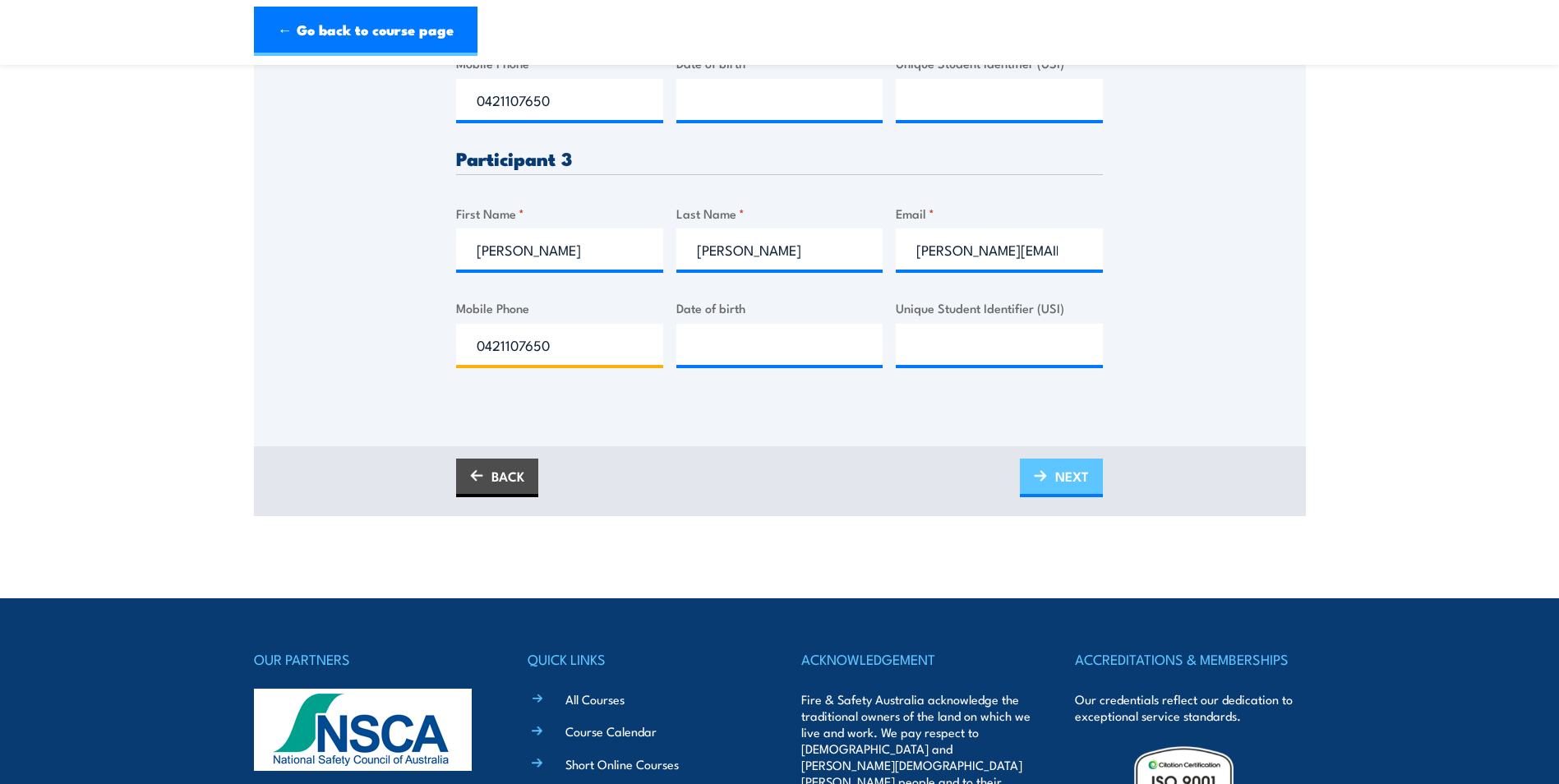
type input "0421107650"
click at [1080, 468] on span "NEXT" at bounding box center [1072, 476] width 34 height 43
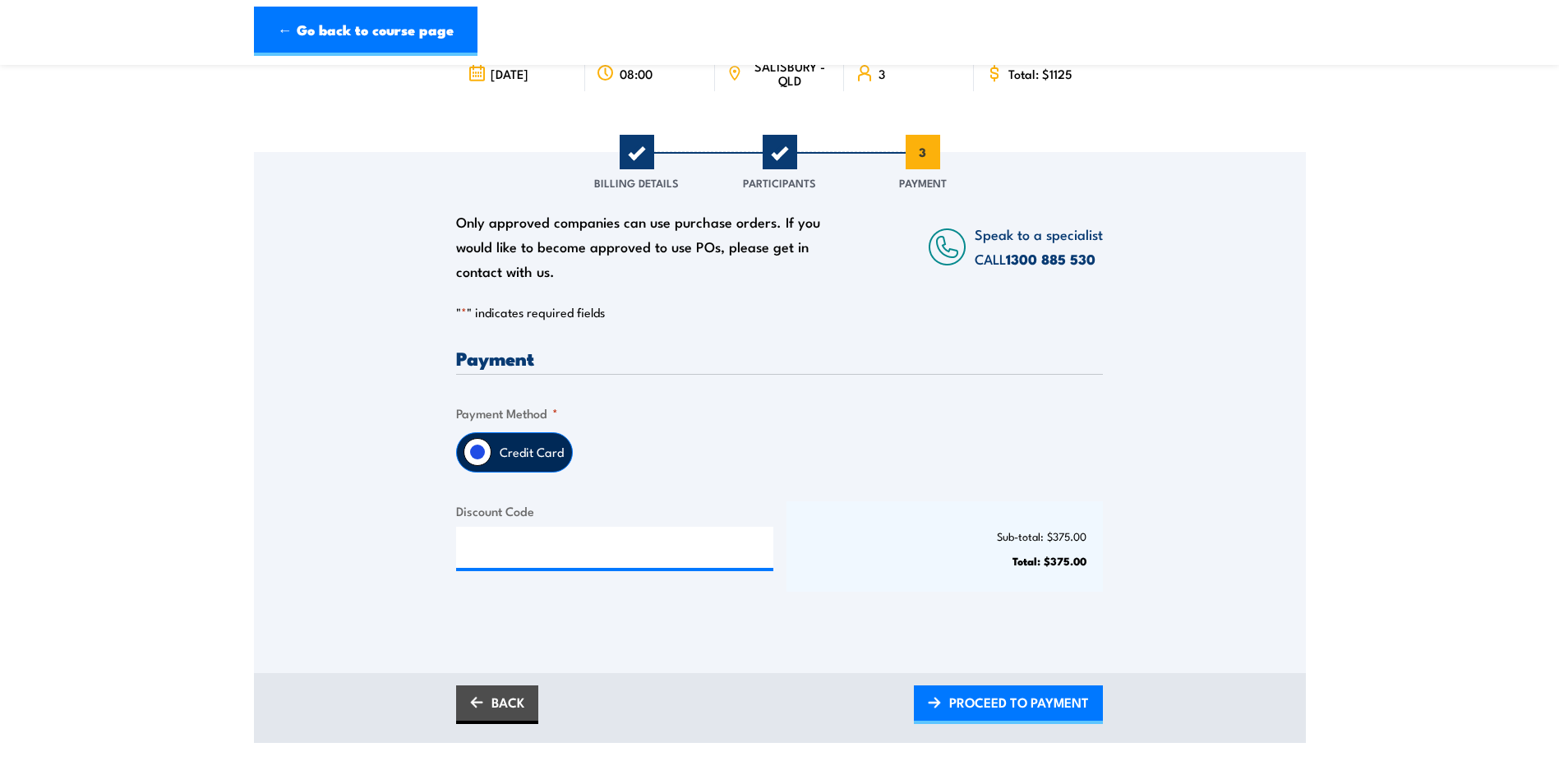
scroll to position [247, 0]
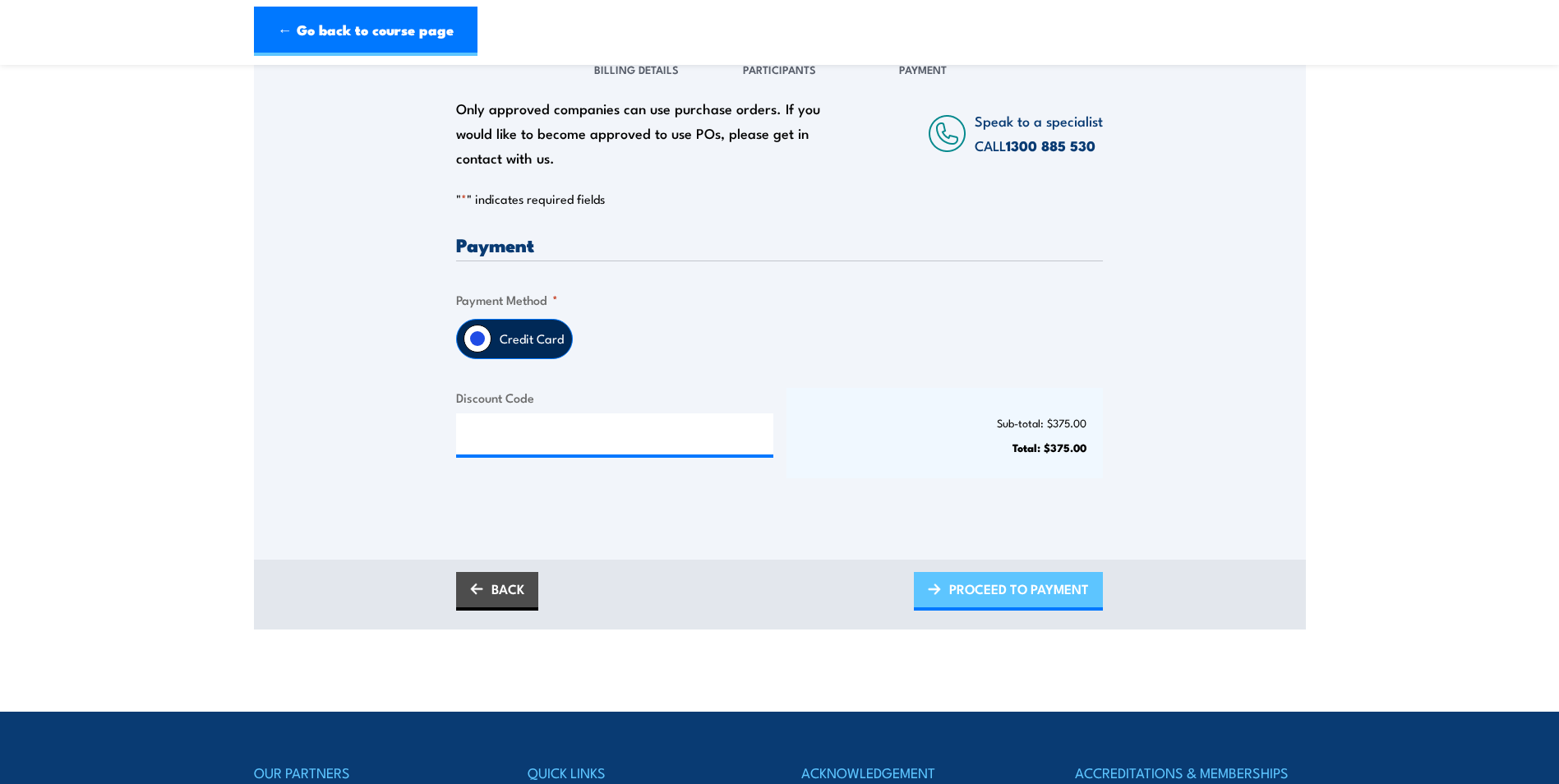
click at [984, 584] on span "PROCEED TO PAYMENT" at bounding box center [1019, 588] width 139 height 43
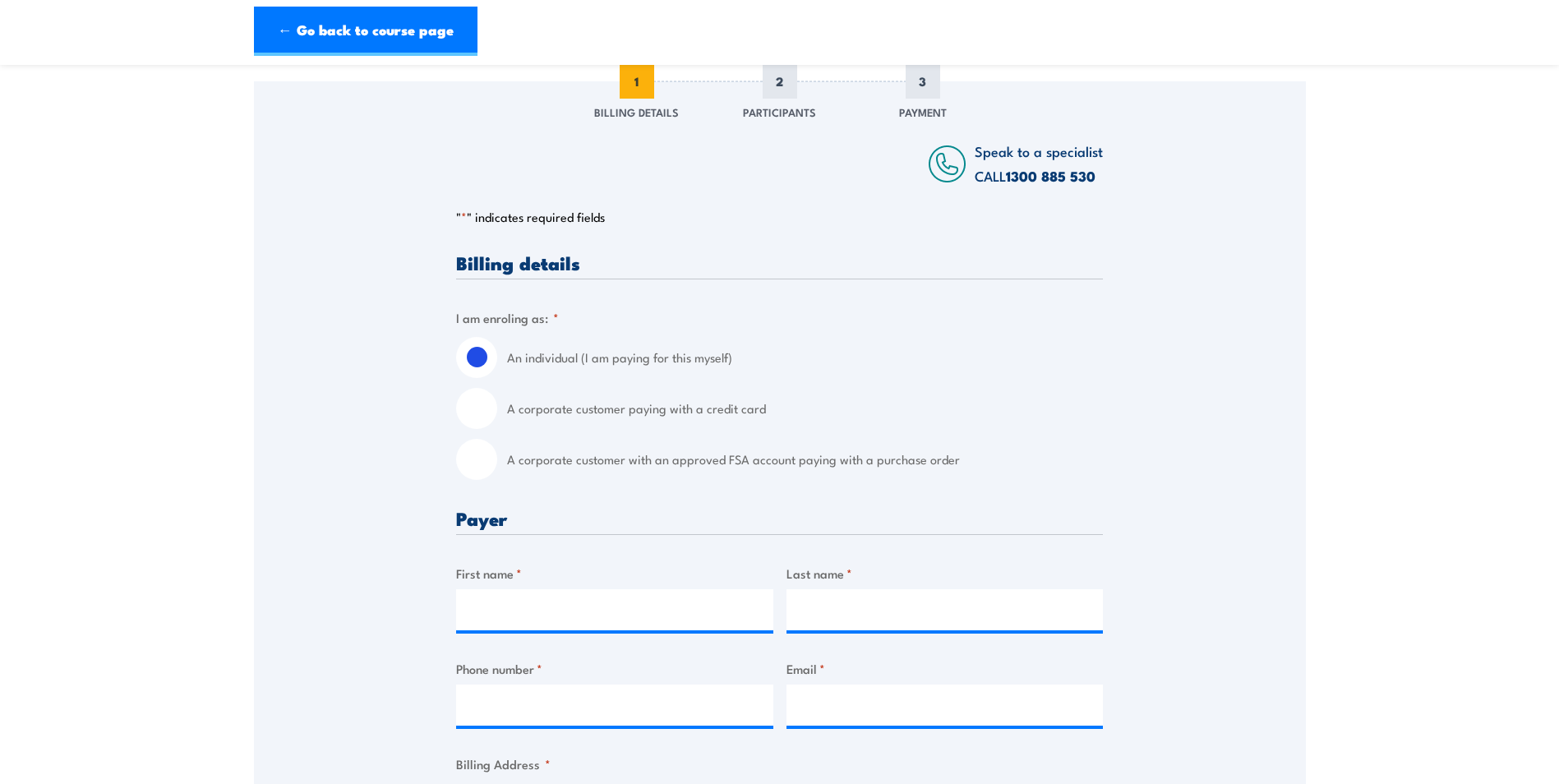
scroll to position [247, 0]
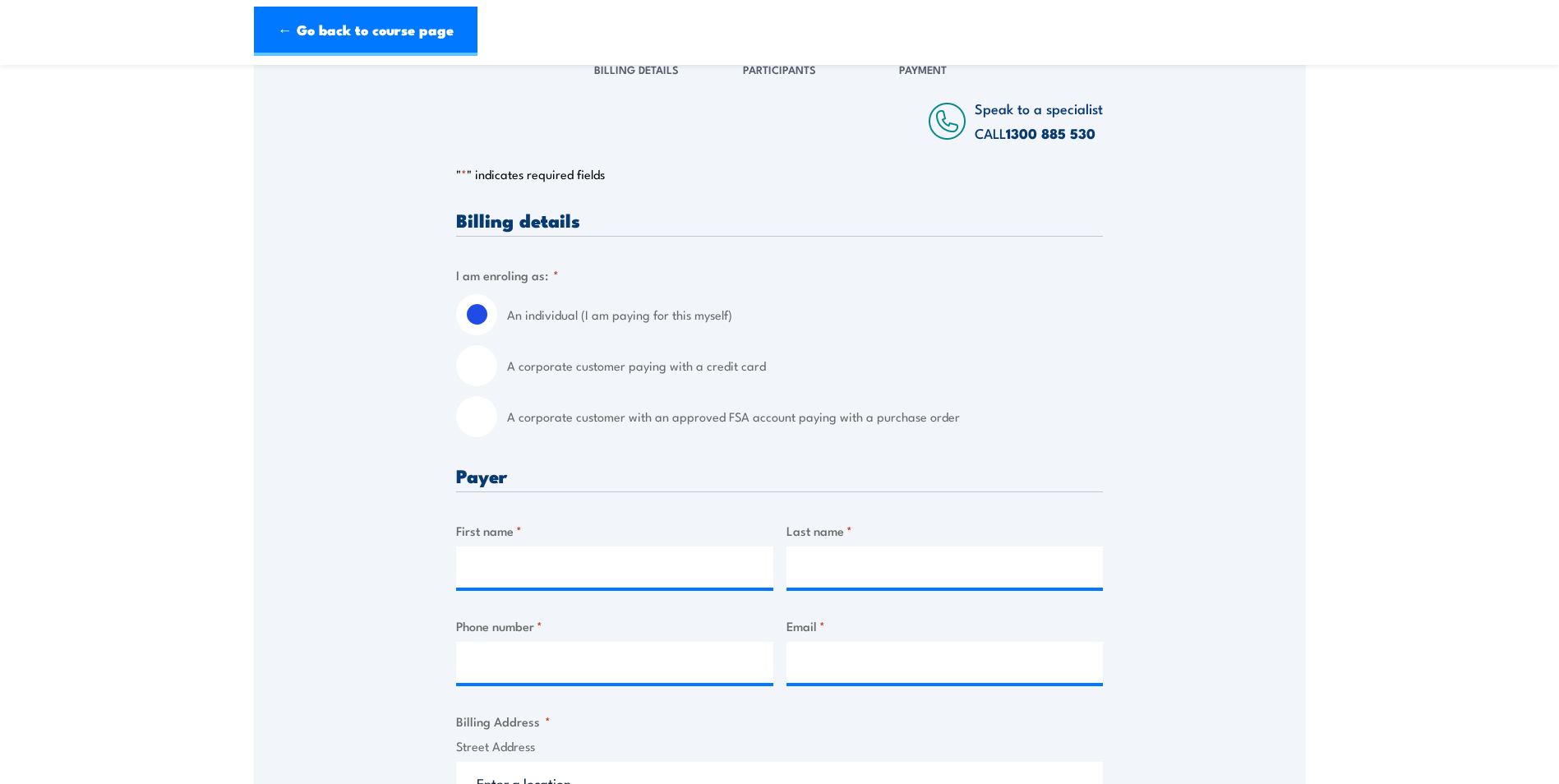
click at [489, 370] on input "A corporate customer paying with a credit card" at bounding box center [477, 365] width 41 height 41
radio input "true"
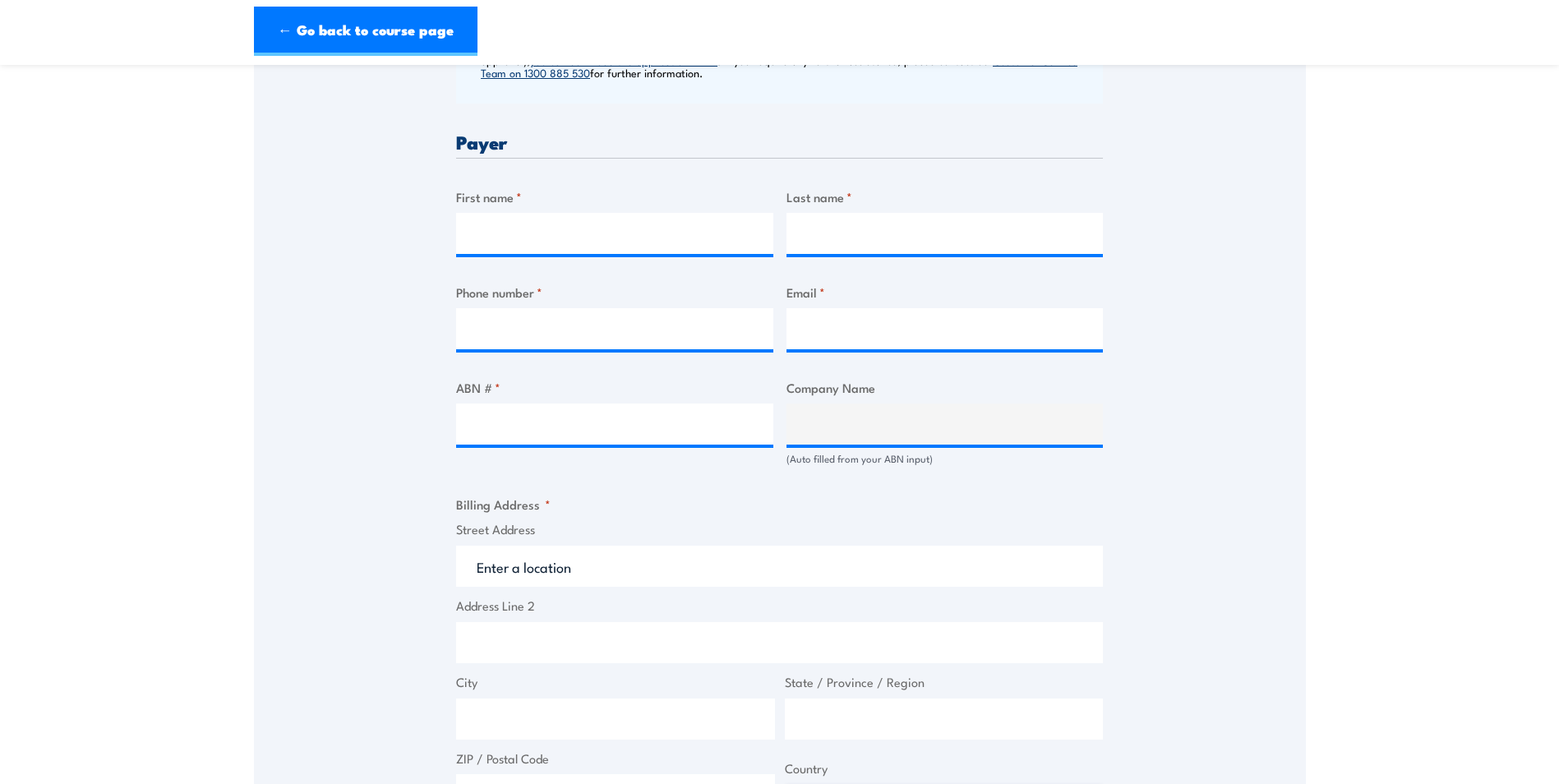
scroll to position [740, 0]
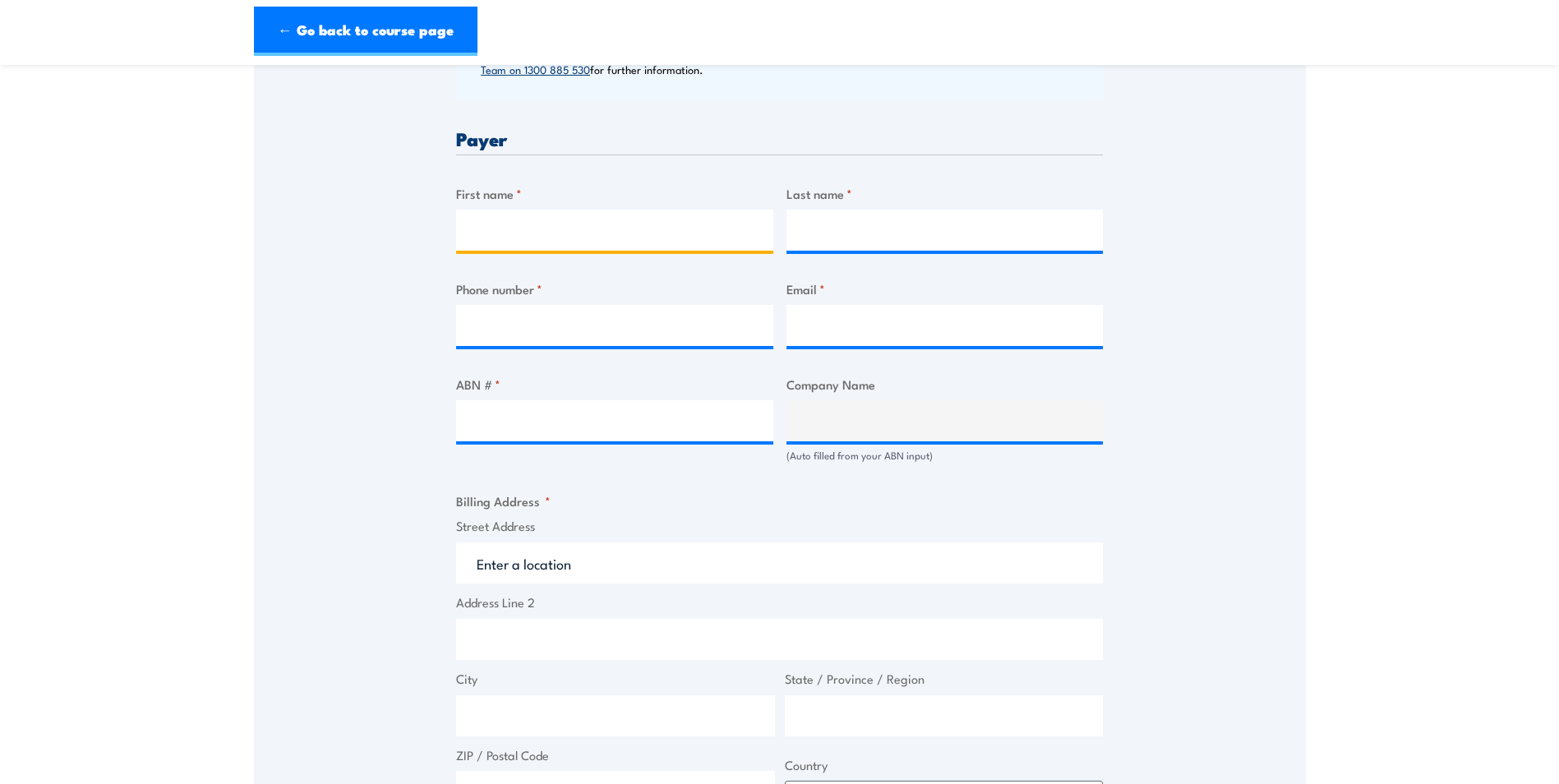
click at [568, 227] on input "First name *" at bounding box center [615, 230] width 317 height 41
type input "Kristin"
type input "Lehmann"
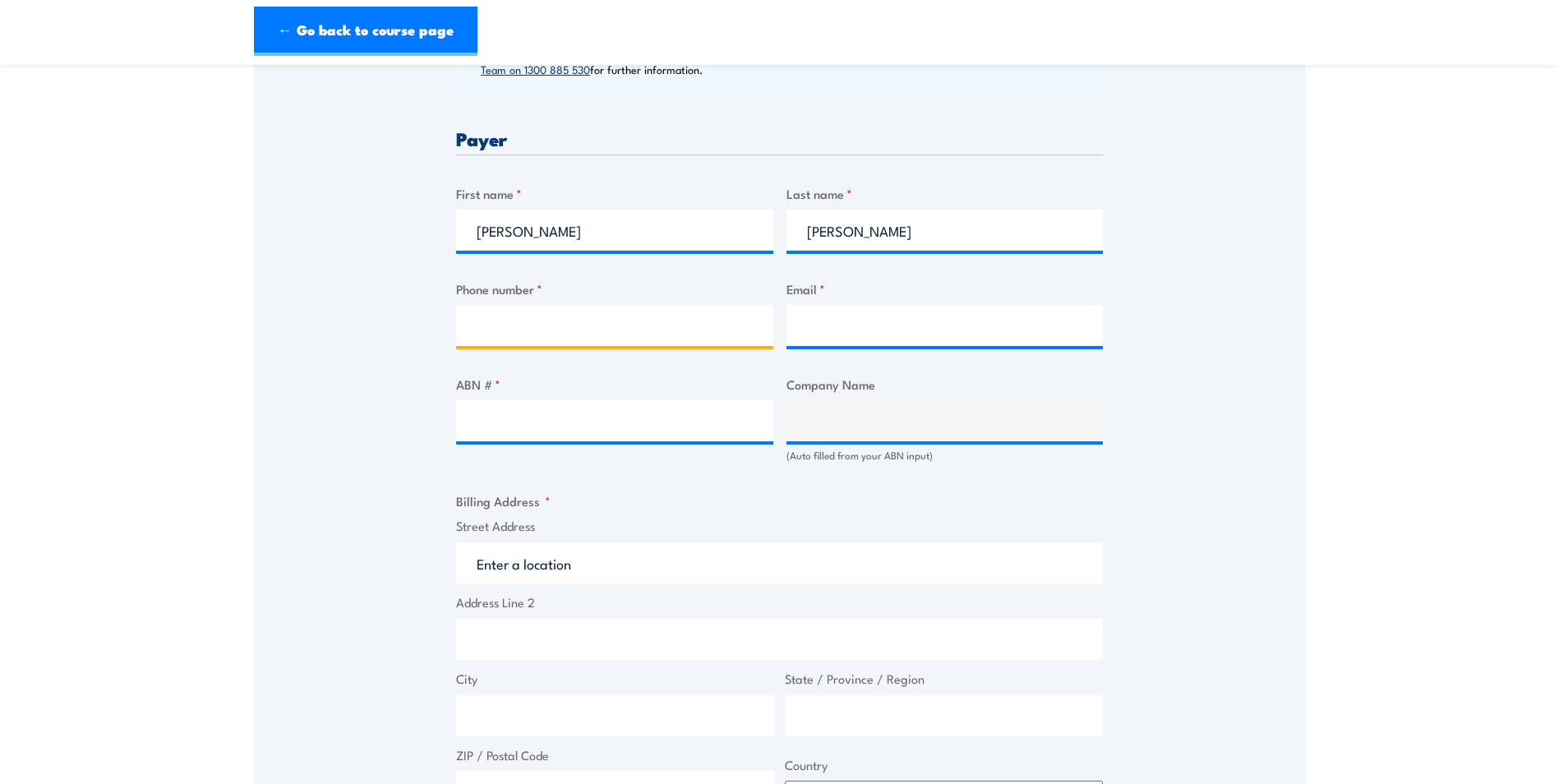
type input "0498460683"
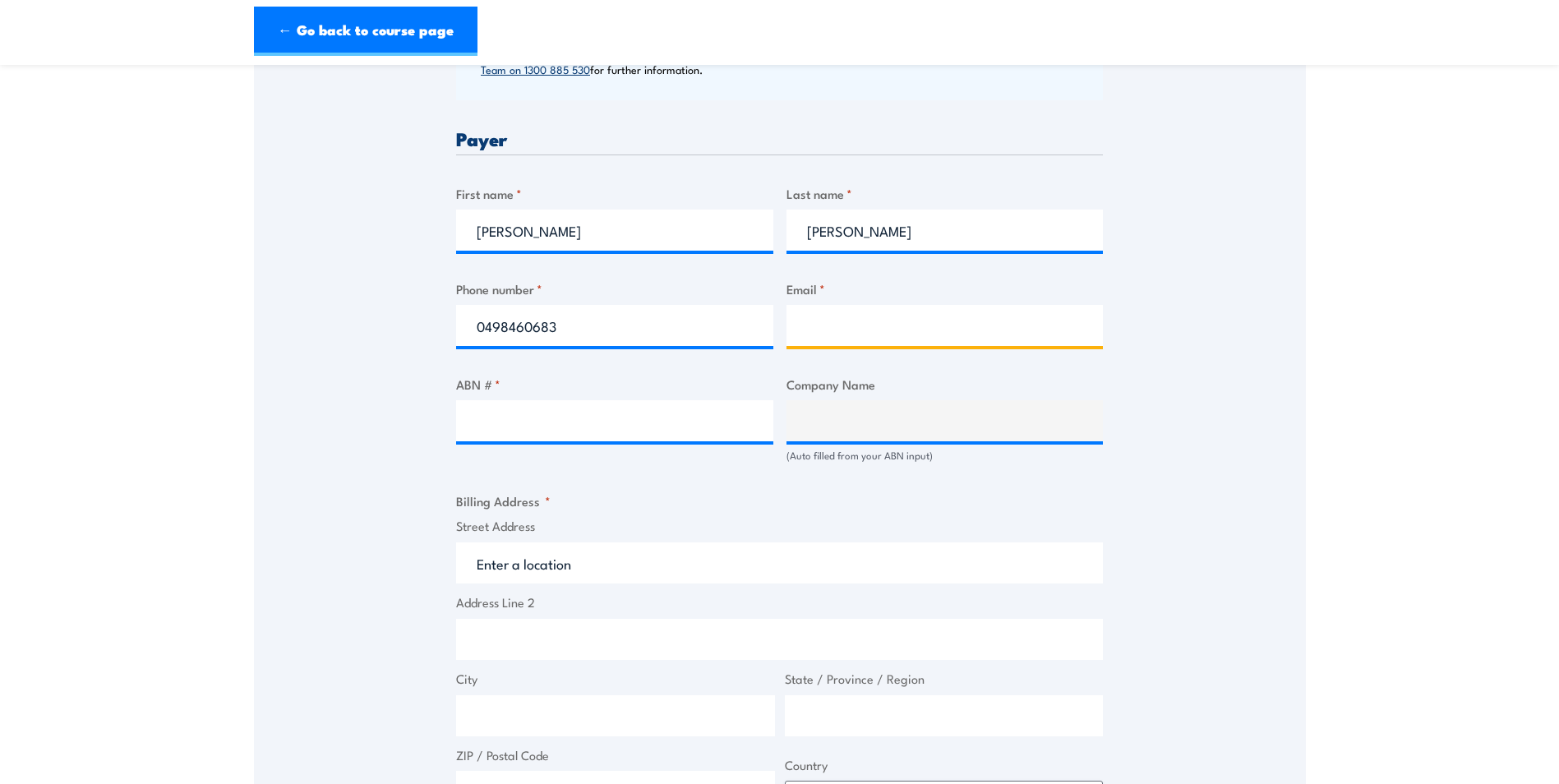
type input "kristin.lehmann@tri.edu.au"
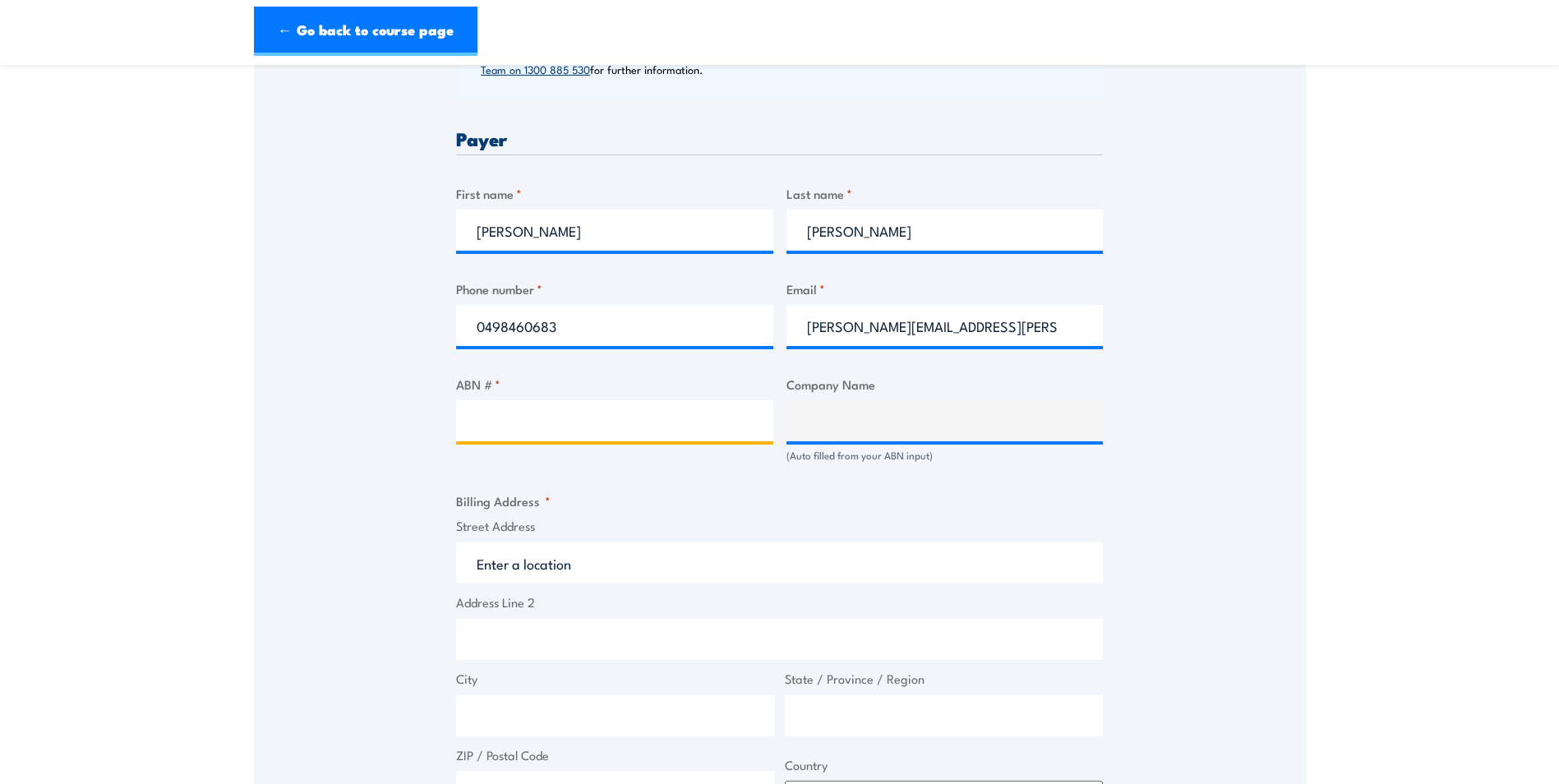
click at [591, 406] on input "ABN # *" at bounding box center [615, 421] width 317 height 41
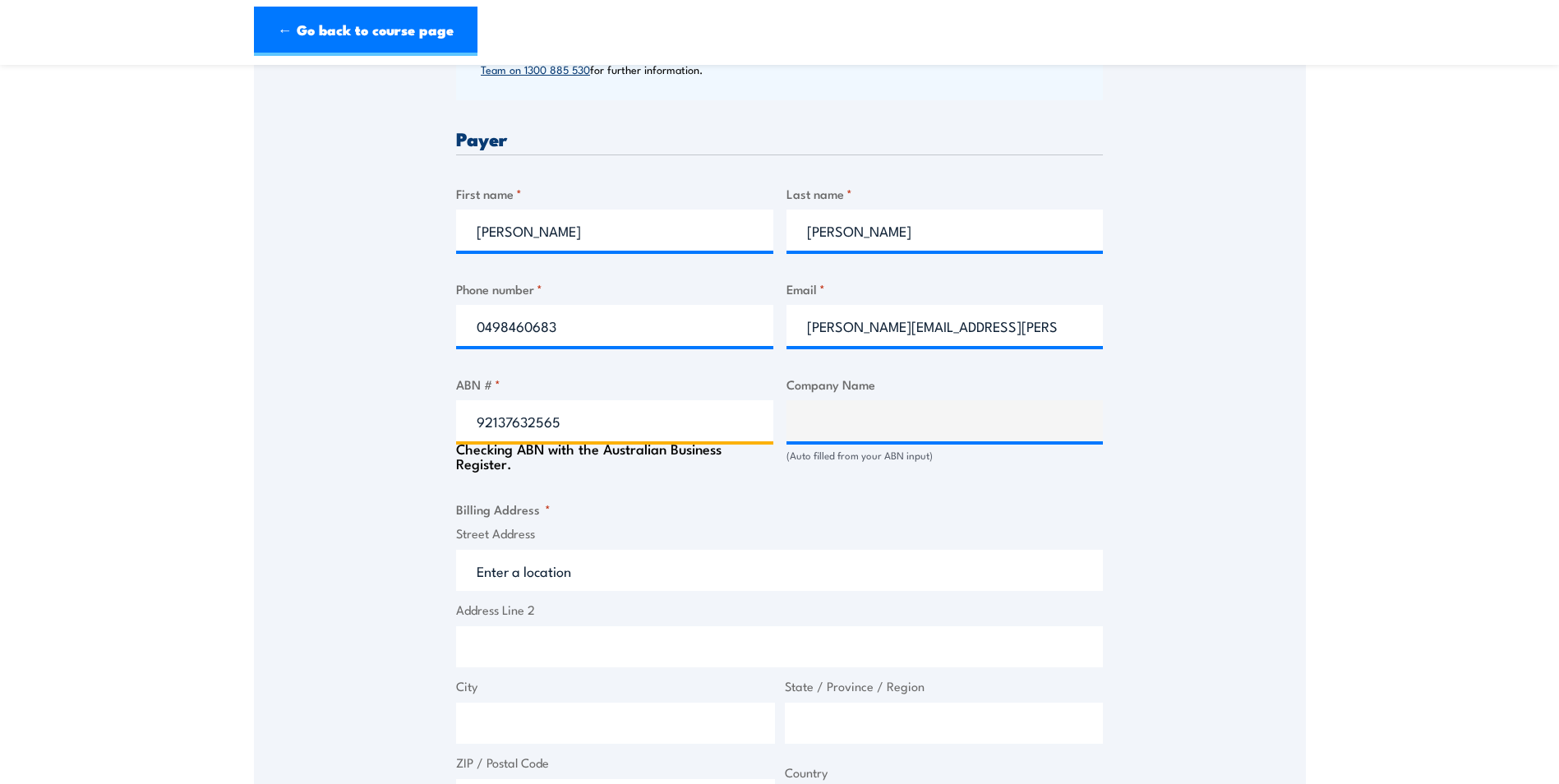
type input "92137632565"
type input "TRANSLATIONAL RESEARCH INSTITUTE PTY LTD"
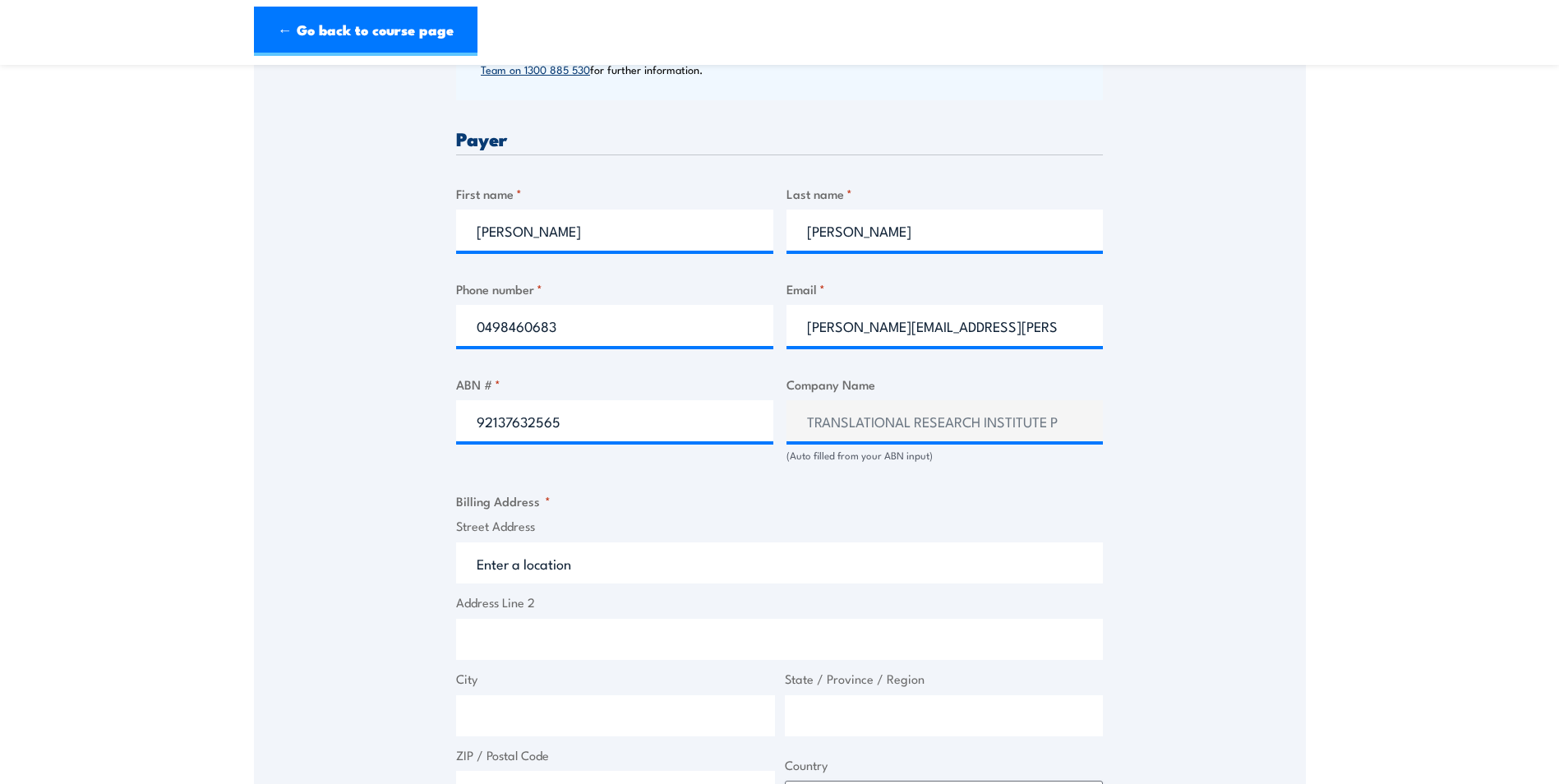
click at [633, 548] on input "Street Address" at bounding box center [780, 562] width 647 height 41
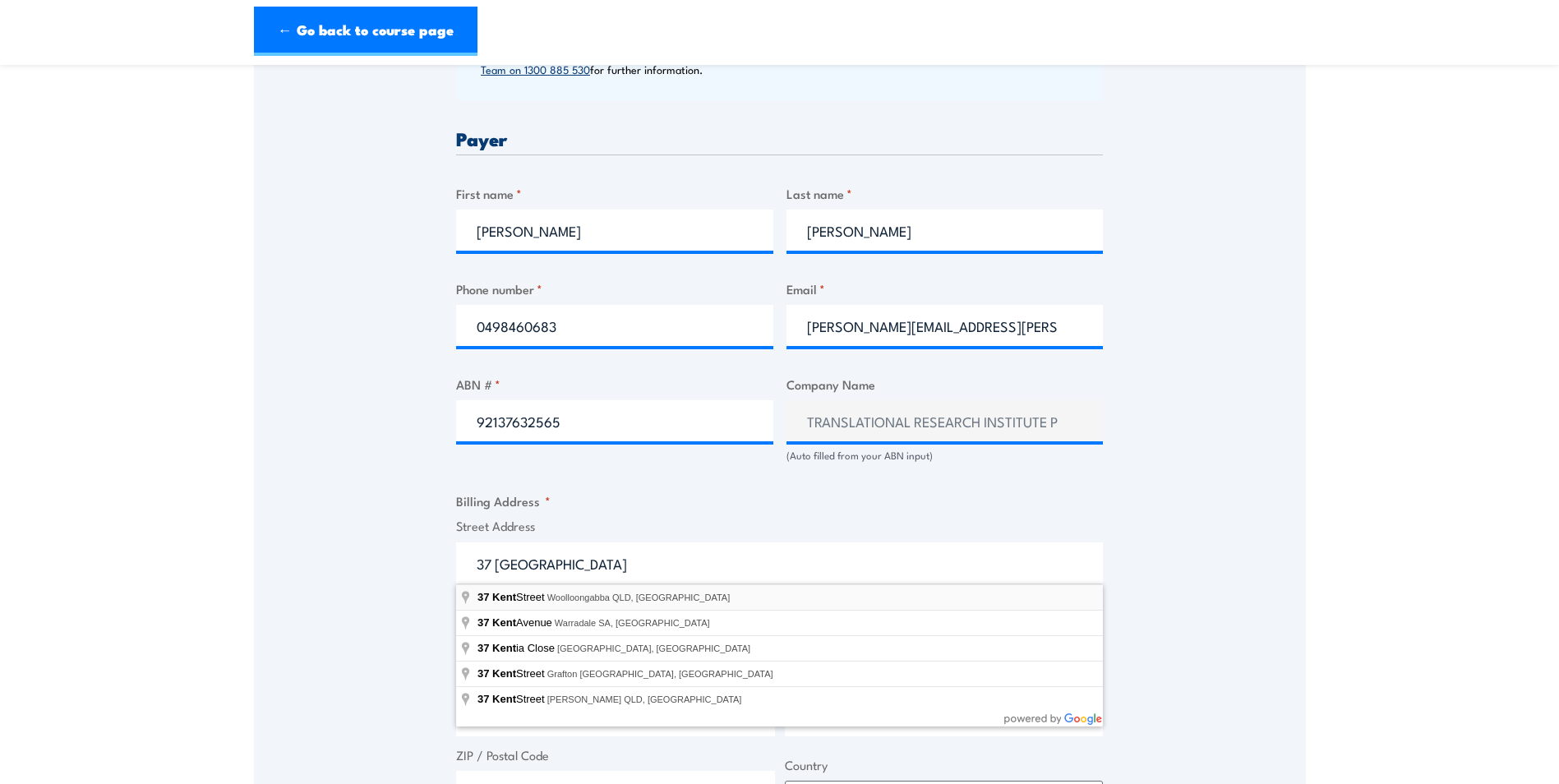
type input "37 Kent Street, Woolloongabba QLD, Australia"
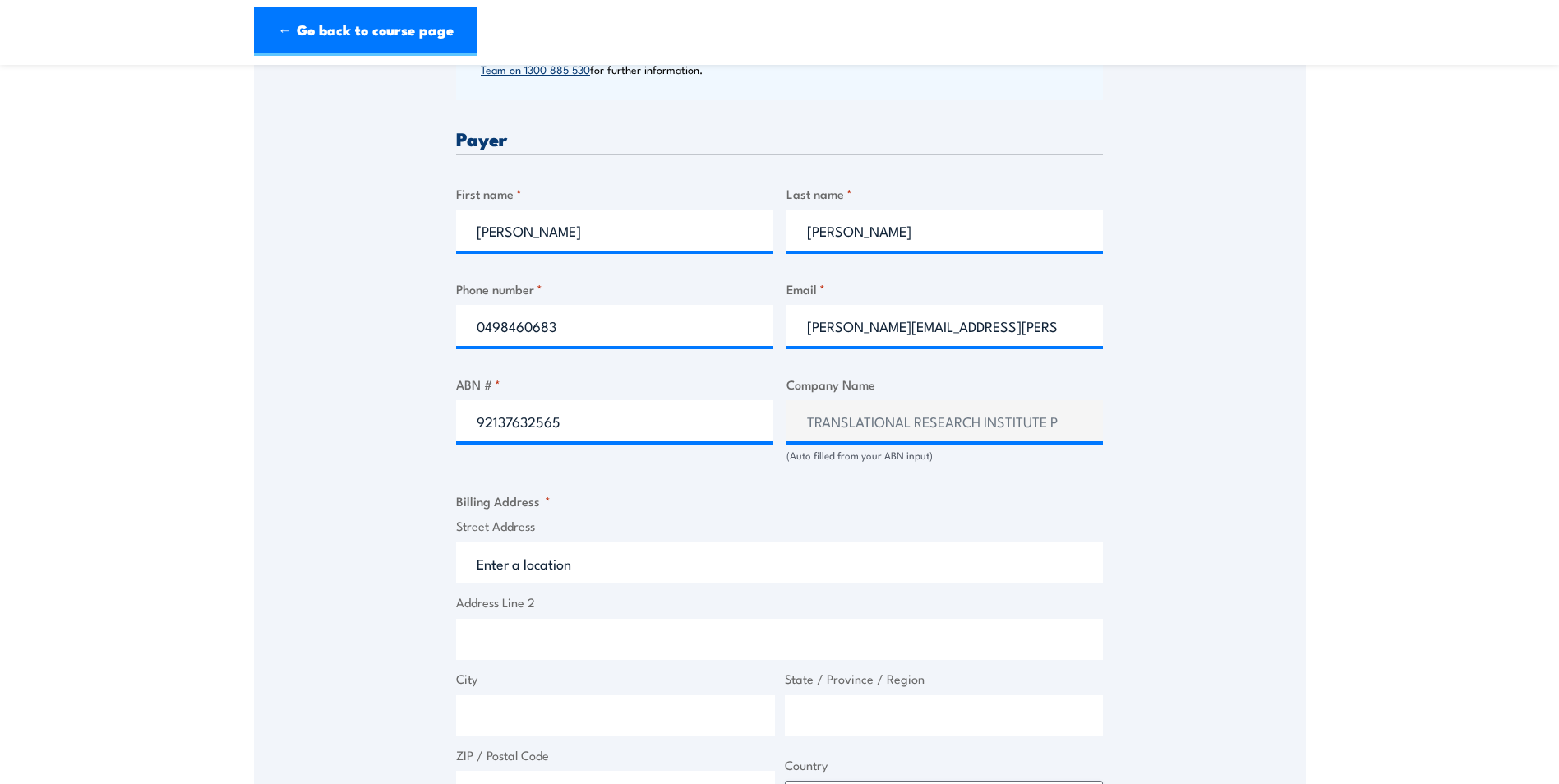
type input "37 Kent St"
type input "Woolloongabba"
type input "Queensland"
type input "4102"
select select "Australia"
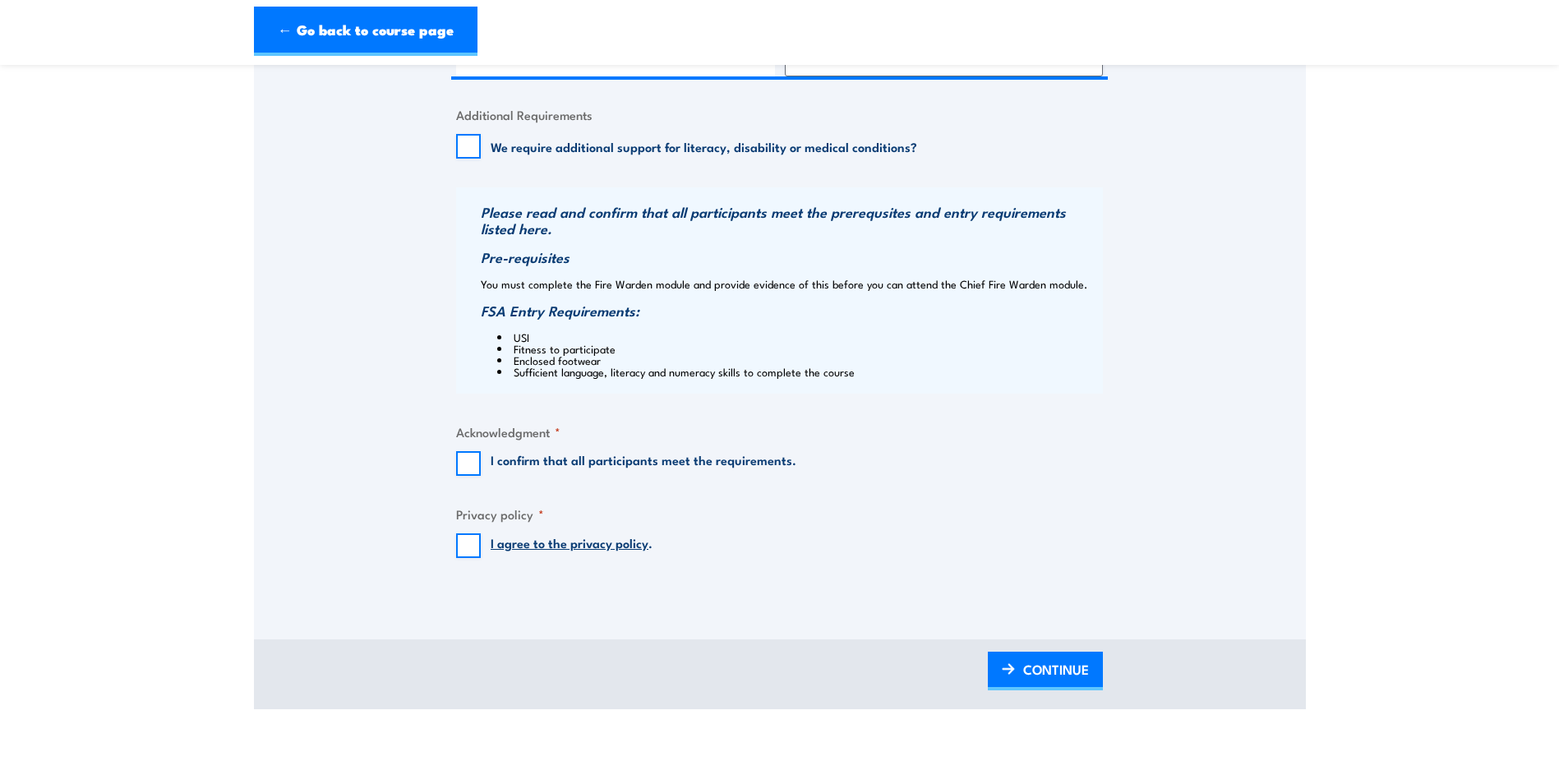
scroll to position [1479, 0]
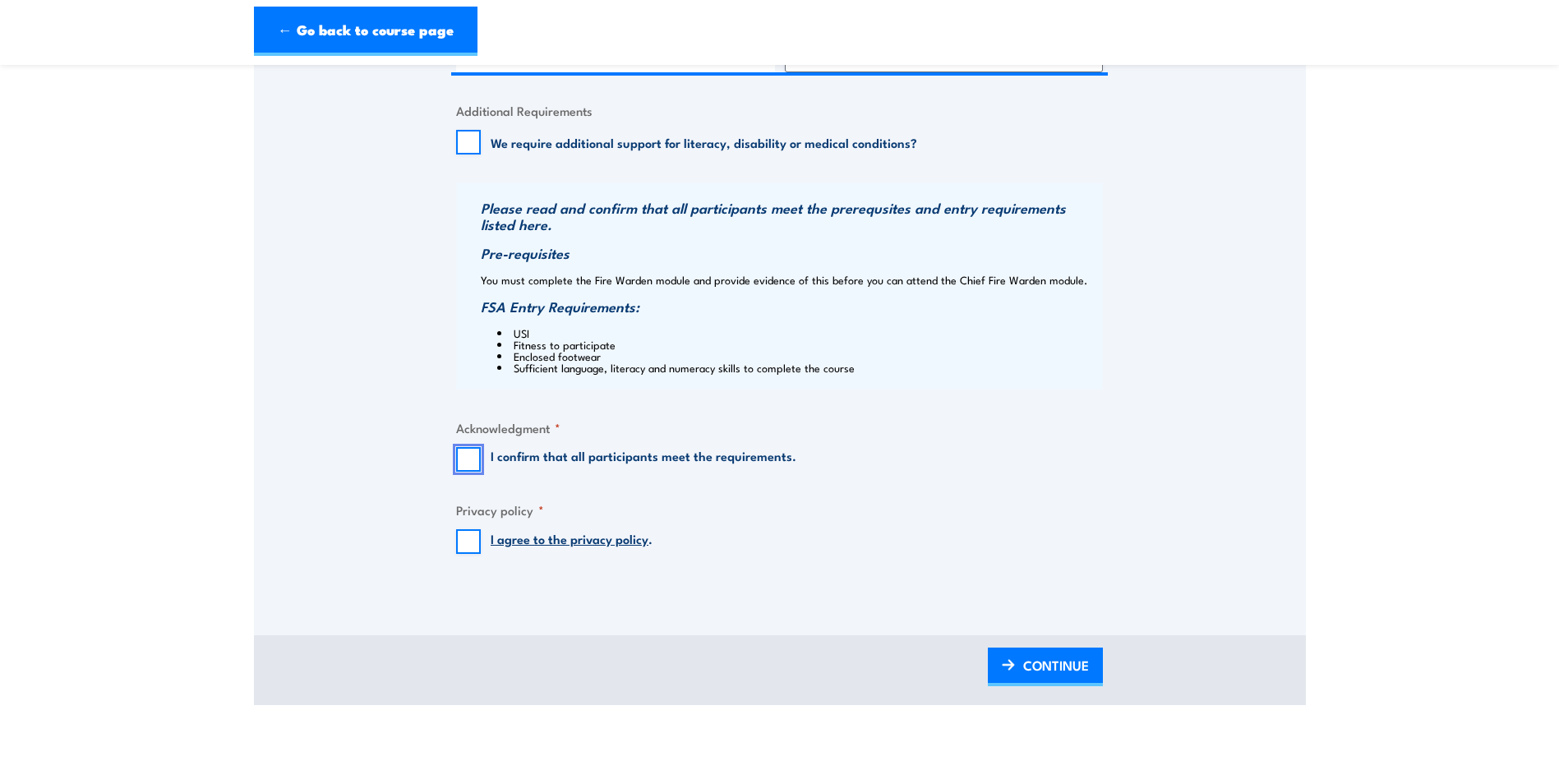
click at [469, 453] on input "I confirm that all participants meet the requirements." at bounding box center [469, 459] width 25 height 25
checkbox input "true"
click at [472, 540] on input "I agree to the privacy policy ." at bounding box center [469, 542] width 25 height 25
checkbox input "true"
click at [1049, 656] on span "CONTINUE" at bounding box center [1056, 665] width 65 height 43
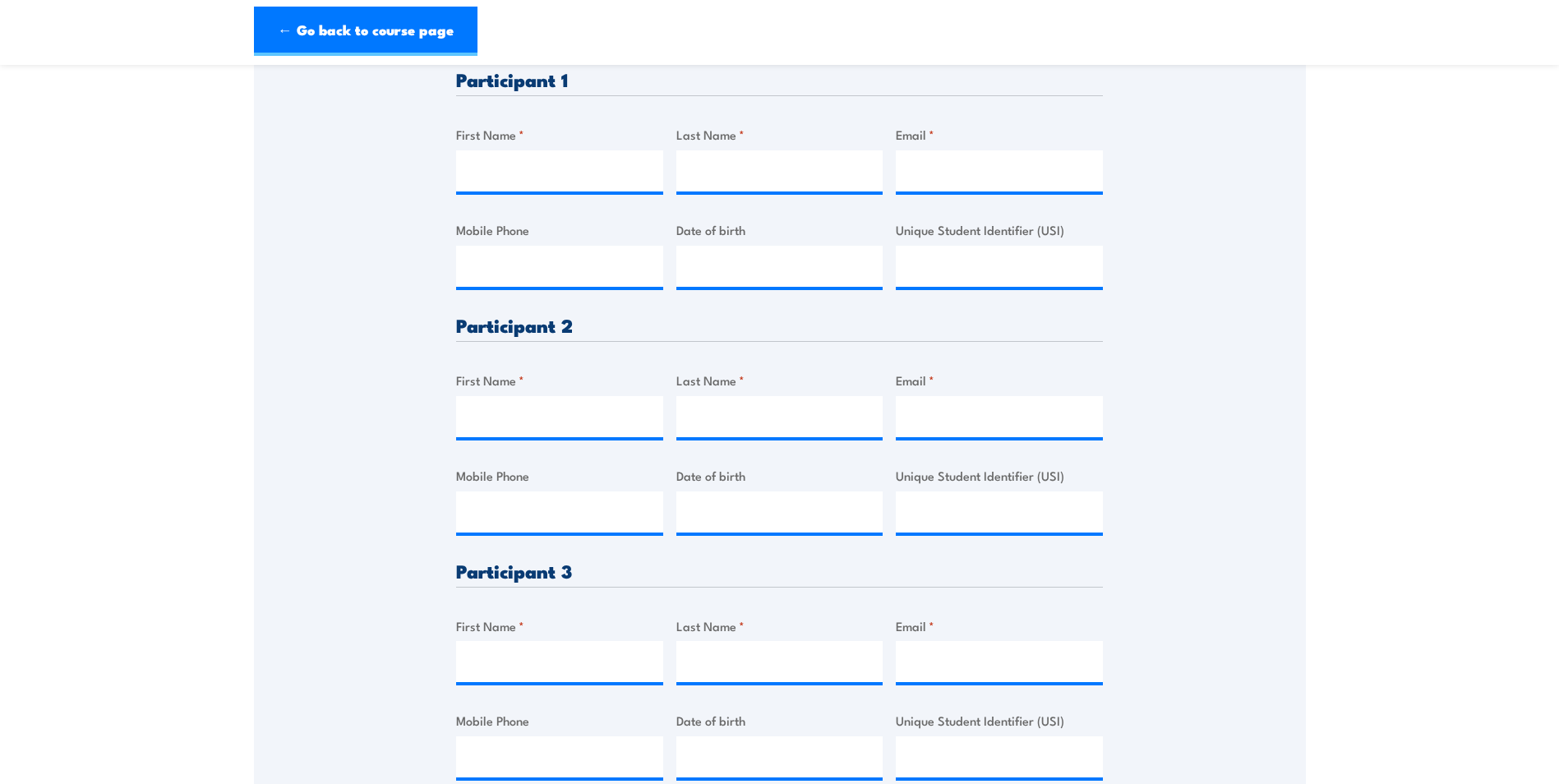
scroll to position [493, 0]
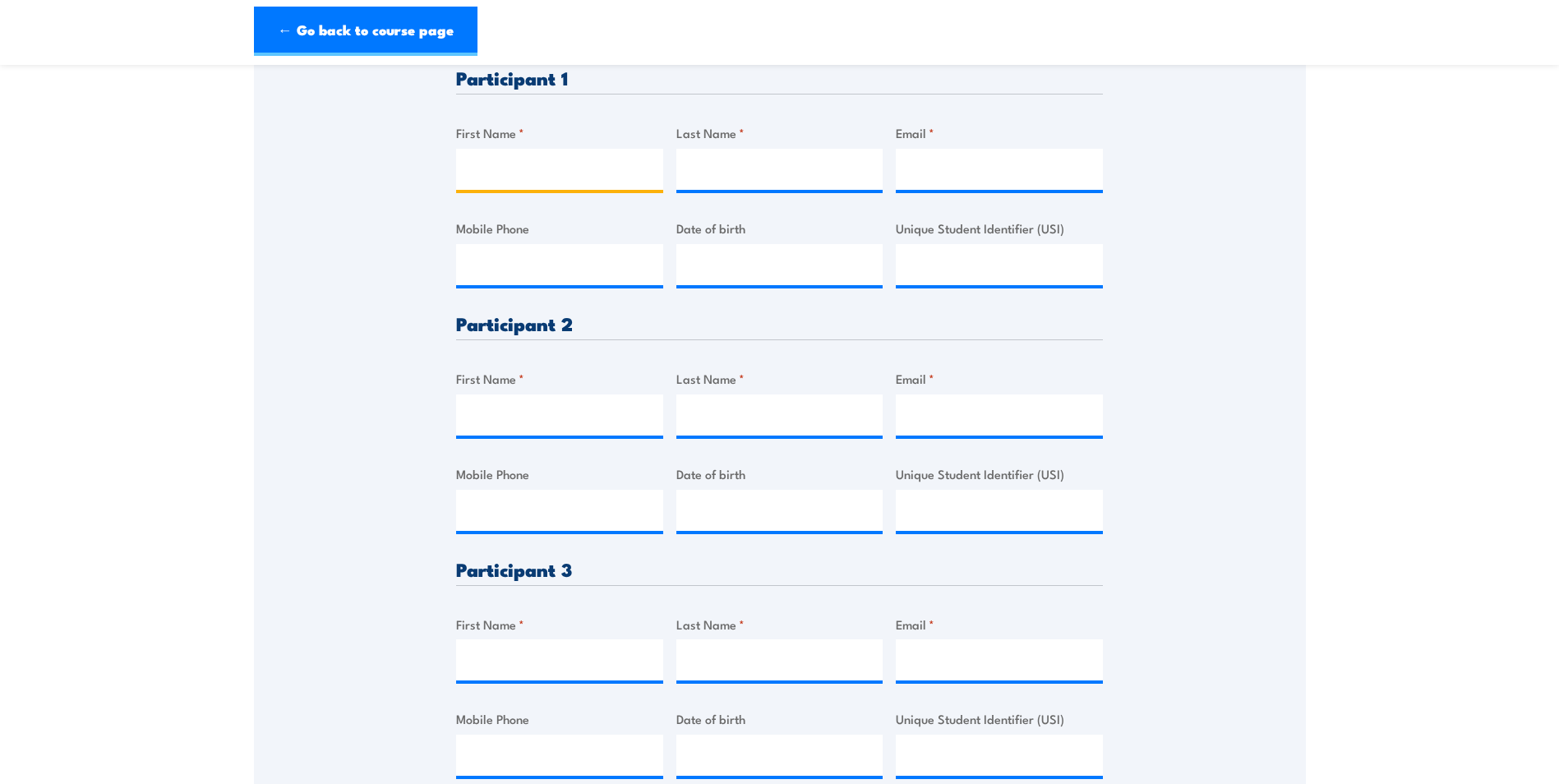
click at [509, 166] on input "First Name *" at bounding box center [560, 169] width 208 height 41
click at [559, 141] on label "First Name *" at bounding box center [560, 133] width 208 height 19
click at [559, 149] on input "First Name *" at bounding box center [560, 169] width 208 height 41
click at [562, 156] on input "First Name *" at bounding box center [560, 169] width 208 height 41
type input "Jason"
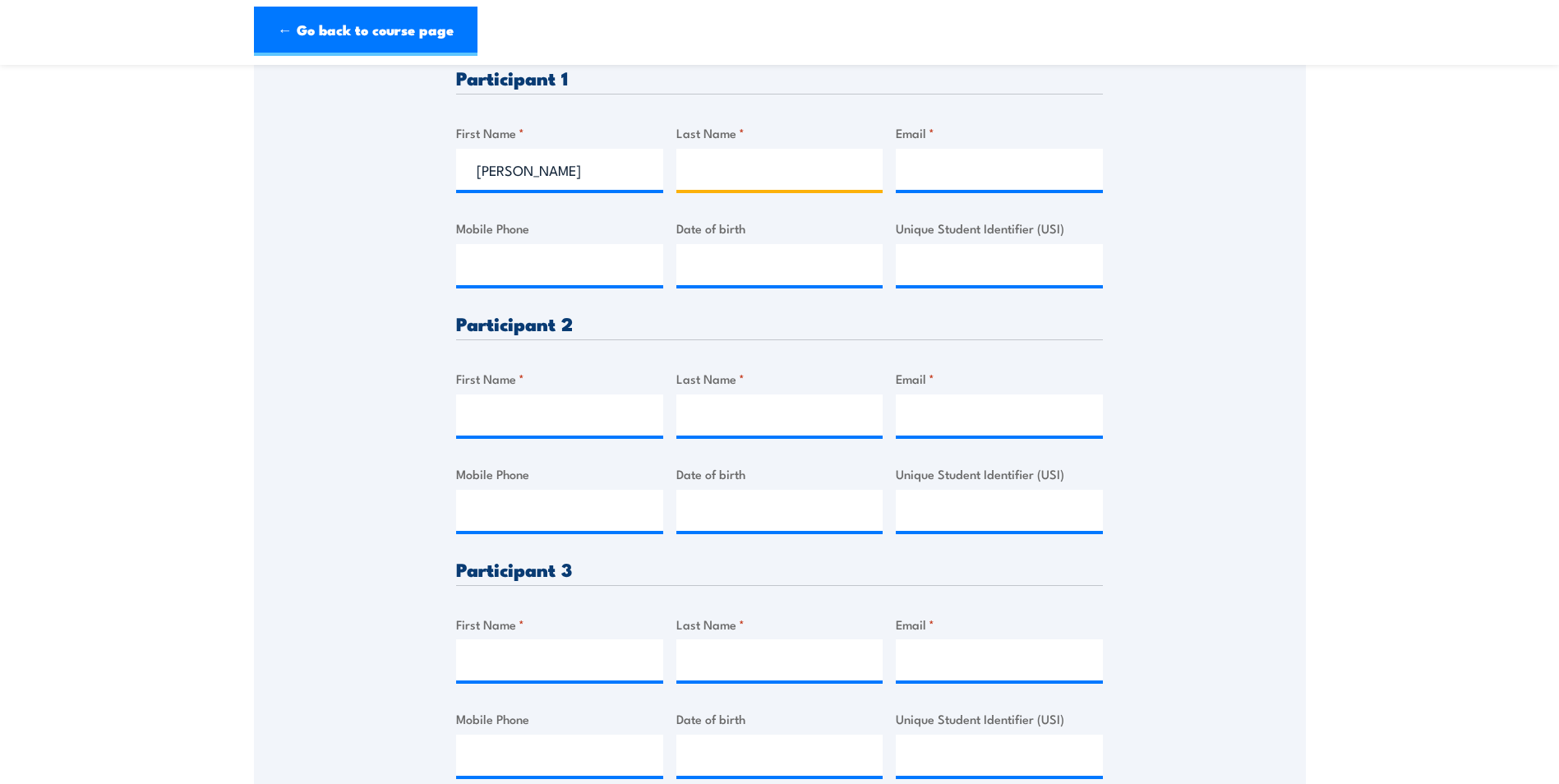
type input "Schofield"
type input "jason.schofield@tri.edu.au"
type input "0415050428"
click at [525, 423] on input "First Name *" at bounding box center [560, 415] width 208 height 41
type input "Peter"
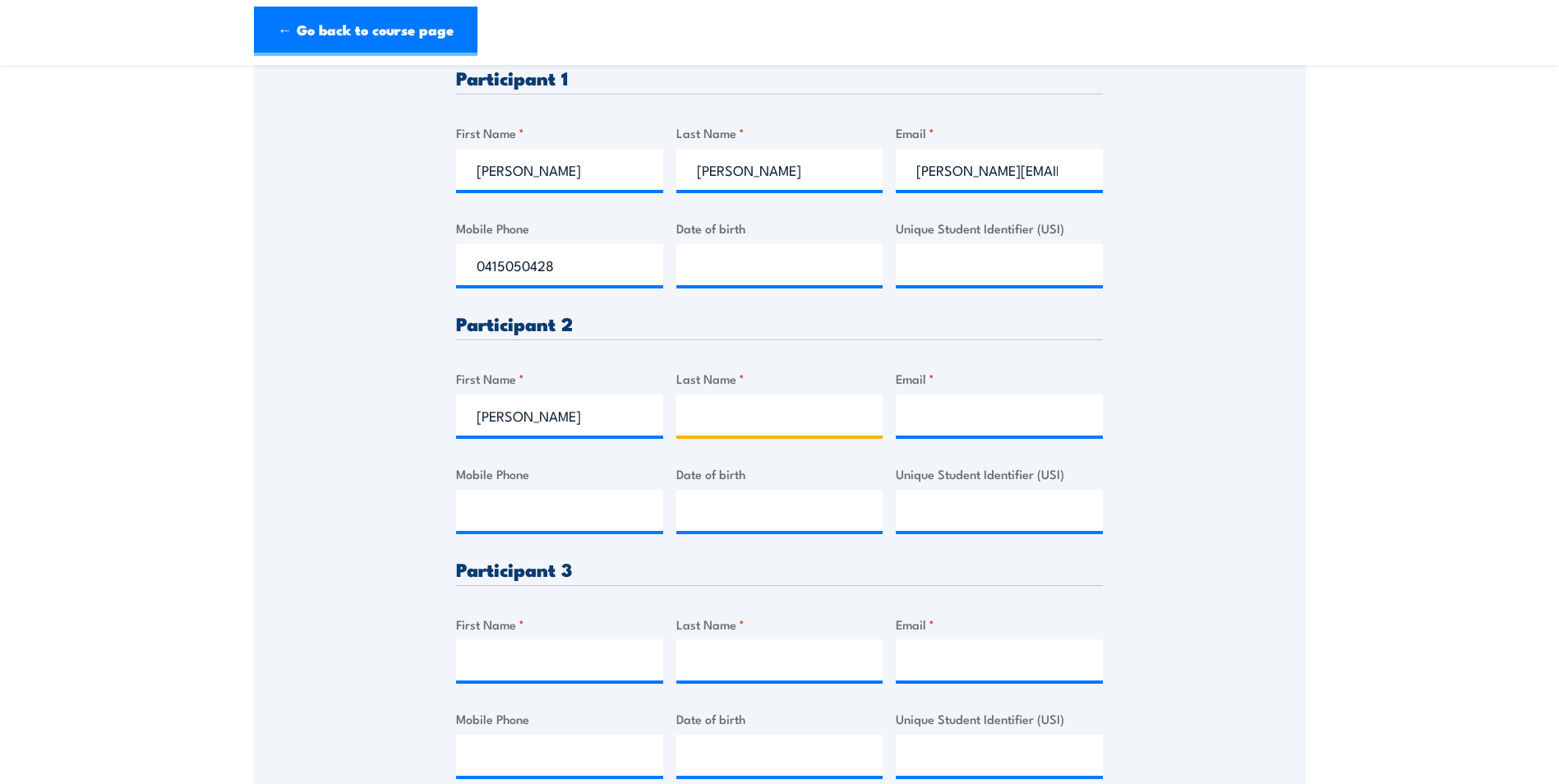
type input "Neville"
type input "peter.neville@tri.edu.au"
type input "0421107650"
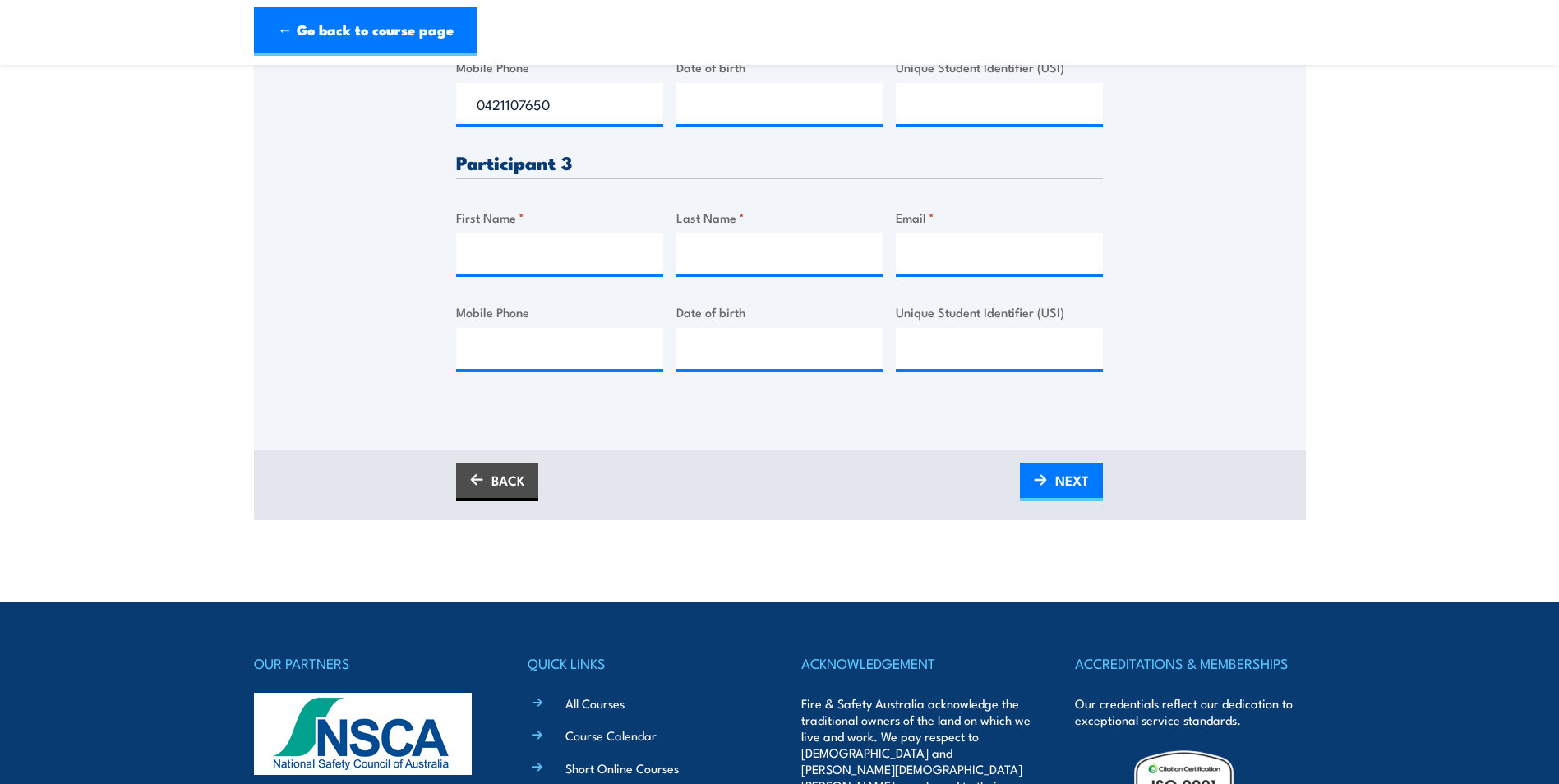
scroll to position [904, 0]
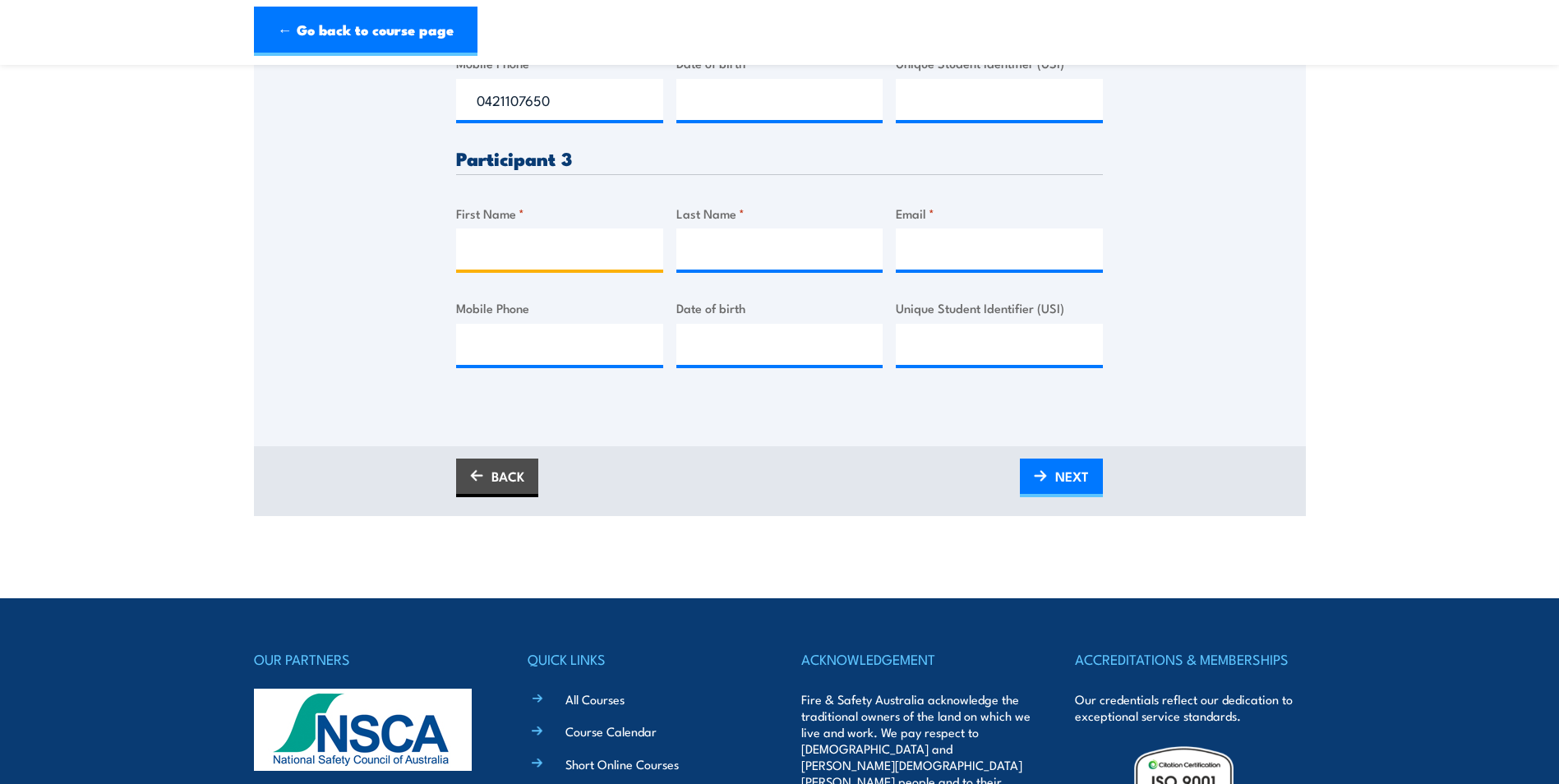
click at [571, 236] on input "First Name *" at bounding box center [560, 249] width 208 height 41
type input "d"
type input "Darron"
type input "Laing"
paste input "darron.laing@tri.edu.au"
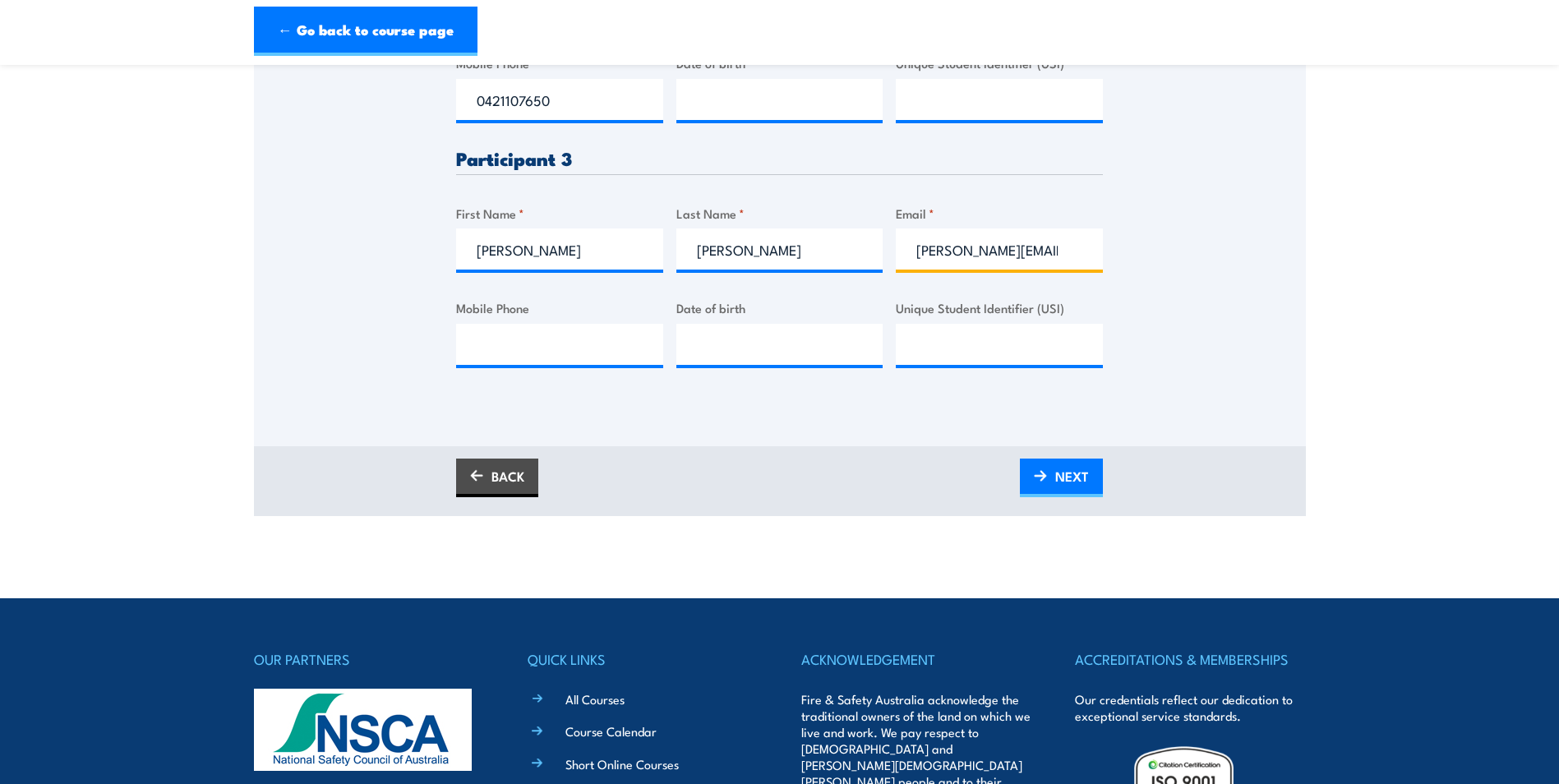
scroll to position [0, 6]
type input "darron.laing@tri.edu.au"
click at [480, 349] on input "Mobile Phone" at bounding box center [560, 344] width 208 height 41
paste input "0459303382"
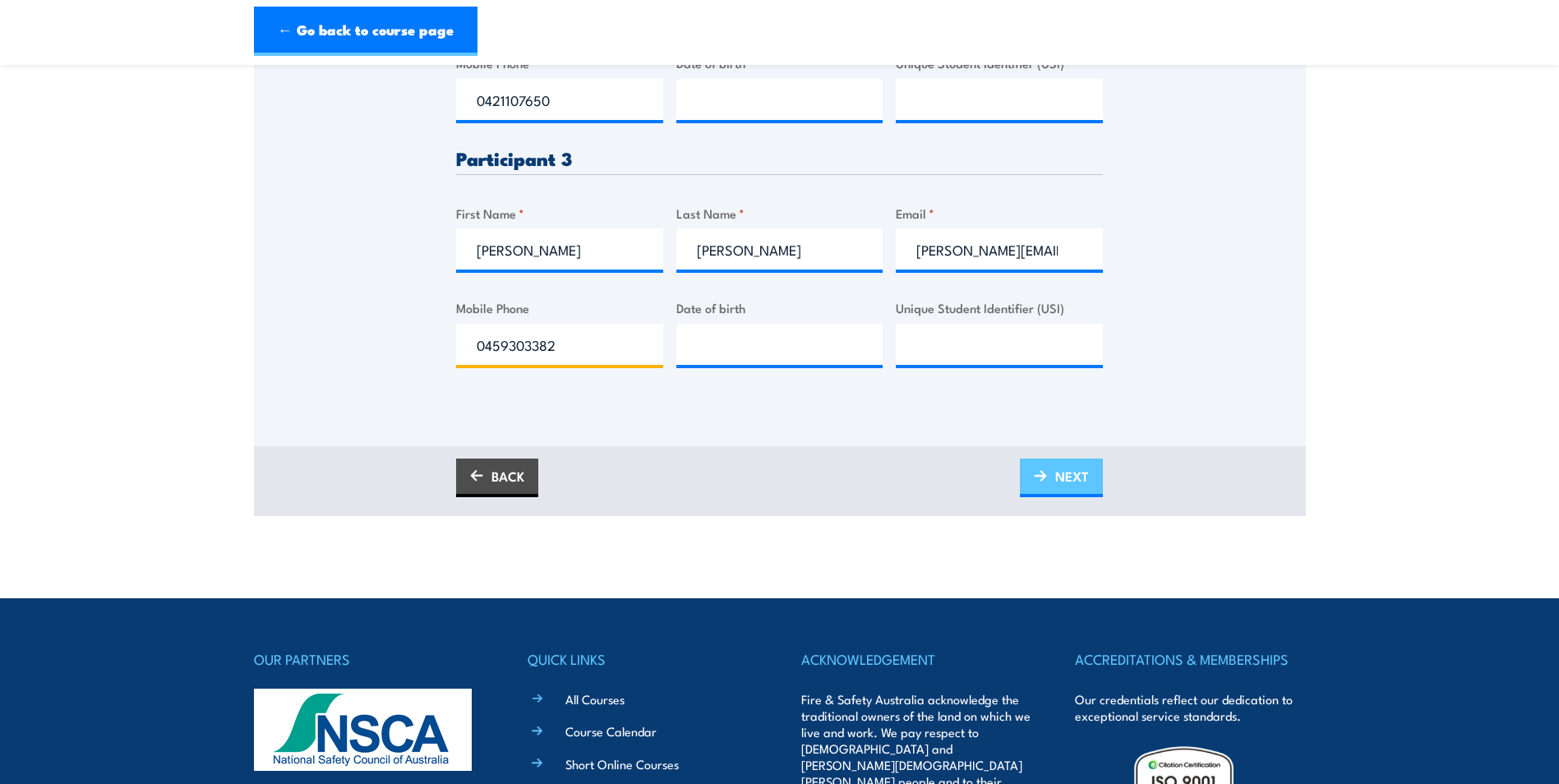
type input "0459303382"
click at [1087, 469] on span "NEXT" at bounding box center [1072, 476] width 34 height 43
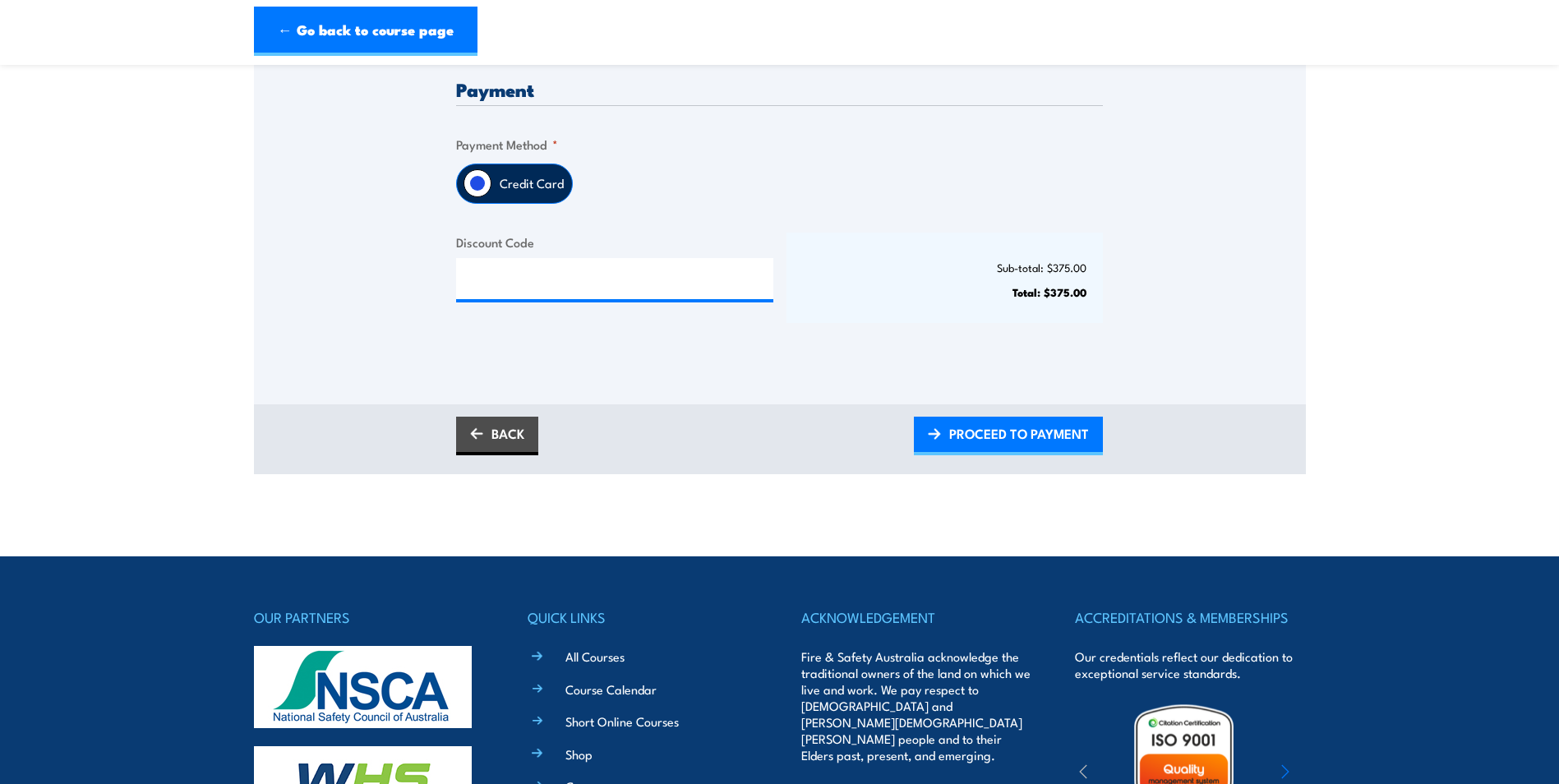
scroll to position [411, 0]
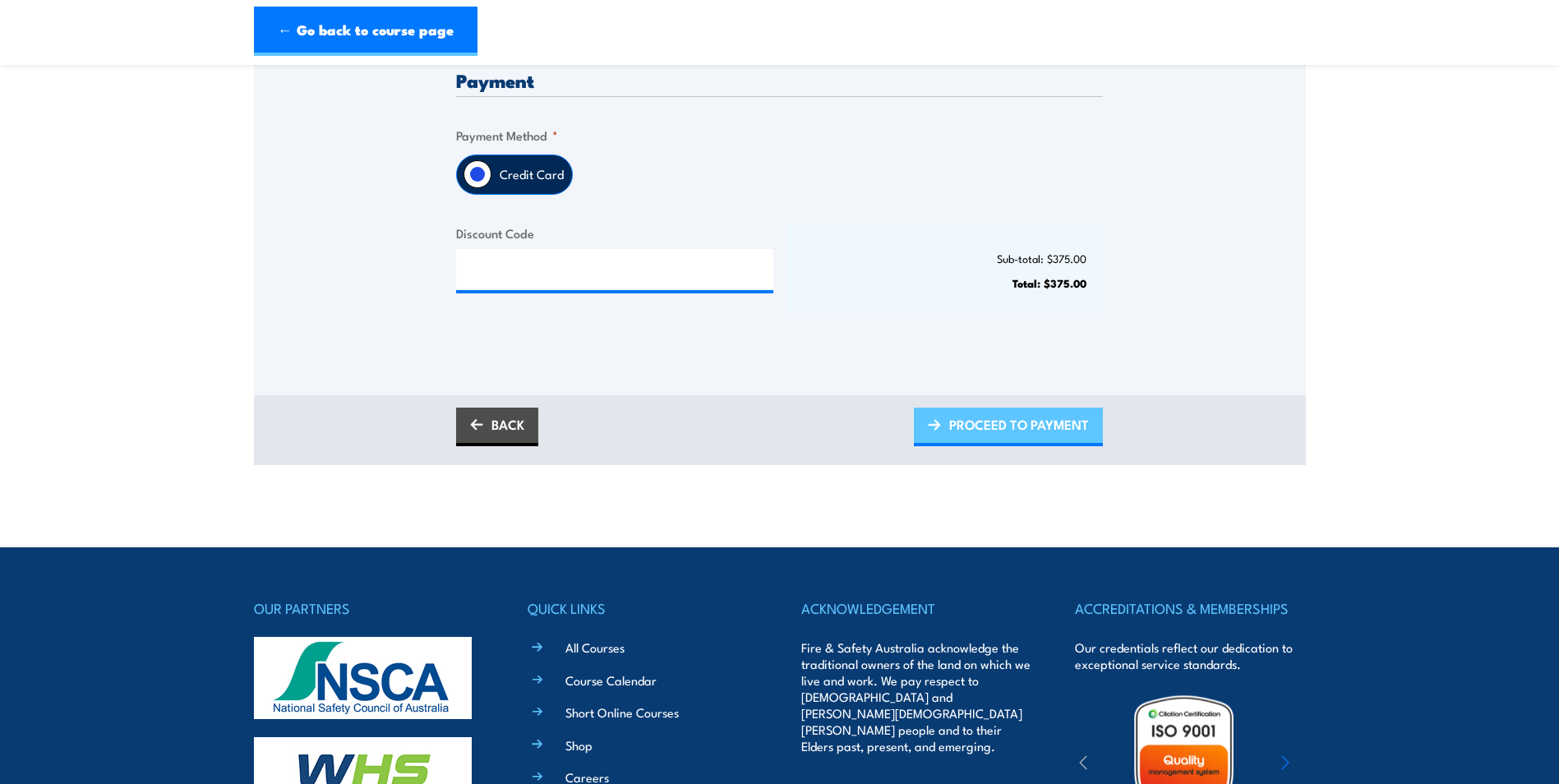
click at [1053, 424] on span "PROCEED TO PAYMENT" at bounding box center [1019, 424] width 139 height 43
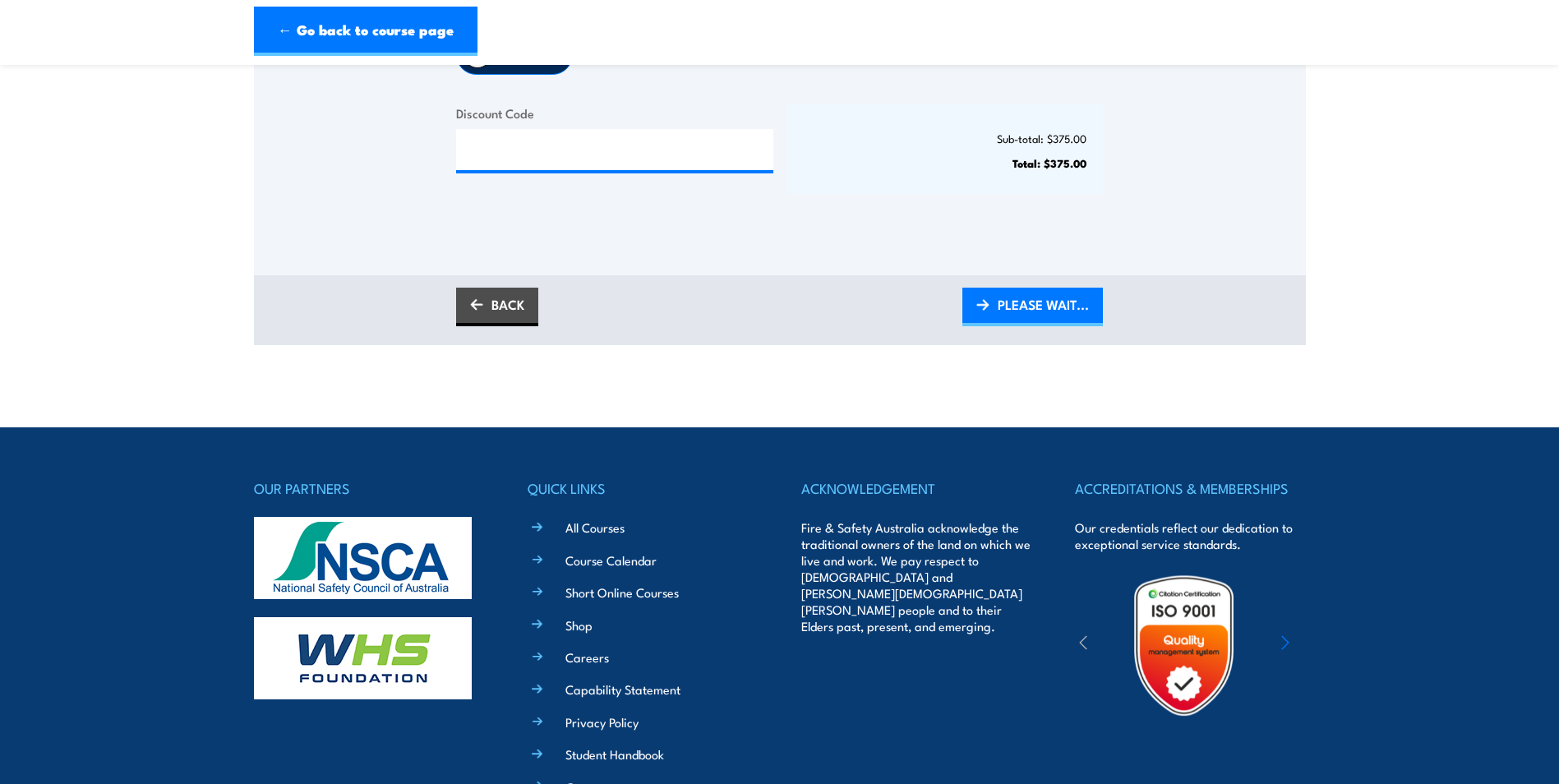
scroll to position [493, 0]
